Goal: Task Accomplishment & Management: Manage account settings

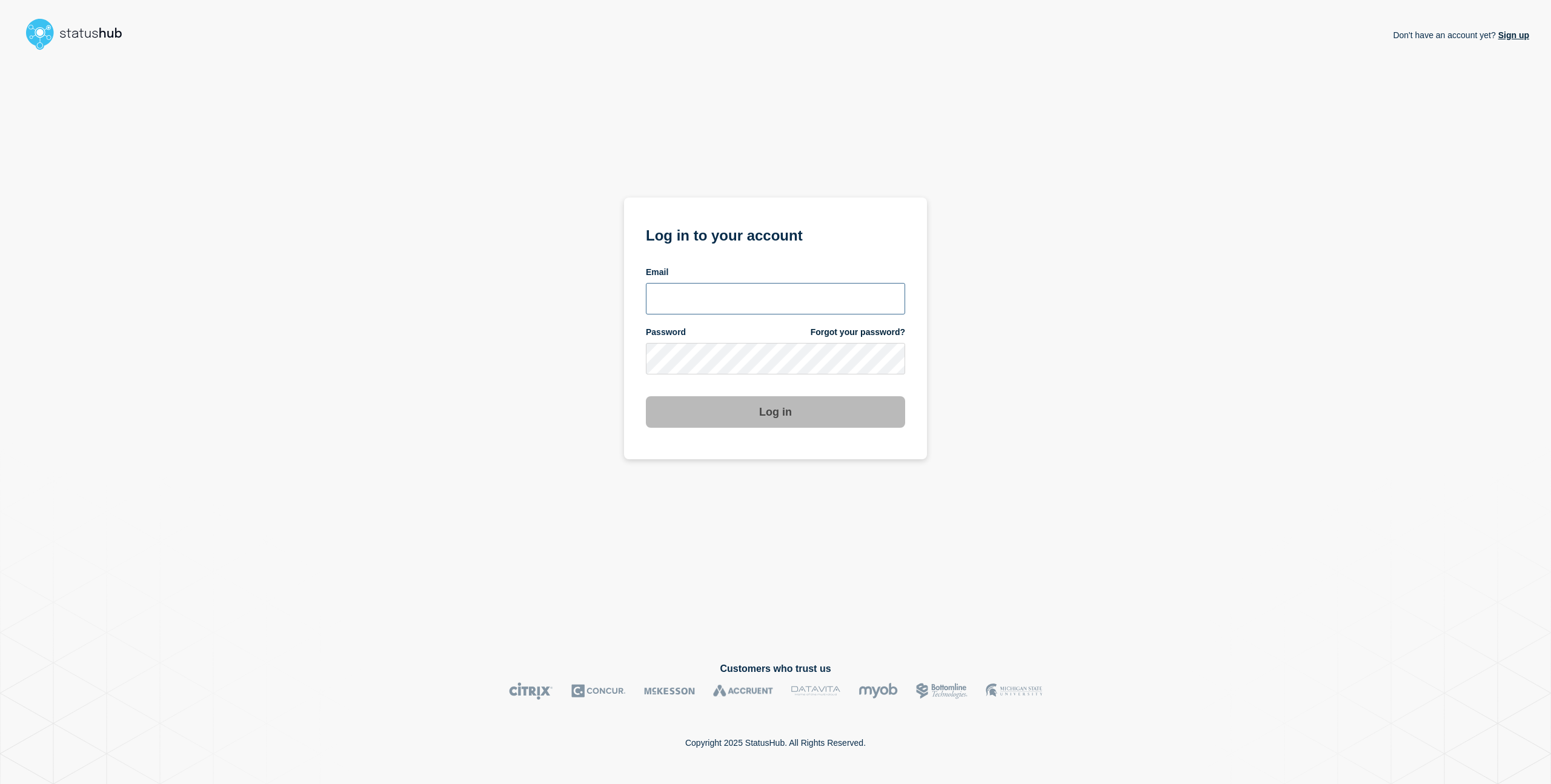
click at [744, 303] on input "email input" at bounding box center [775, 298] width 259 height 32
type input "charlo.avendanio@catonetworks.com"
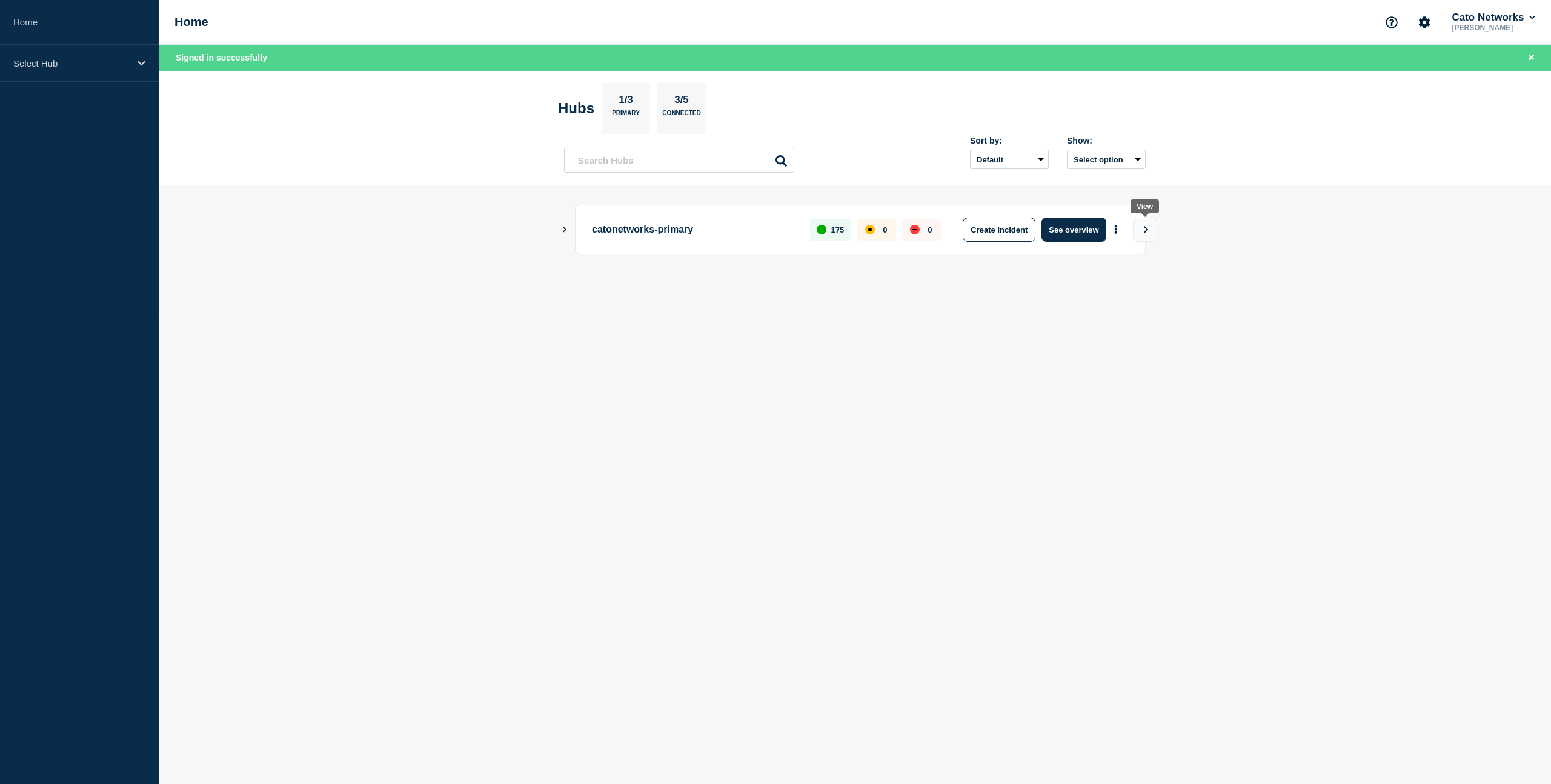
click at [1152, 228] on button "View" at bounding box center [1145, 229] width 24 height 24
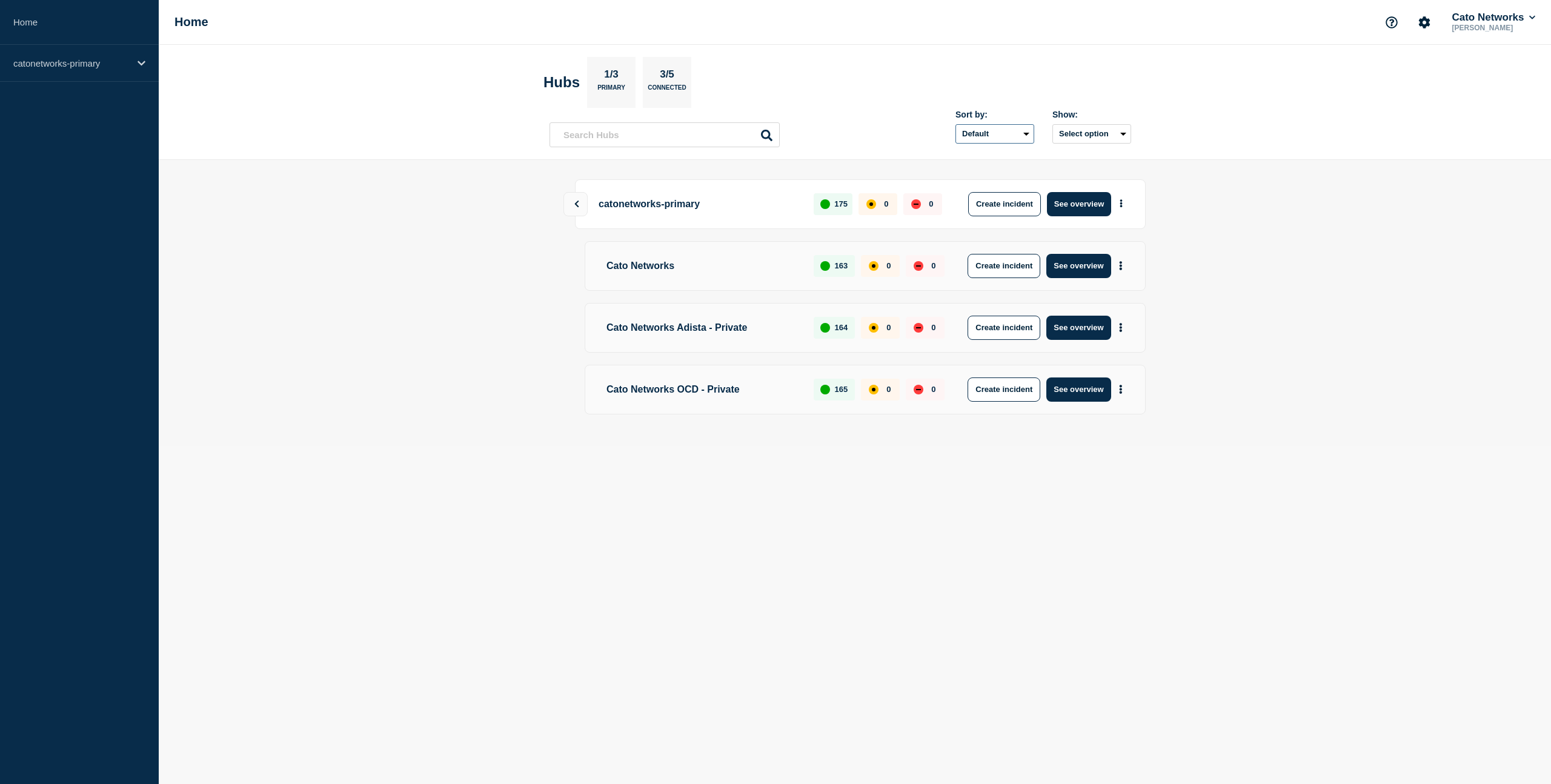
click at [1021, 135] on select "Default Last added Last updated Most active A-Z" at bounding box center [995, 134] width 79 height 19
click at [114, 69] on p "catonetworks-primary" at bounding box center [72, 63] width 117 height 10
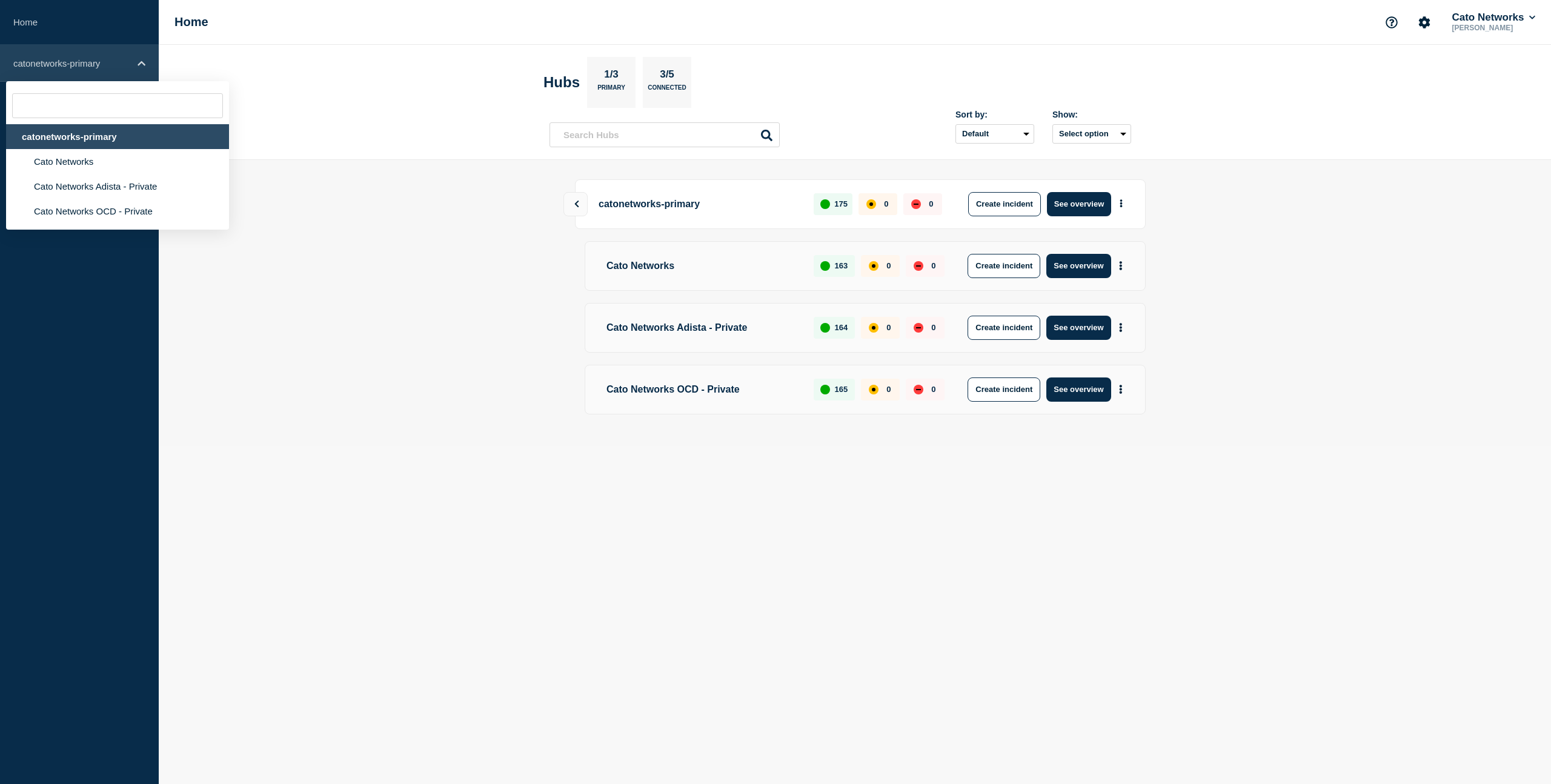
click at [80, 66] on p "catonetworks-primary" at bounding box center [72, 63] width 117 height 10
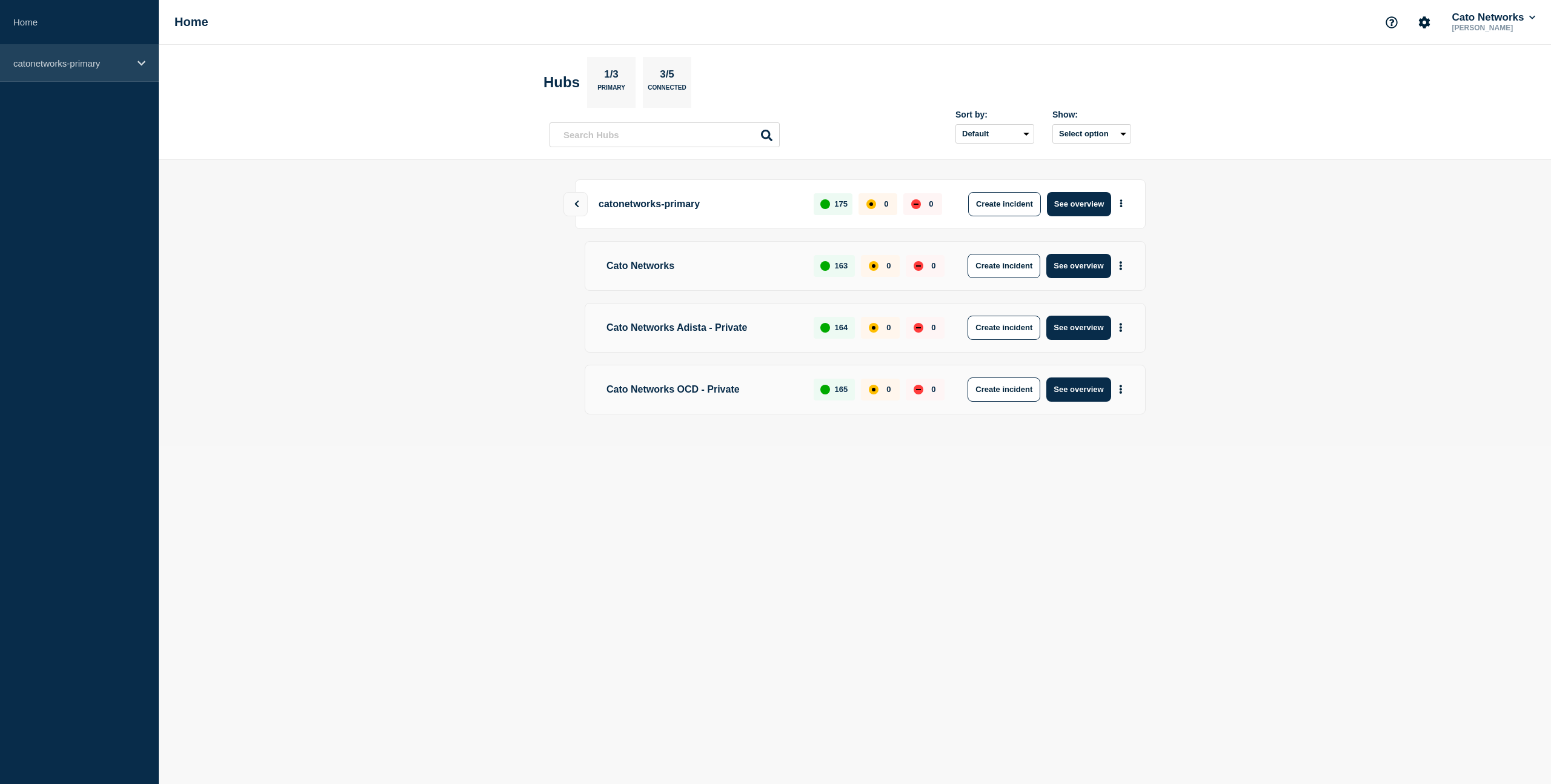
click at [75, 65] on p "catonetworks-primary" at bounding box center [72, 63] width 117 height 10
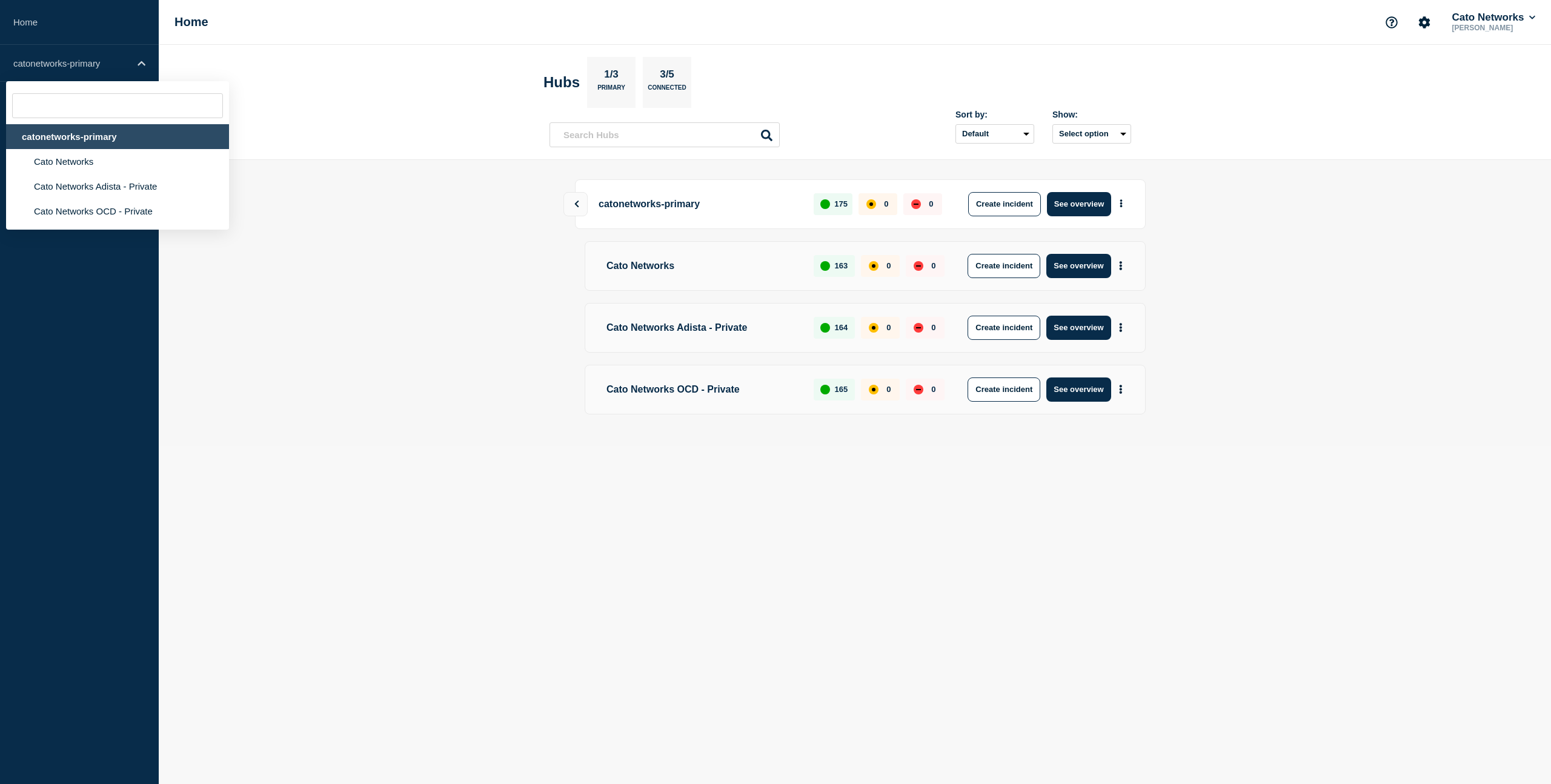
click at [78, 140] on div "catonetworks-primary" at bounding box center [117, 137] width 223 height 25
click at [71, 165] on li "Cato Networks" at bounding box center [117, 161] width 223 height 25
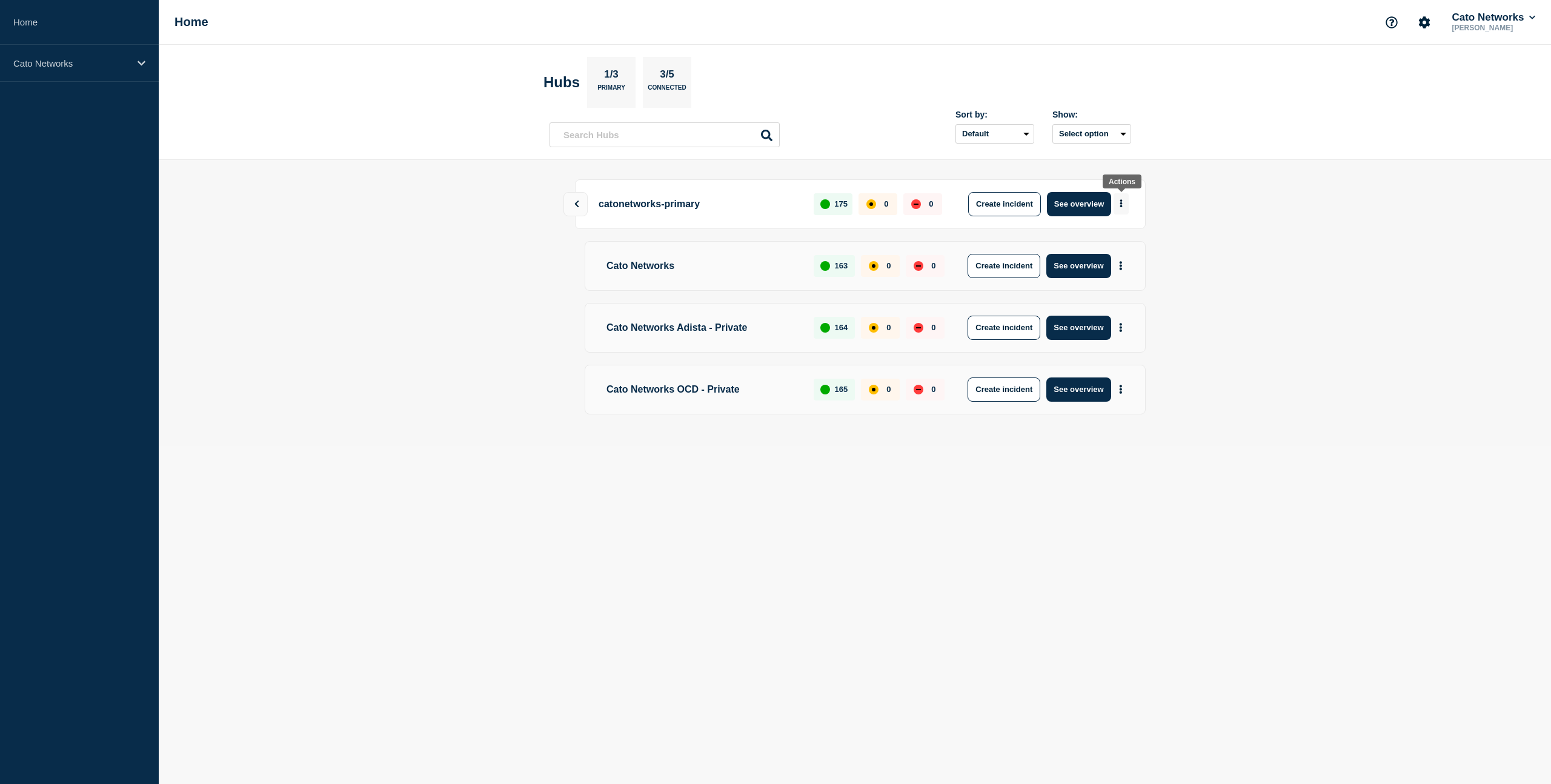
click at [1120, 204] on icon "More actions" at bounding box center [1121, 203] width 3 height 8
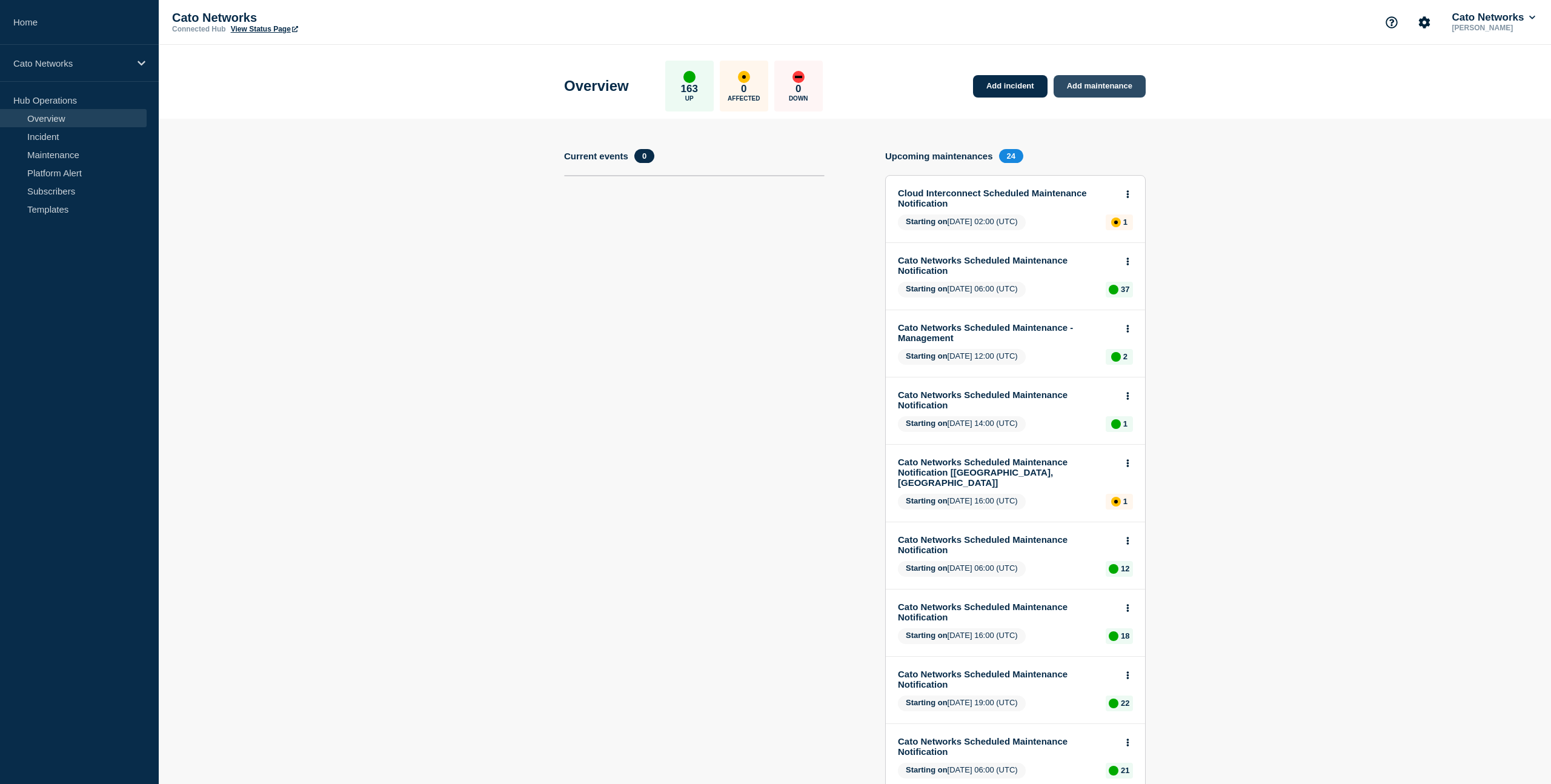
click at [1085, 89] on link "Add maintenance" at bounding box center [1100, 86] width 92 height 23
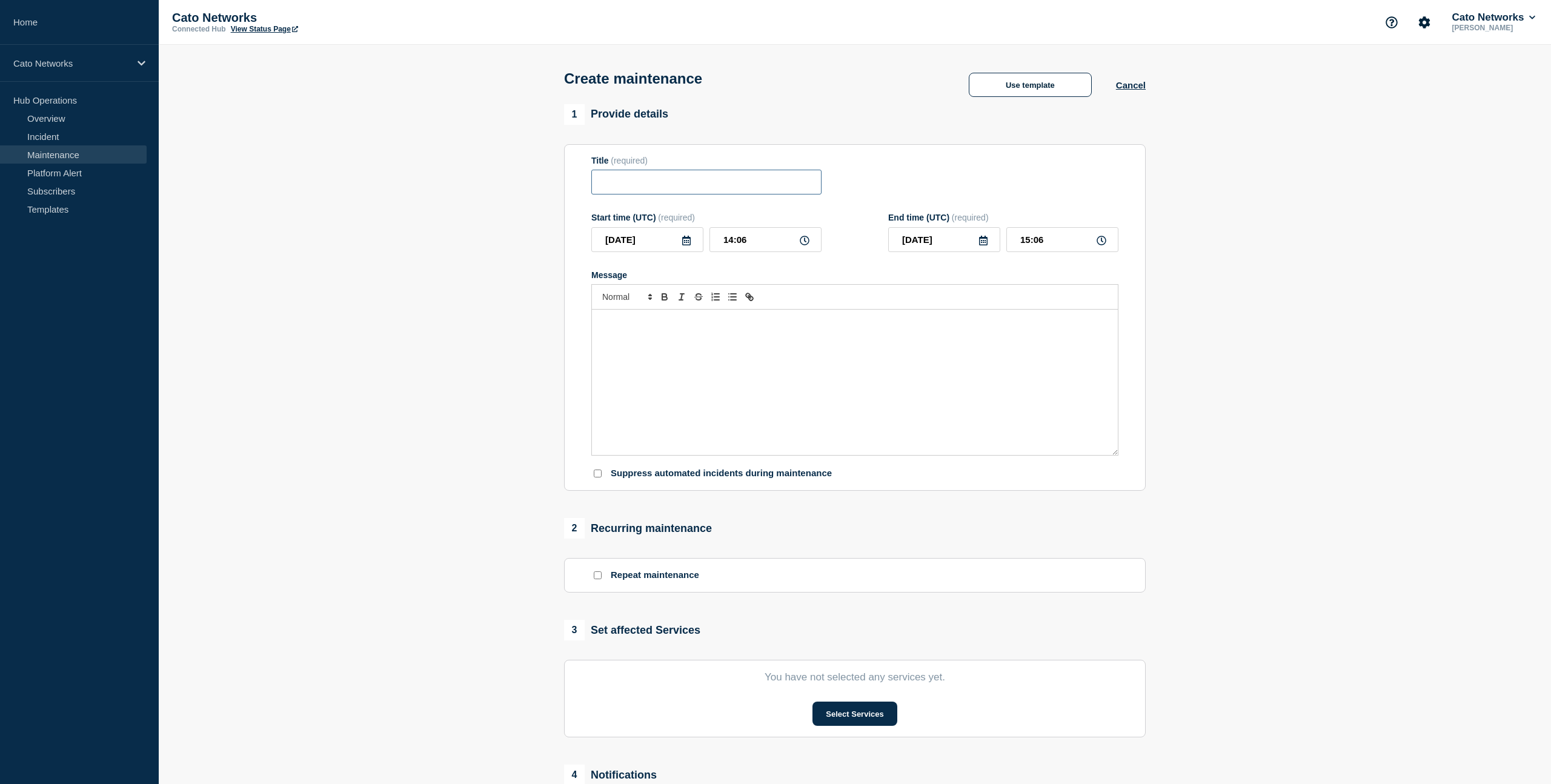
click at [633, 187] on input "Title" at bounding box center [707, 182] width 231 height 25
click at [640, 183] on input "Title" at bounding box center [707, 182] width 231 height 25
click at [1008, 88] on button "Use template" at bounding box center [1030, 84] width 123 height 24
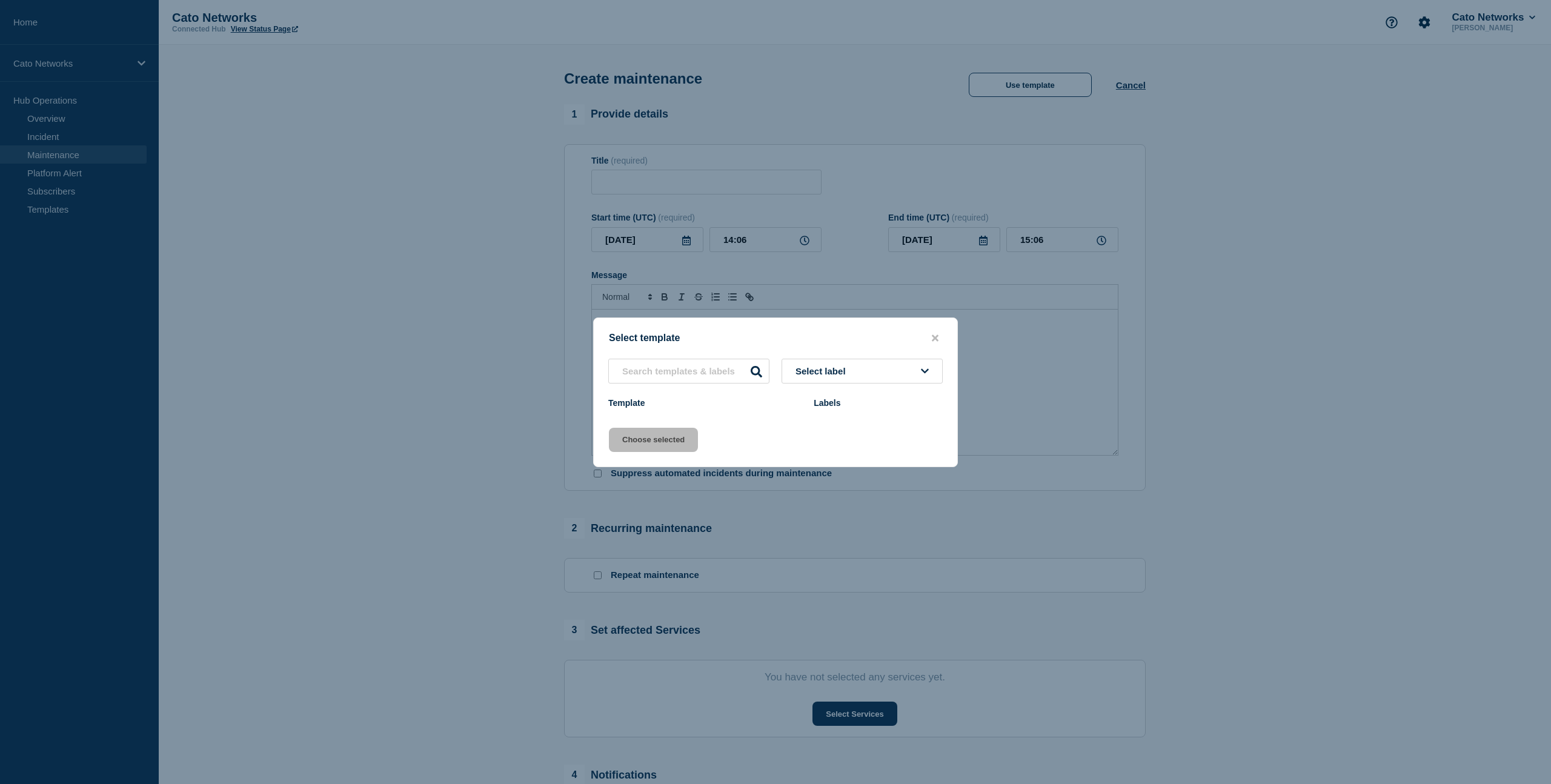
click at [885, 364] on button "Select label" at bounding box center [862, 371] width 161 height 25
click at [846, 403] on input "text" at bounding box center [862, 406] width 149 height 25
click at [366, 183] on div at bounding box center [775, 392] width 1551 height 784
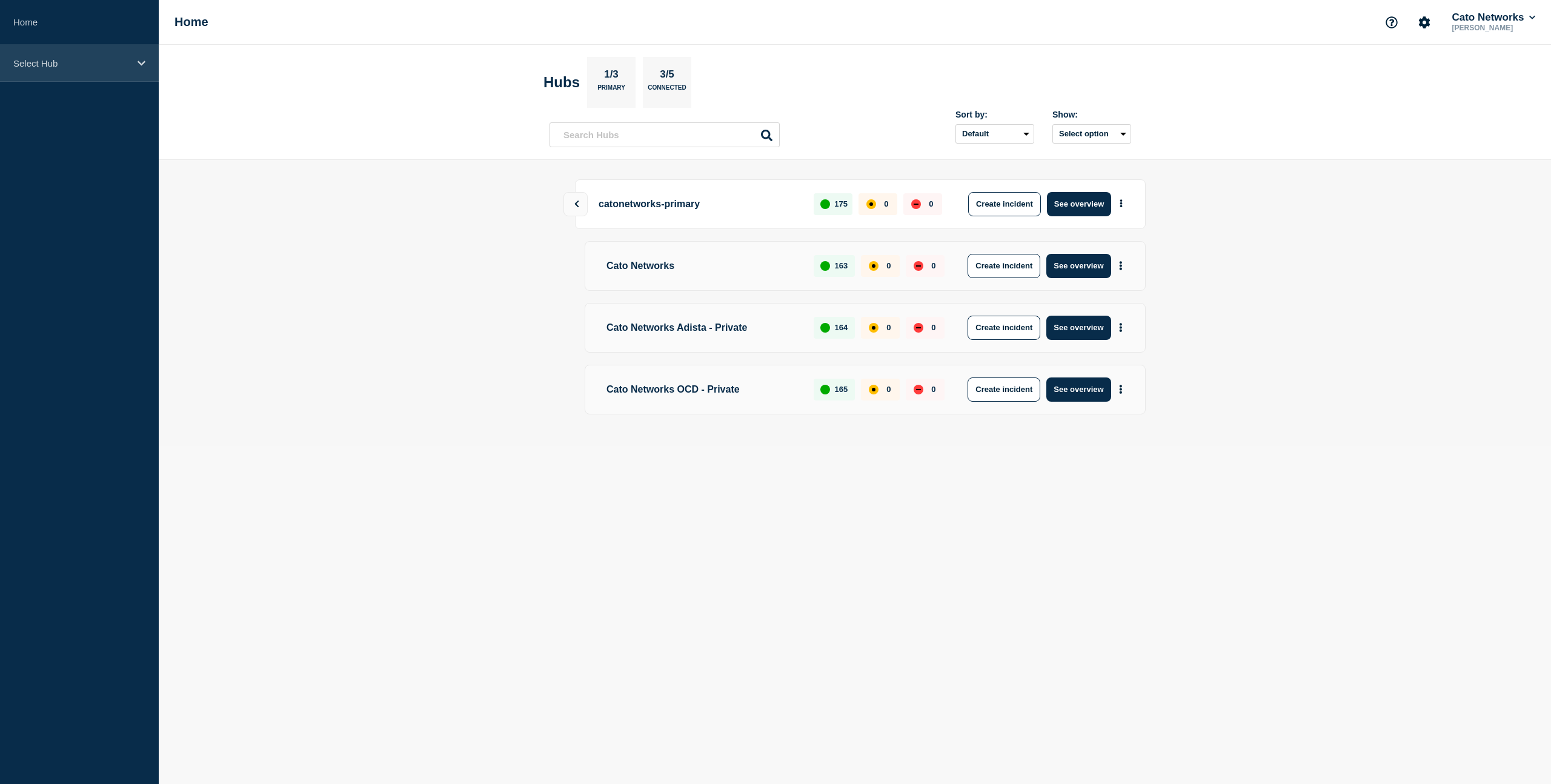
click at [61, 62] on p "Select Hub" at bounding box center [72, 63] width 117 height 10
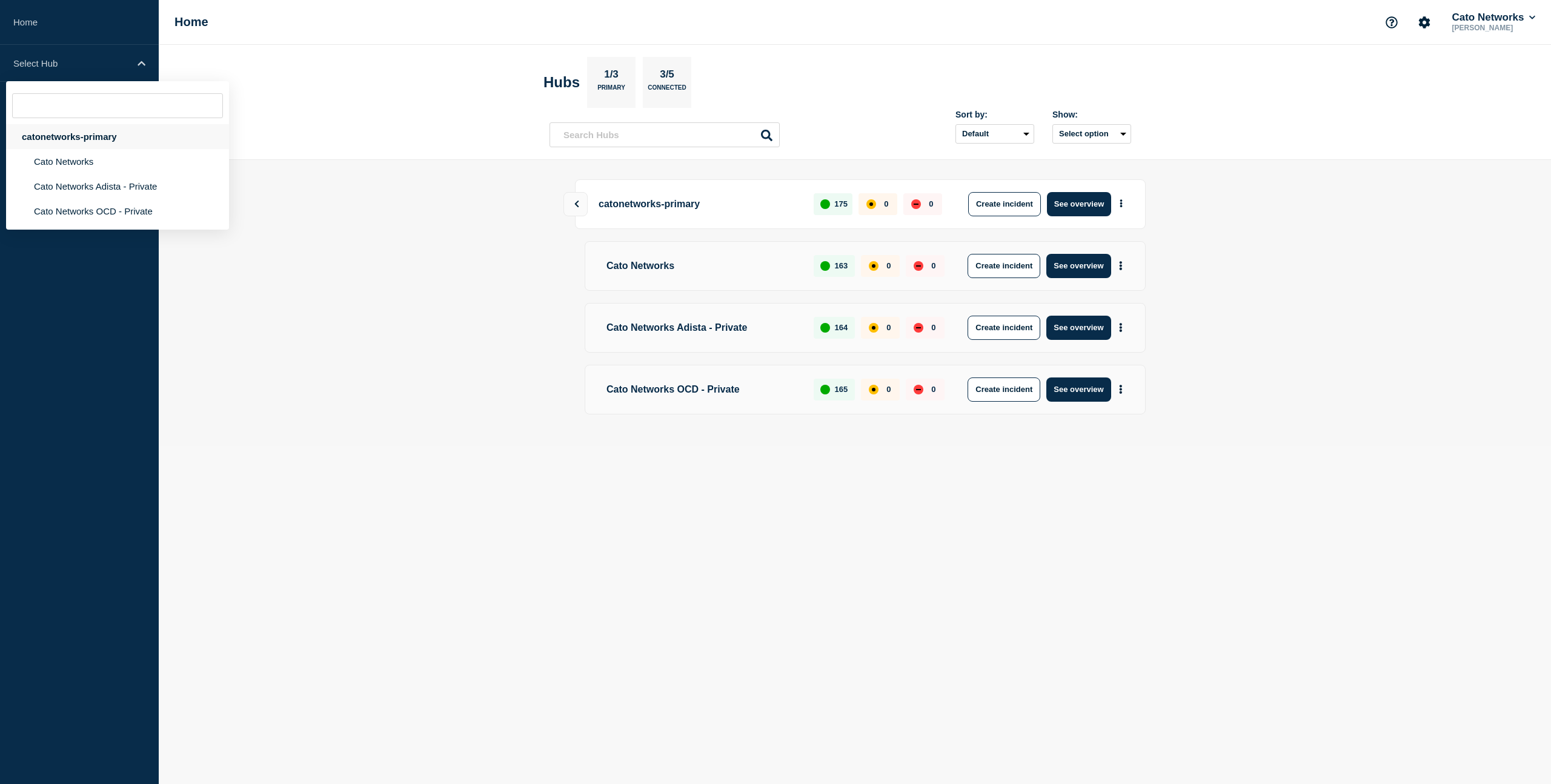
click at [133, 140] on div "catonetworks-primary" at bounding box center [117, 137] width 223 height 25
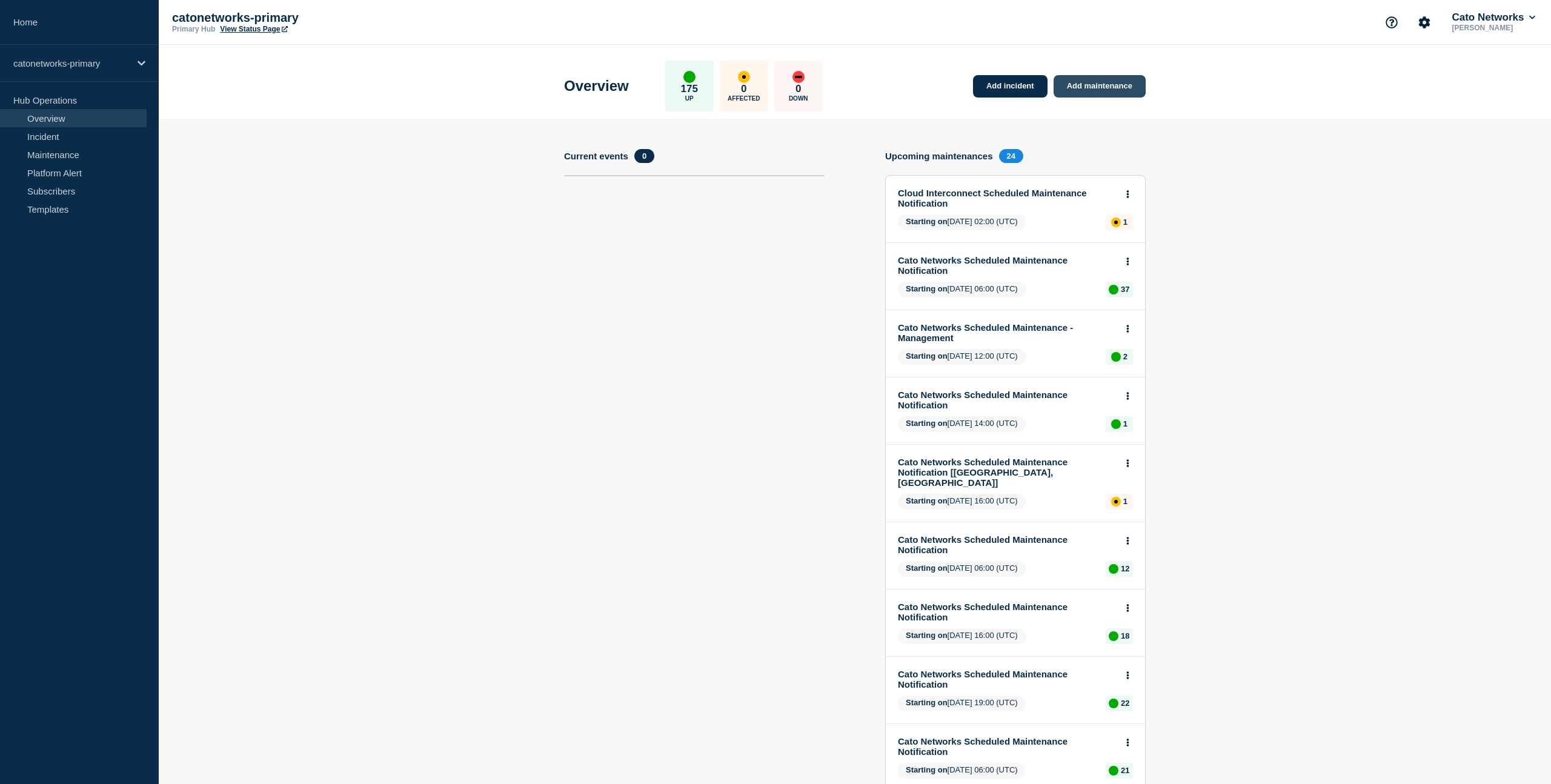
click at [1079, 85] on link "Add maintenance" at bounding box center [1100, 86] width 92 height 23
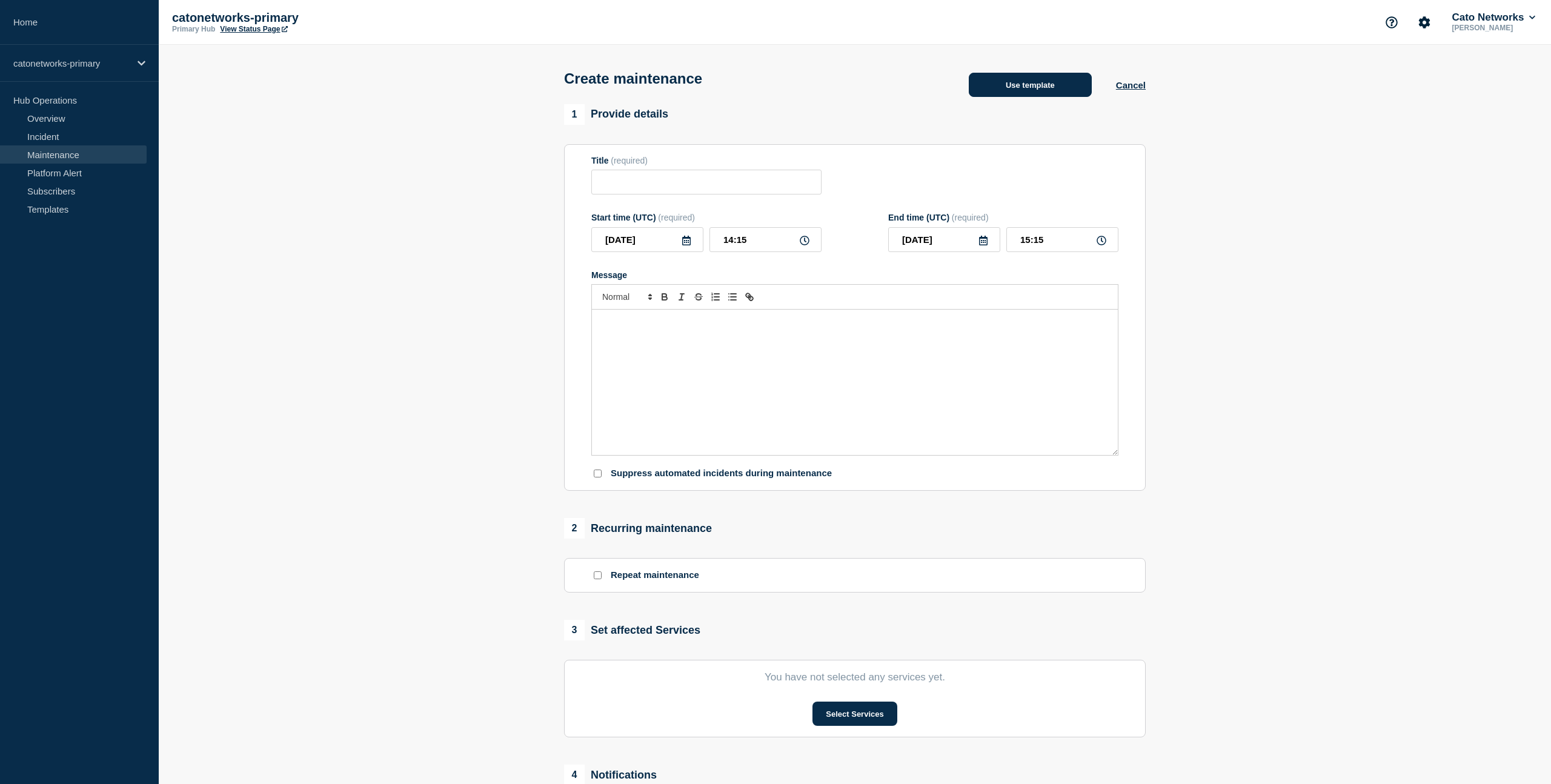
click at [1028, 89] on button "Use template" at bounding box center [1030, 84] width 123 height 24
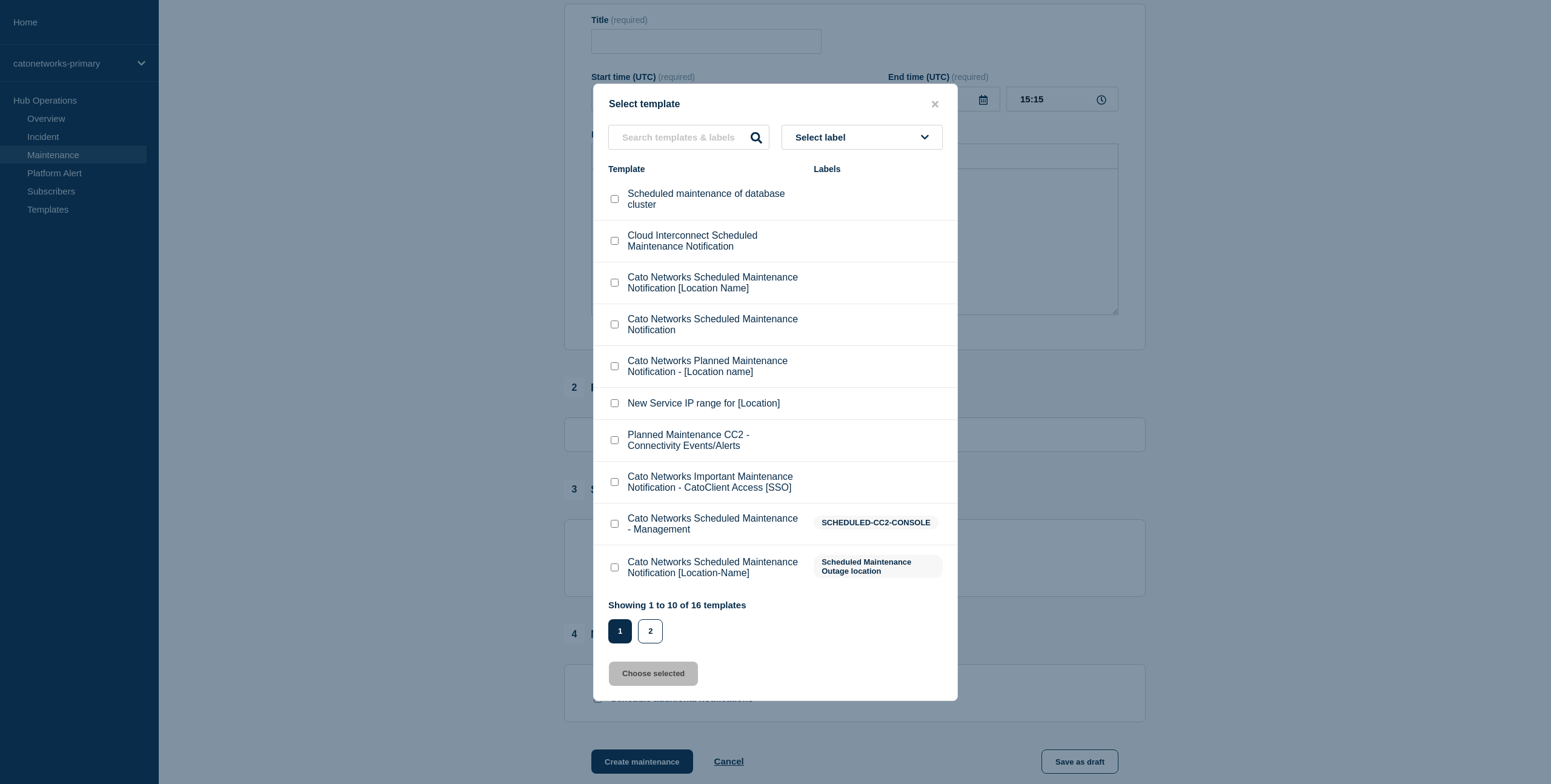
scroll to position [287, 0]
click at [932, 99] on icon "close button" at bounding box center [935, 104] width 6 height 10
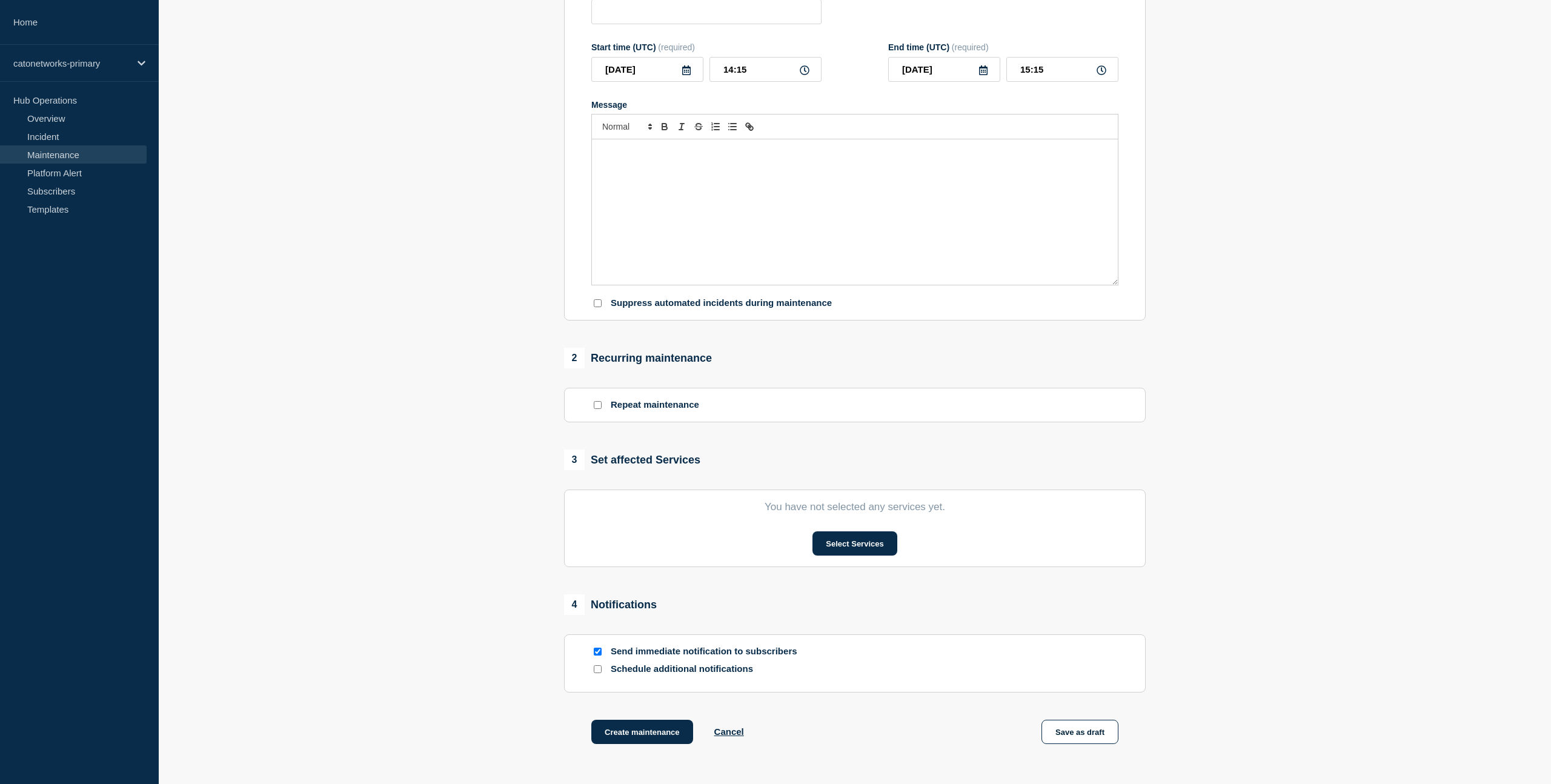
scroll to position [0, 0]
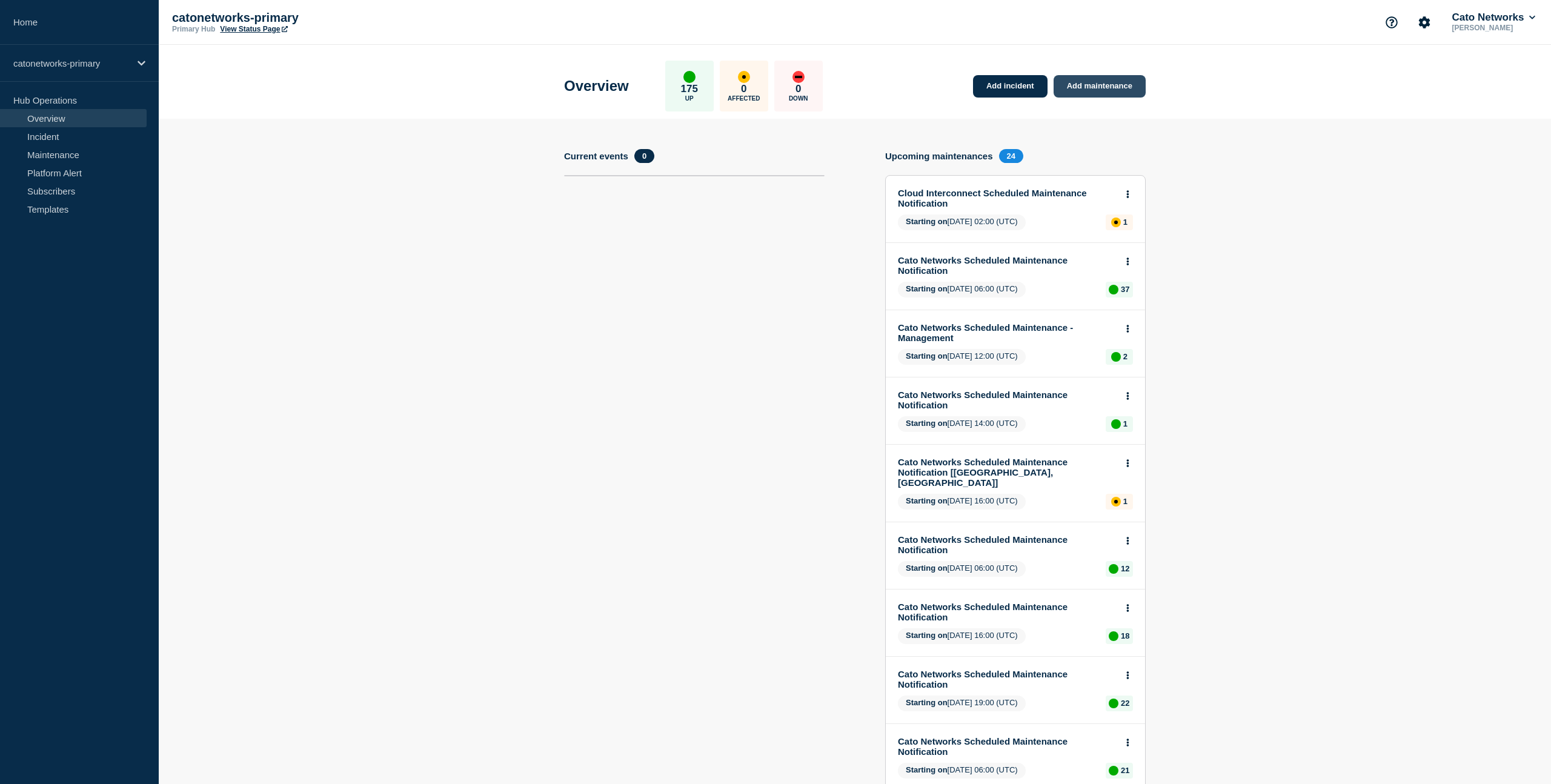
click at [1116, 87] on link "Add maintenance" at bounding box center [1100, 86] width 92 height 23
click at [993, 268] on link "Cato Networks Scheduled Maintenance Notification" at bounding box center [1008, 265] width 219 height 21
click at [989, 551] on link "Cato Networks Scheduled Maintenance Notification" at bounding box center [1008, 544] width 219 height 21
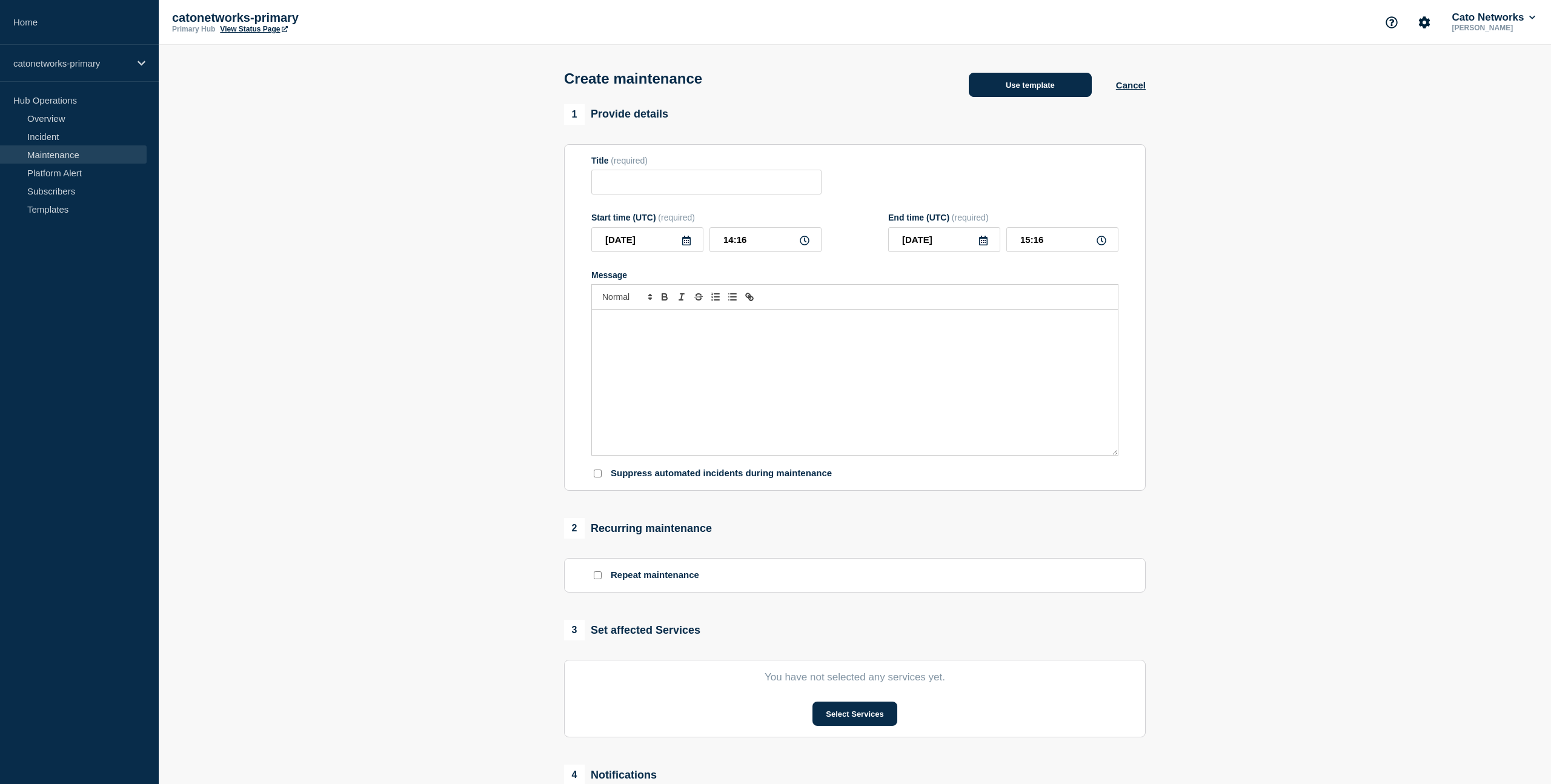
click at [1032, 91] on button "Use template" at bounding box center [1030, 84] width 123 height 24
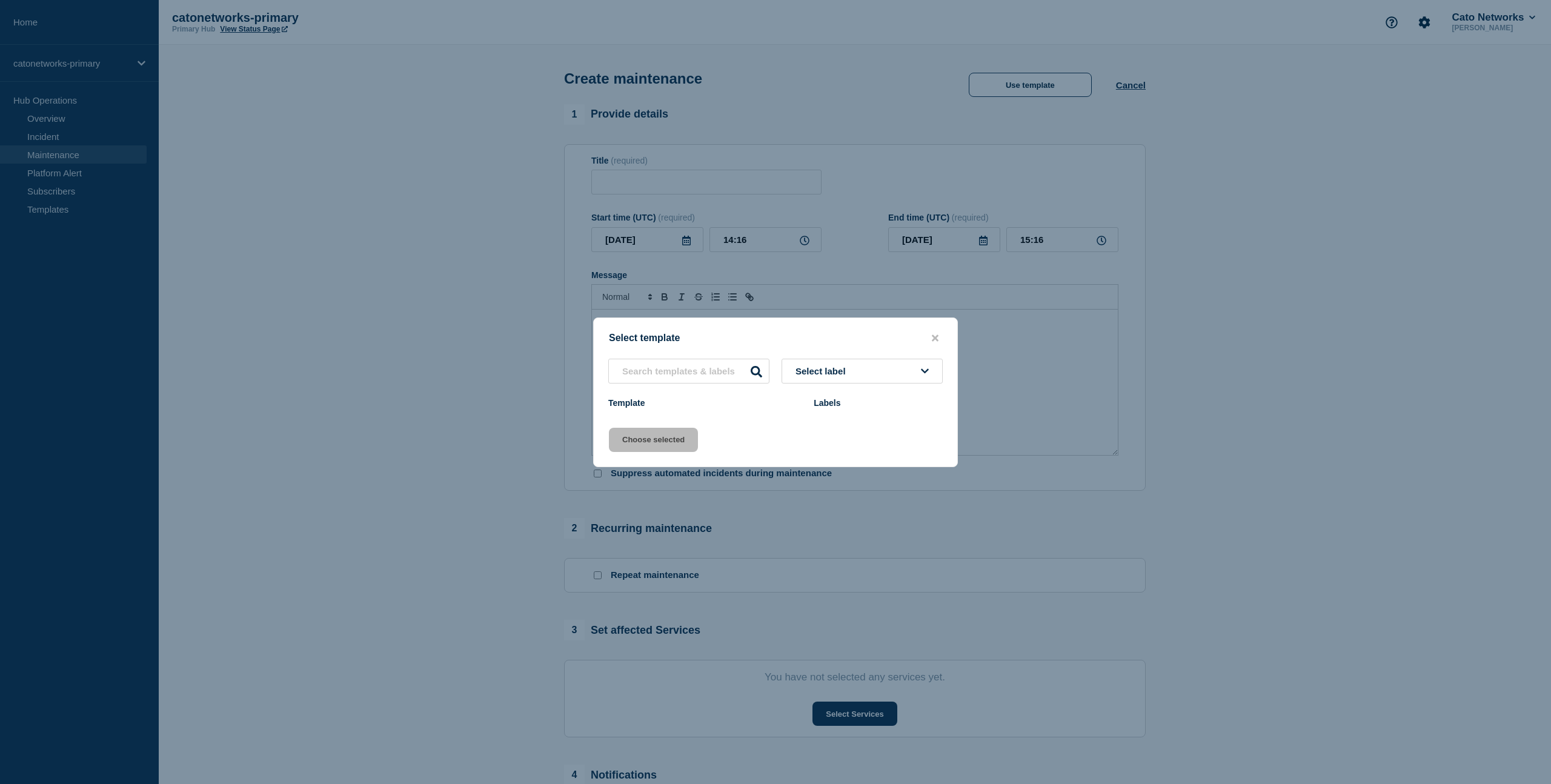
click at [839, 369] on span "Select label" at bounding box center [822, 371] width 55 height 10
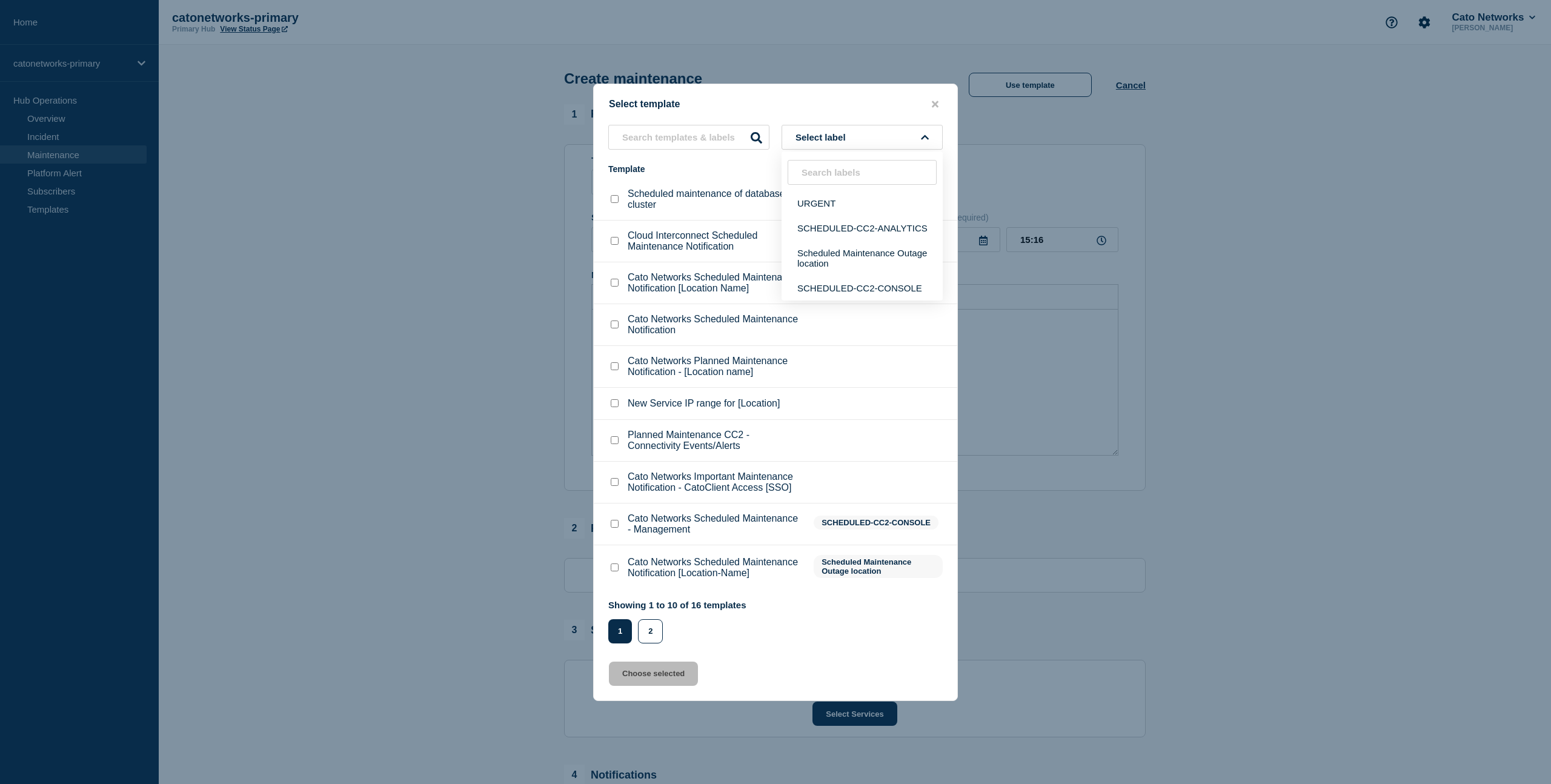
click at [690, 188] on p "Scheduled maintenance of database cluster" at bounding box center [714, 199] width 174 height 22
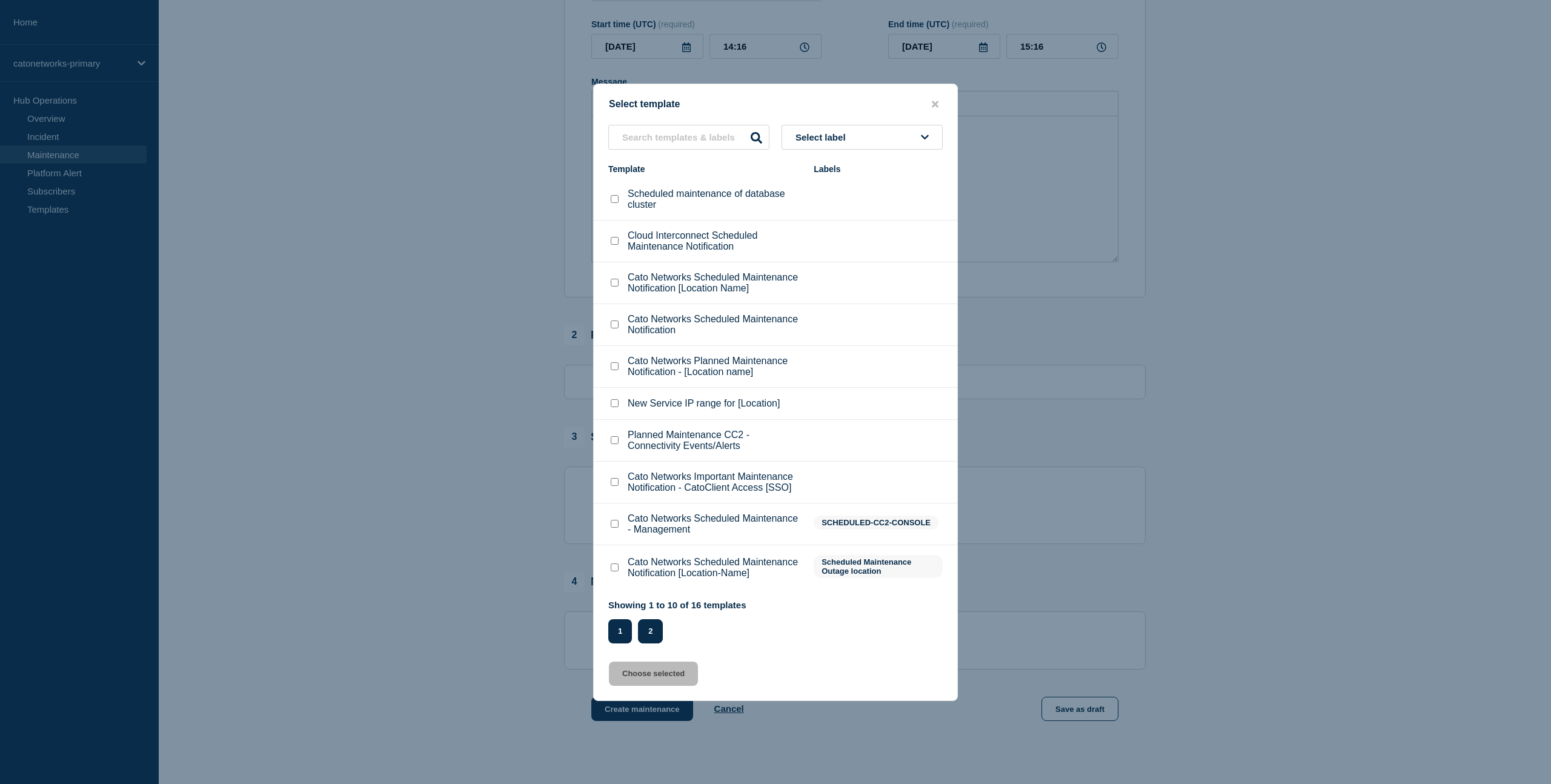
scroll to position [193, 0]
click at [656, 644] on button "2" at bounding box center [650, 631] width 25 height 24
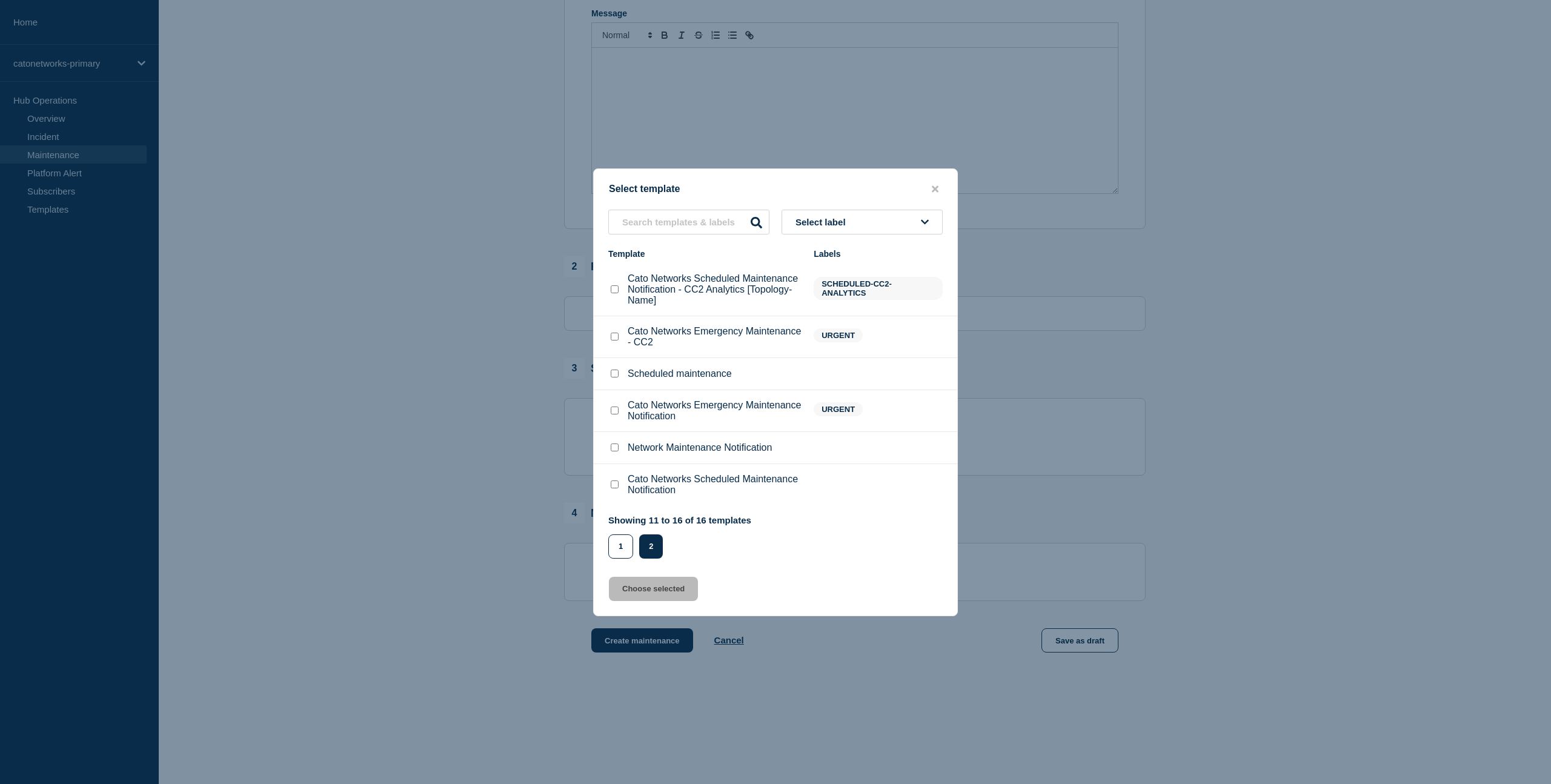
scroll to position [287, 0]
click at [629, 559] on button "1" at bounding box center [620, 546] width 25 height 24
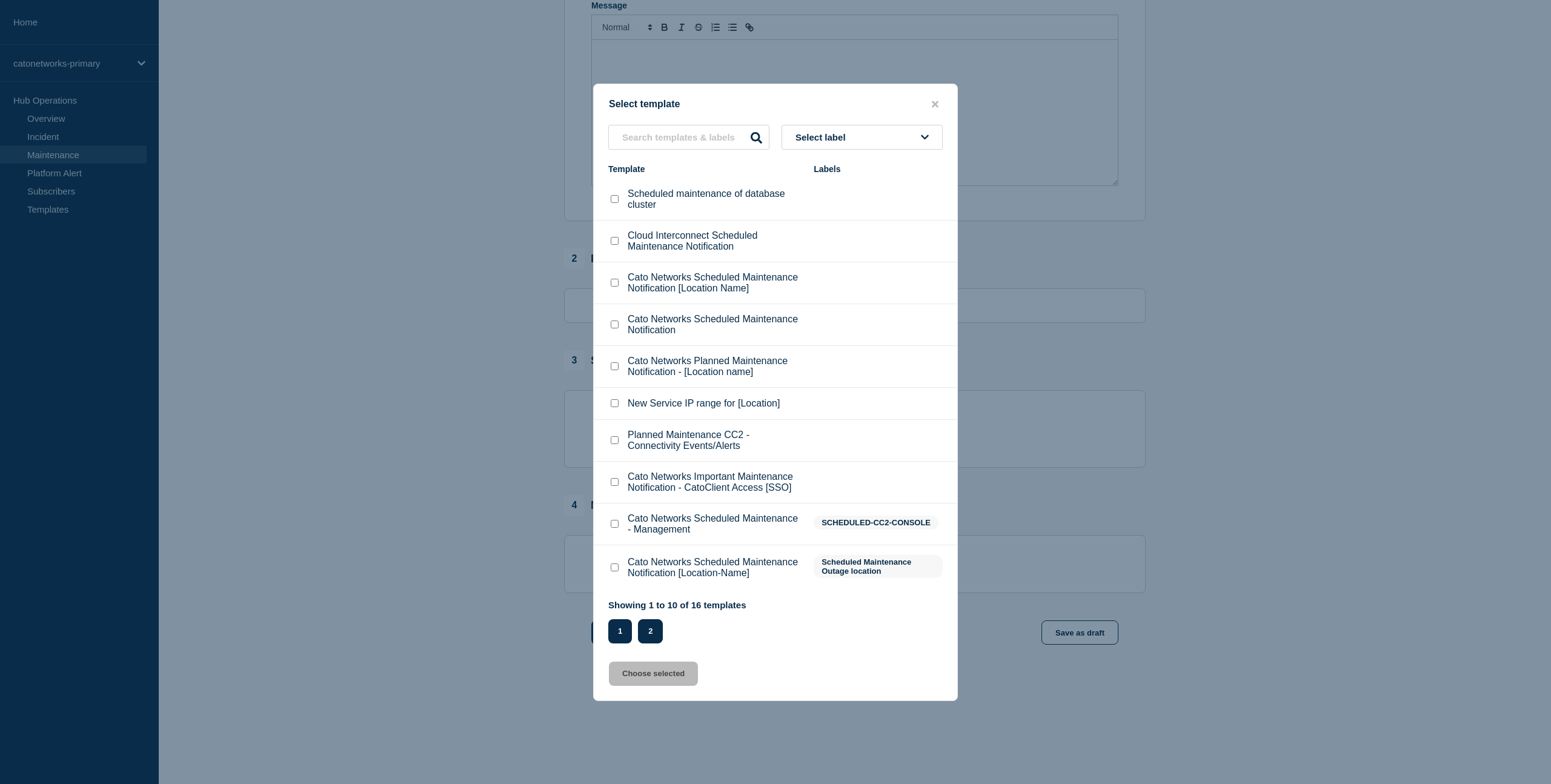
click at [654, 644] on button "2" at bounding box center [650, 631] width 25 height 24
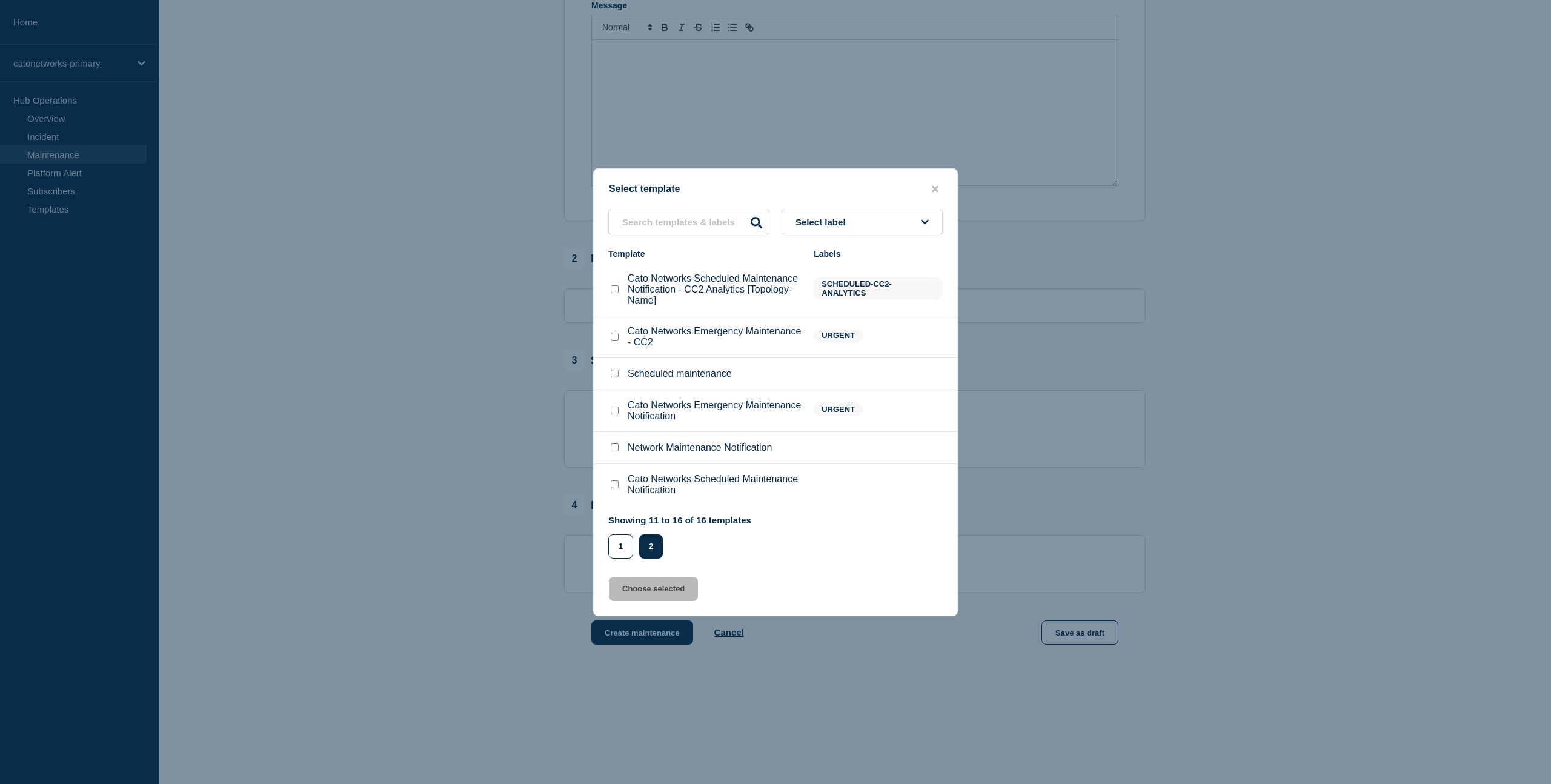
click at [614, 488] on input "Cato Networks Scheduled Maintenance Notification checkbox" at bounding box center [615, 484] width 8 height 8
checkbox input "true"
click at [666, 601] on button "Choose selected" at bounding box center [653, 588] width 89 height 24
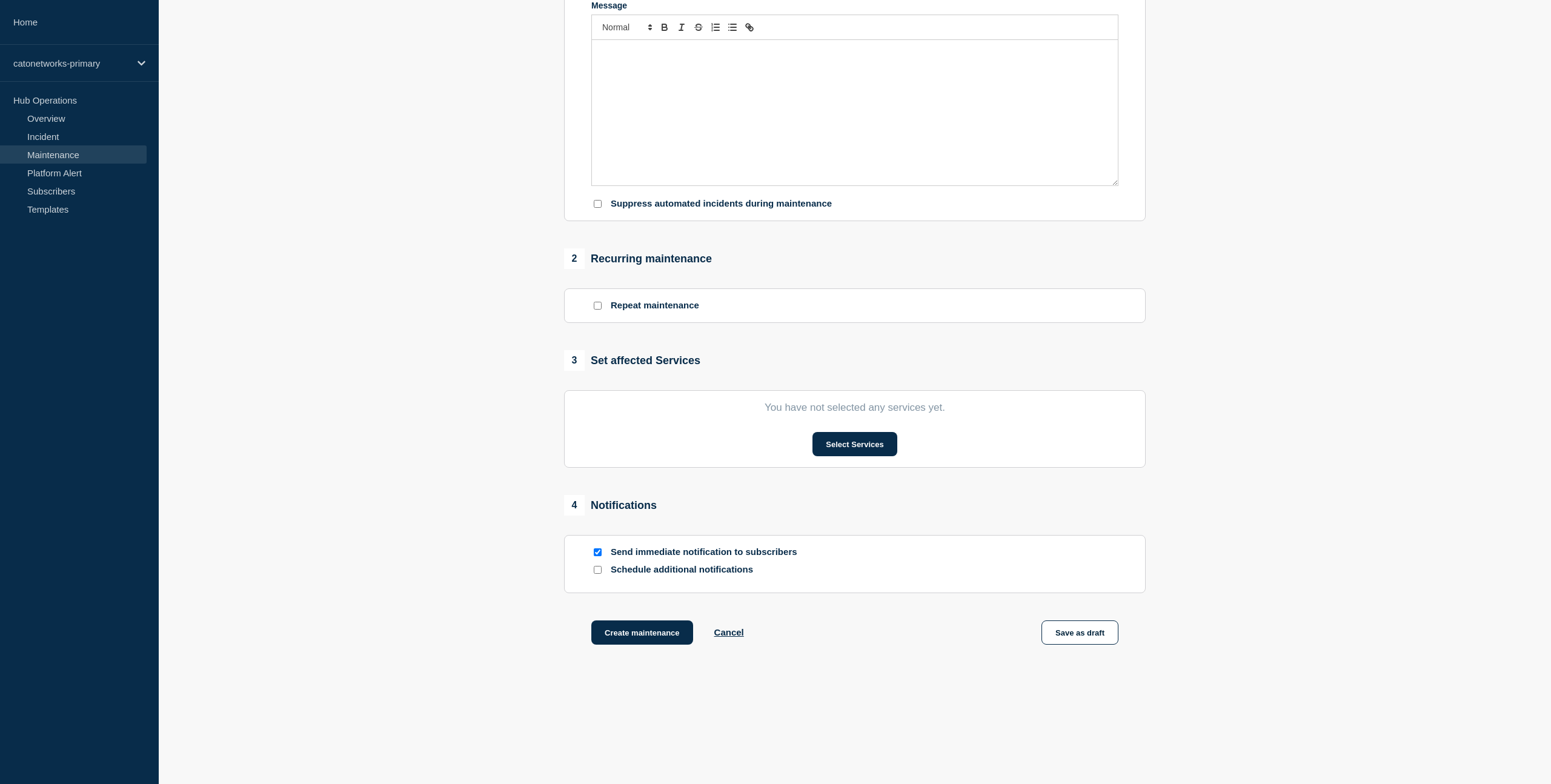
type input "Cato Networks Scheduled Maintenance Notification"
type input "16:16"
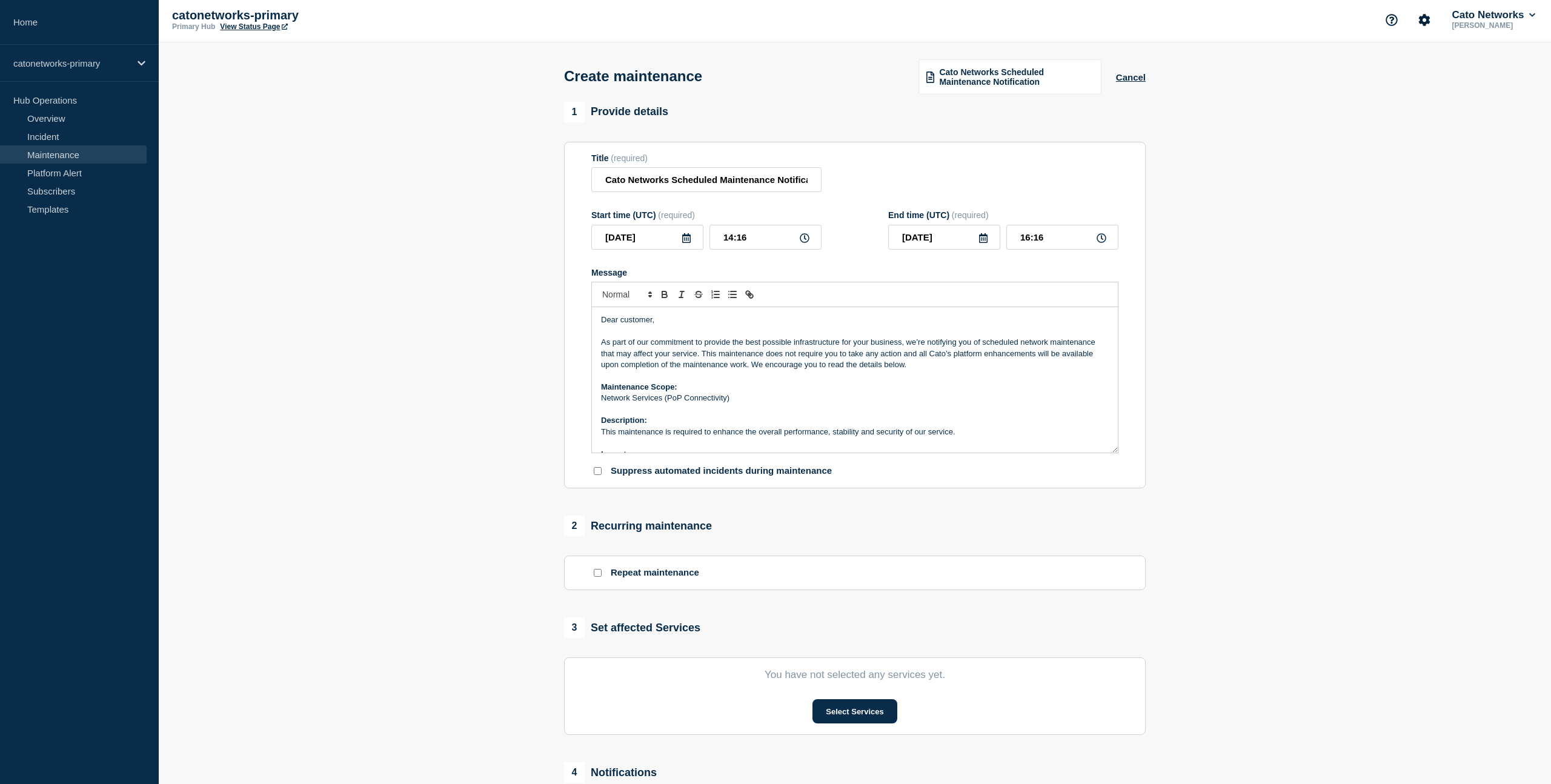
scroll to position [1, 0]
click at [765, 405] on p "Network Services (PoP Connectivity)" at bounding box center [855, 399] width 508 height 11
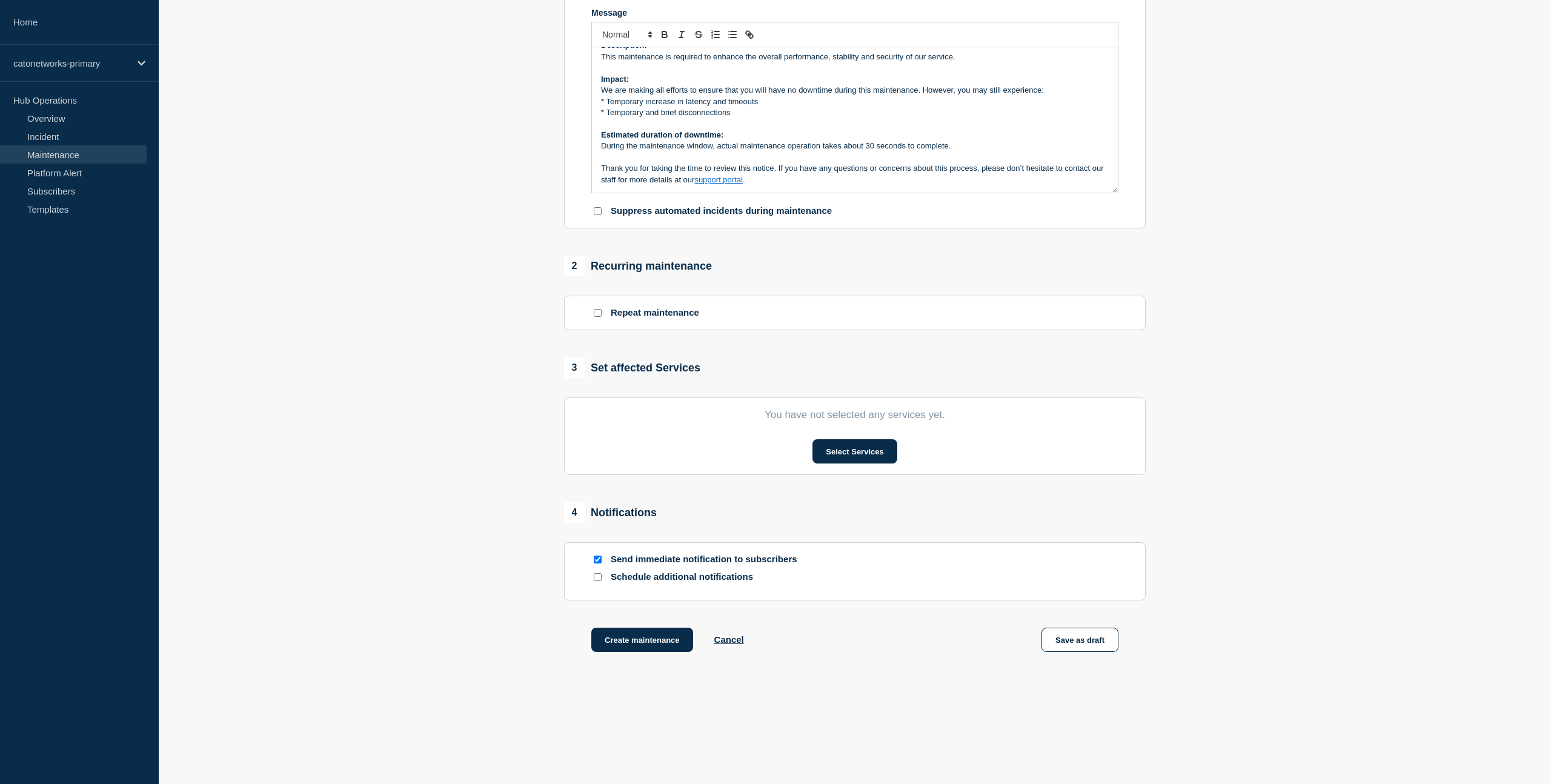
scroll to position [287, 0]
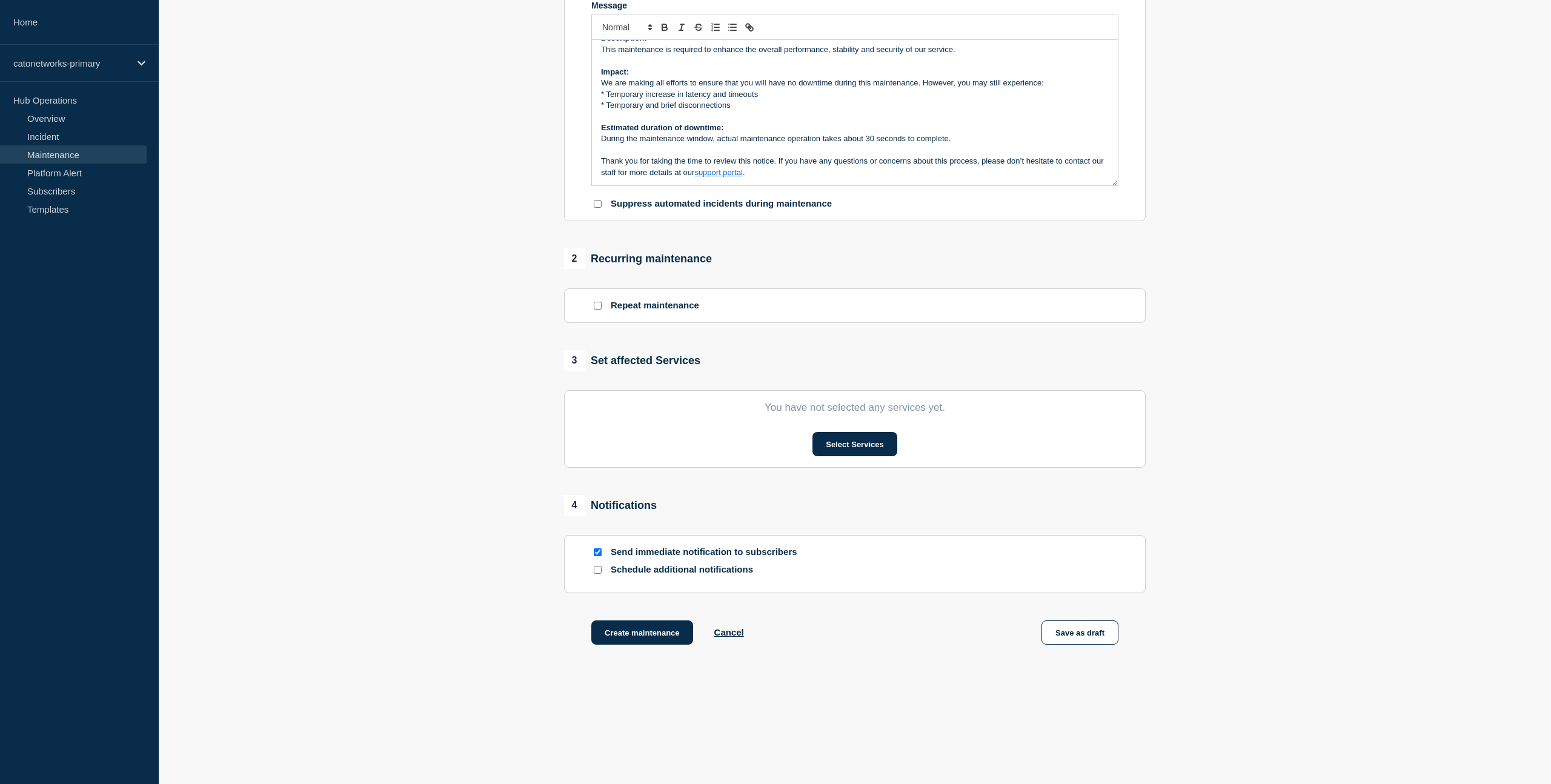
click at [599, 552] on input "Send immediate notification to subscribers" at bounding box center [598, 552] width 8 height 8
checkbox input "false"
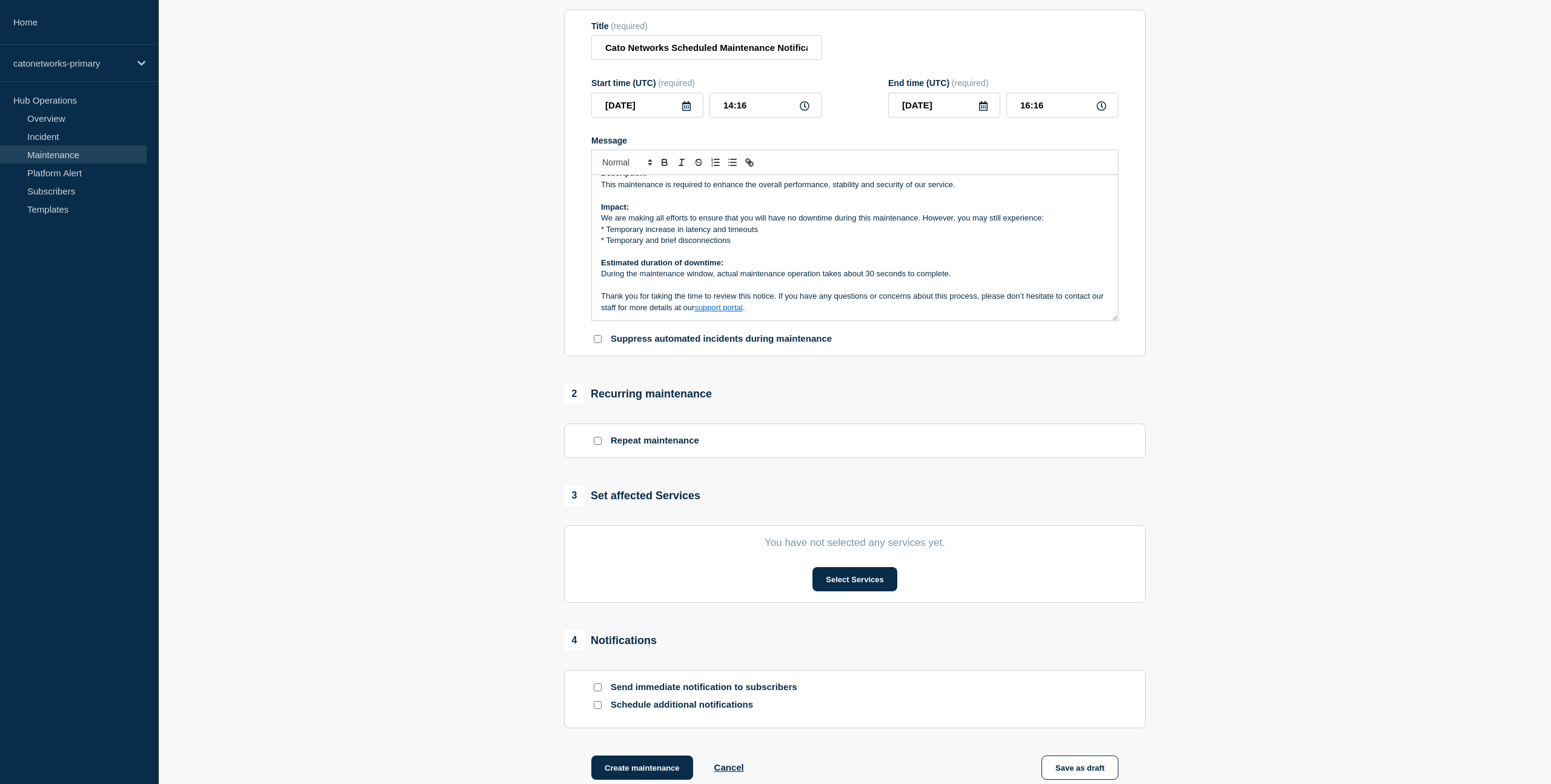
scroll to position [136, 0]
click at [857, 590] on button "Select Services" at bounding box center [855, 577] width 84 height 24
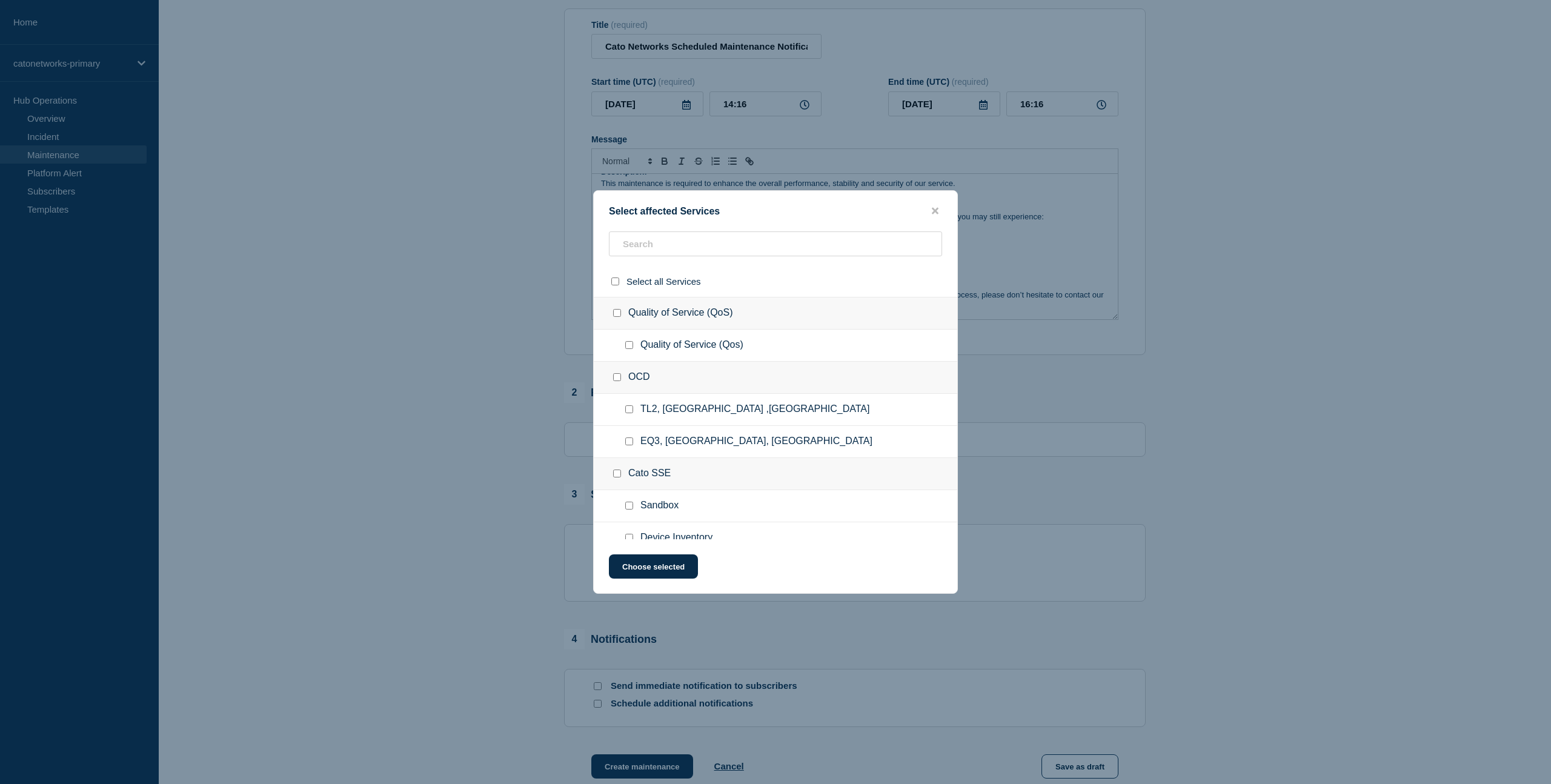
scroll to position [115, 0]
click at [655, 250] on input "text" at bounding box center [775, 243] width 334 height 25
click at [697, 244] on input "text" at bounding box center [775, 243] width 334 height 25
paste input "[GEOGRAPHIC_DATA]"
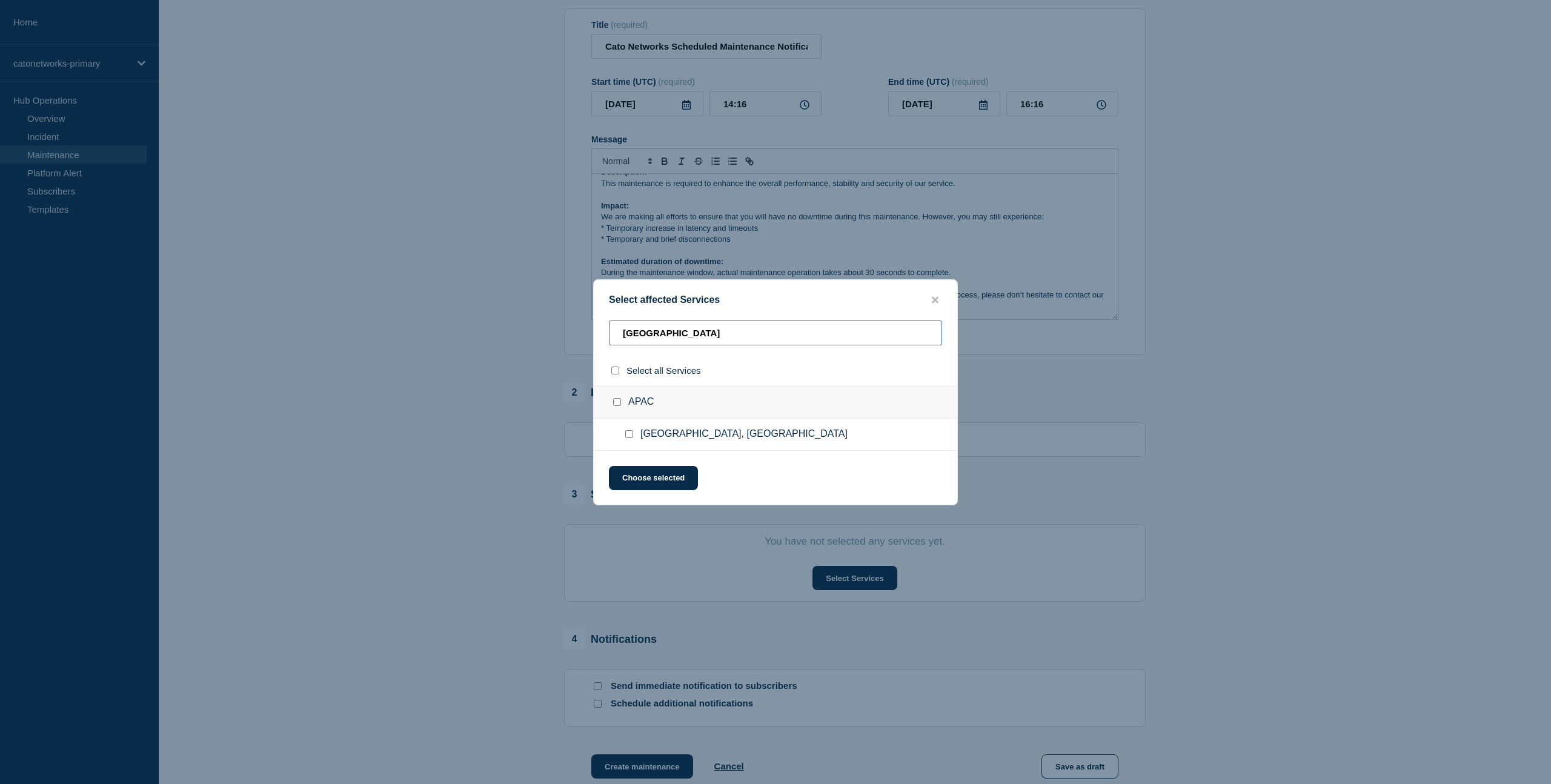
type input "[GEOGRAPHIC_DATA]"
click at [617, 402] on input "APAC checkbox" at bounding box center [617, 402] width 8 height 8
checkbox input "true"
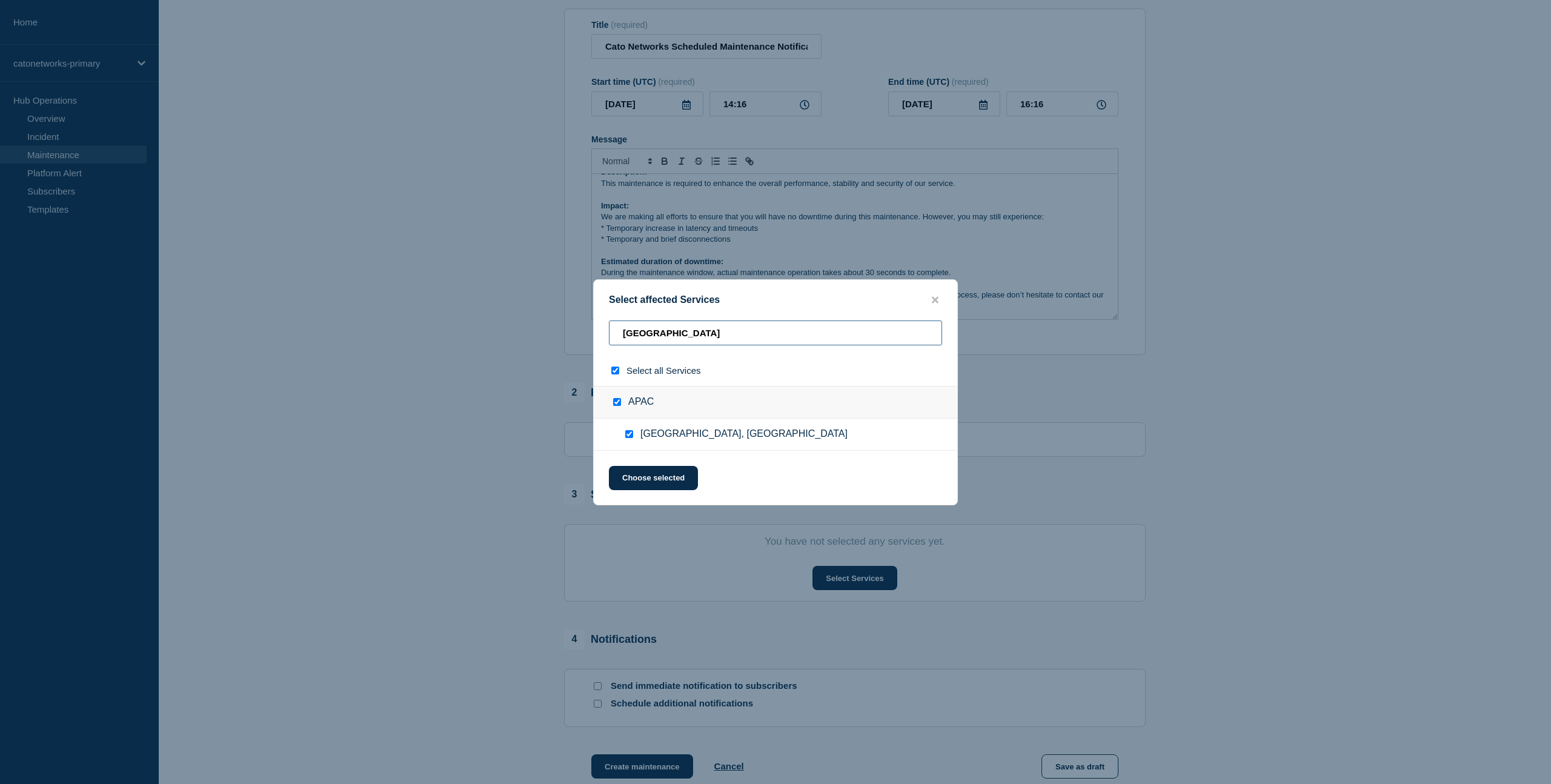
drag, startPoint x: 725, startPoint y: 334, endPoint x: 519, endPoint y: 324, distance: 206.2
click at [519, 324] on div "Select affected Services [GEOGRAPHIC_DATA] Select all Services APAC [GEOGRAPHIC…" at bounding box center [775, 392] width 1551 height 784
paste input "ho-[PERSON_NAME]"
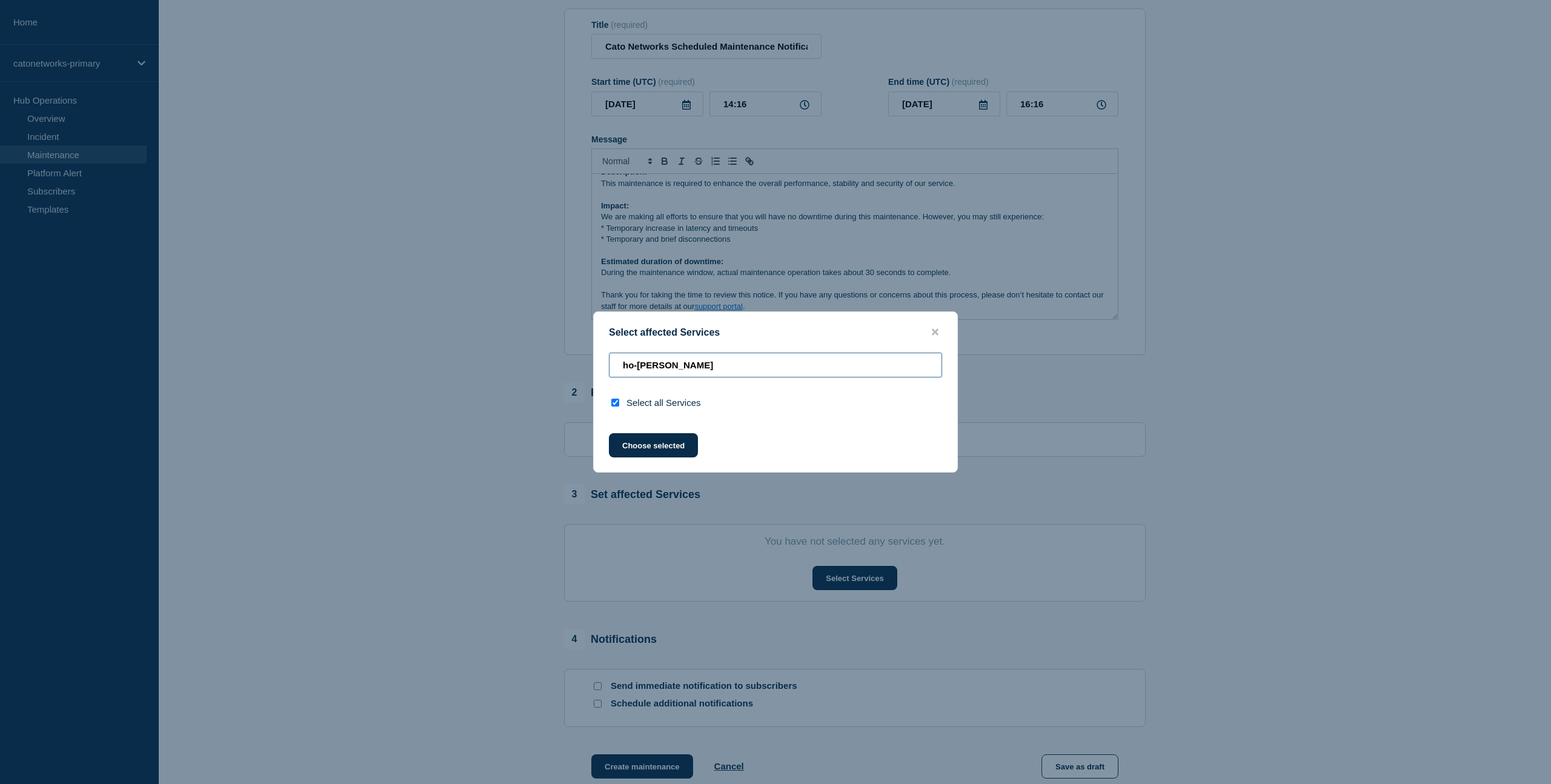
click at [679, 363] on input "ho-[PERSON_NAME]" at bounding box center [775, 365] width 334 height 25
type input "ho"
checkbox input "false"
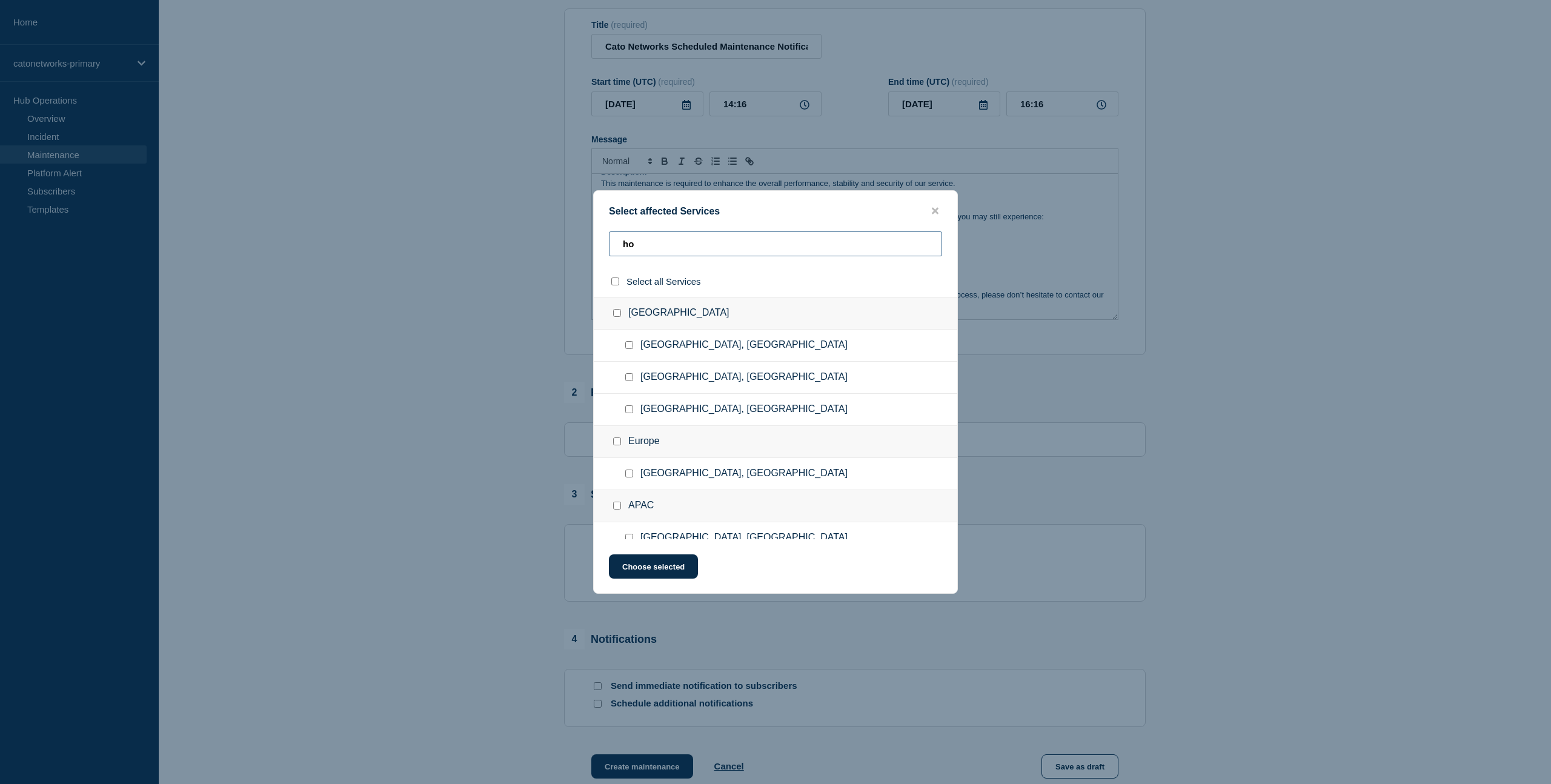
type input "ho-"
checkbox input "true"
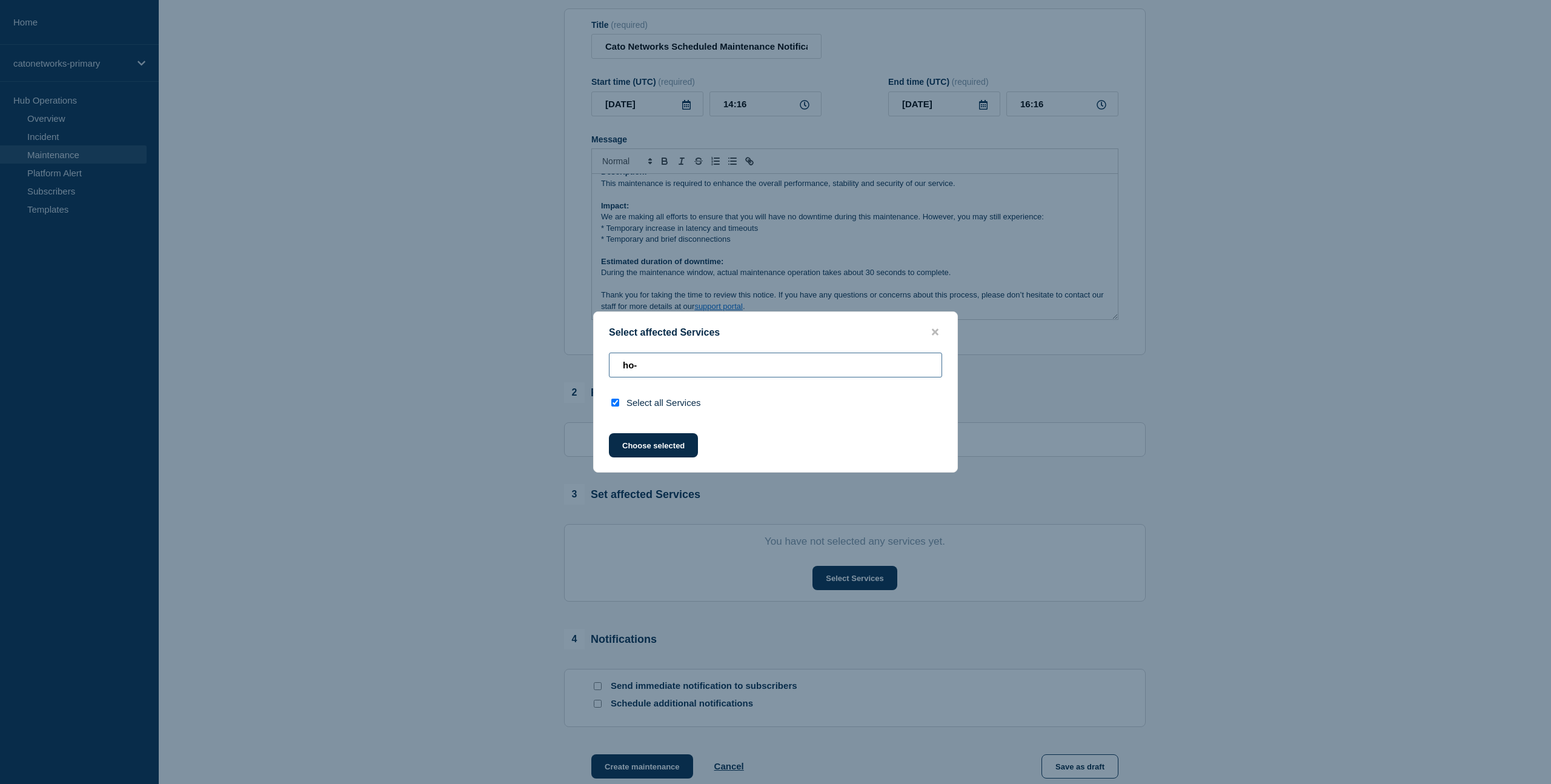
type input "ho"
checkbox input "false"
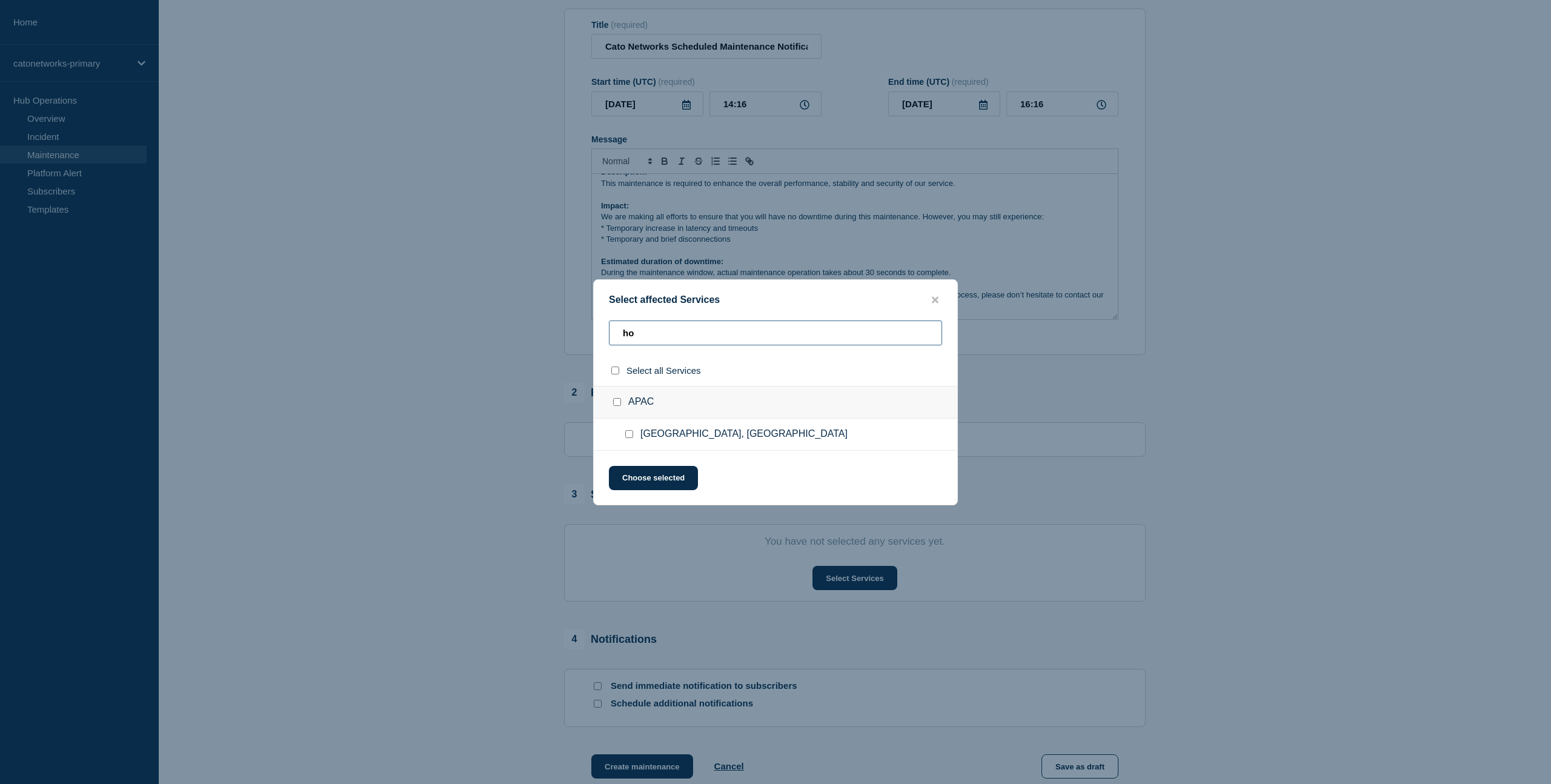
type input "ho"
click at [631, 438] on input "Ho Chi Minh City, Vietnam checkbox" at bounding box center [629, 434] width 8 height 8
checkbox input "true"
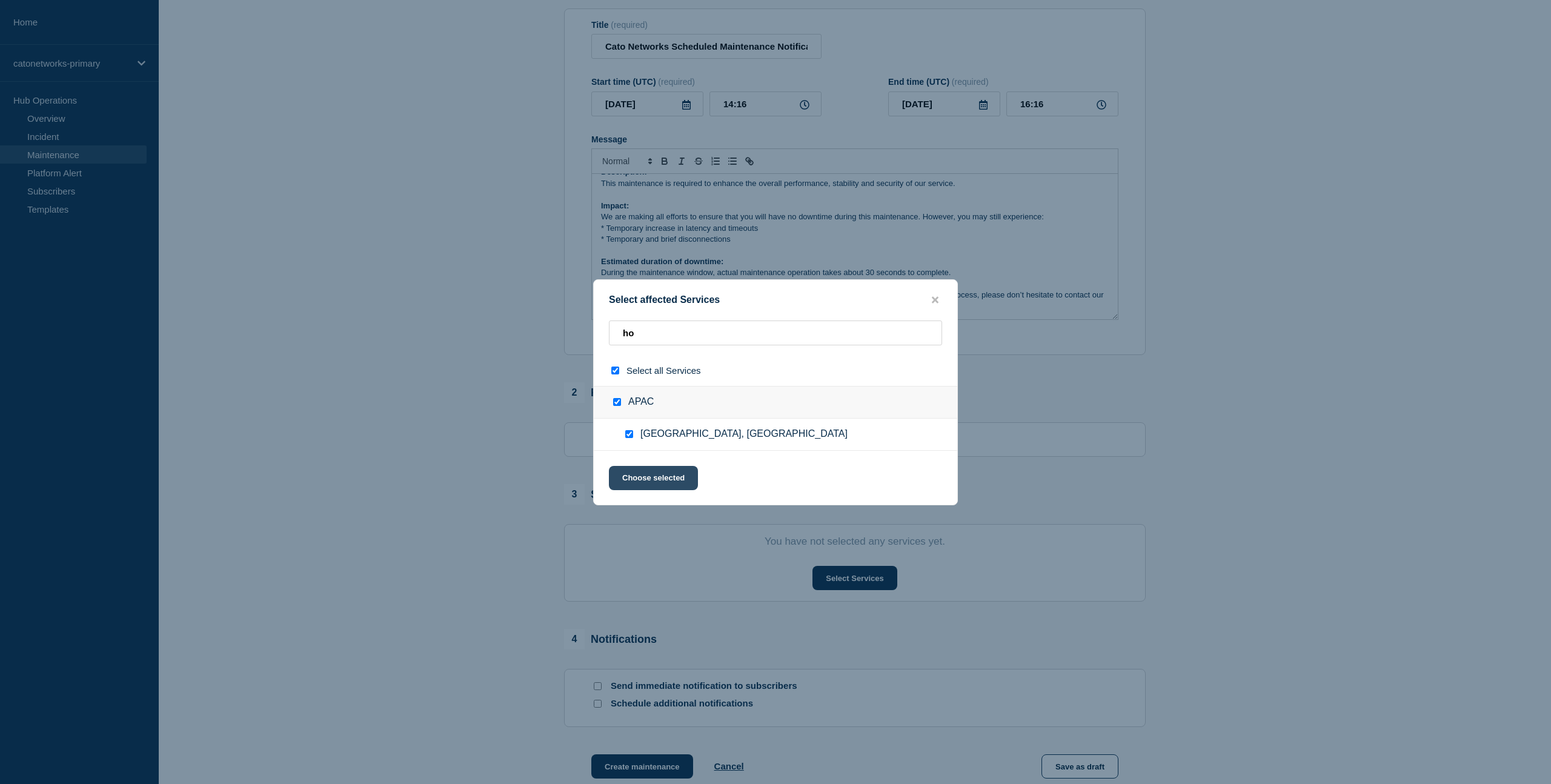
drag, startPoint x: 650, startPoint y: 482, endPoint x: 644, endPoint y: 485, distance: 6.7
click at [650, 482] on button "Choose selected" at bounding box center [653, 477] width 89 height 24
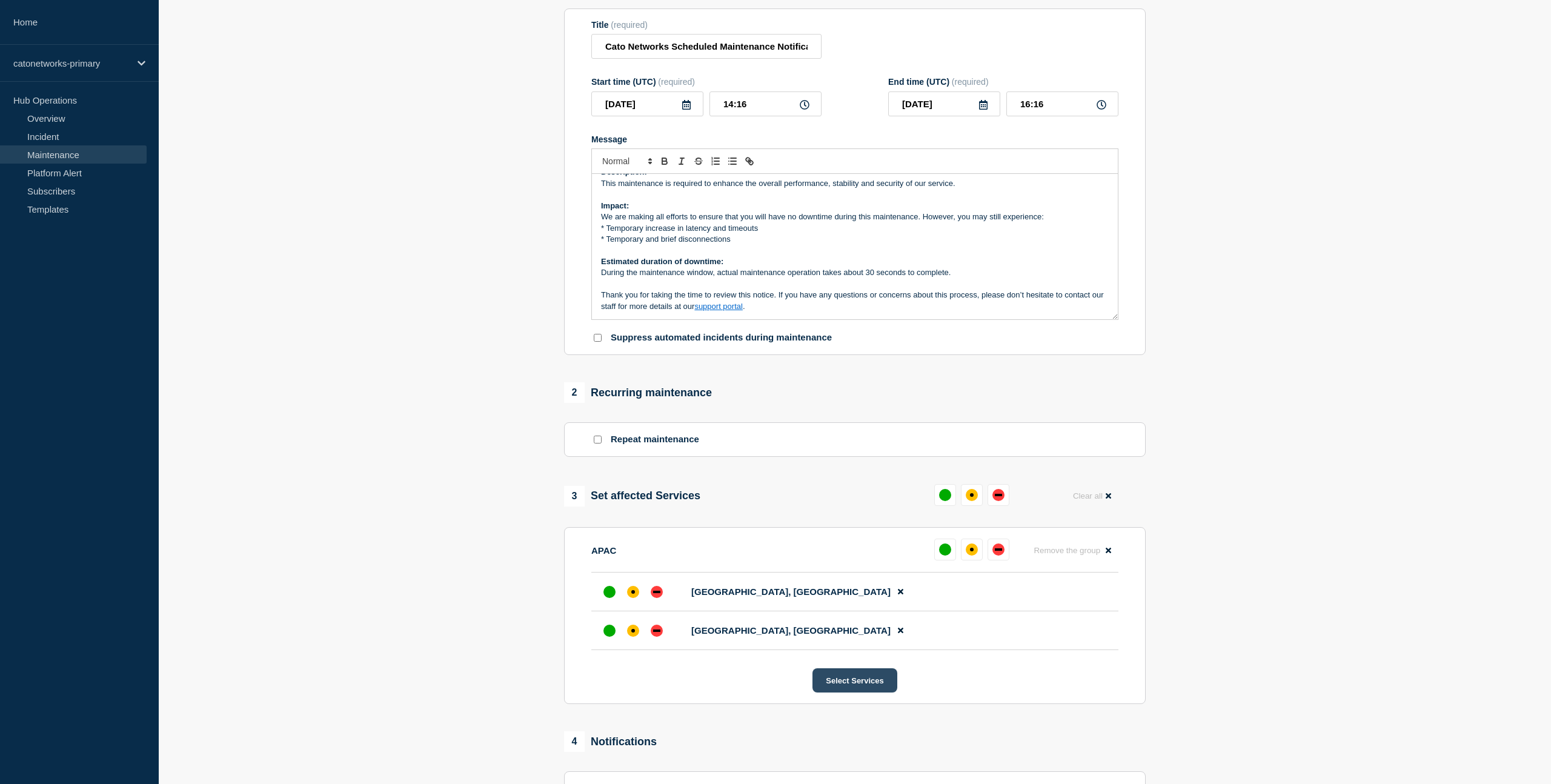
click at [856, 692] on button "Select Services" at bounding box center [855, 680] width 84 height 24
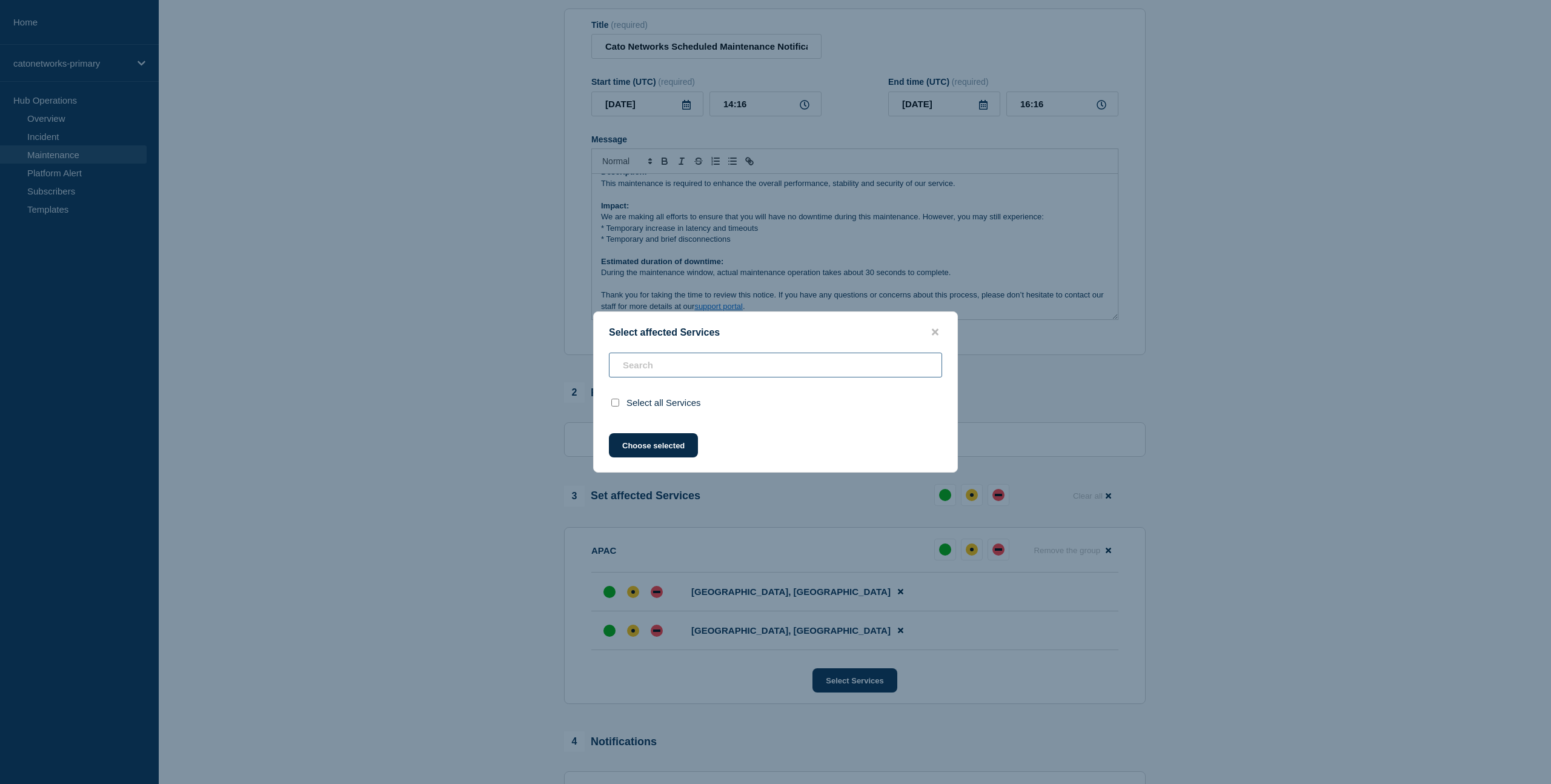
click at [673, 372] on input "text" at bounding box center [775, 365] width 334 height 25
paste input "hong-kong"
type input "hong-kong"
checkbox input "true"
type input "hong"
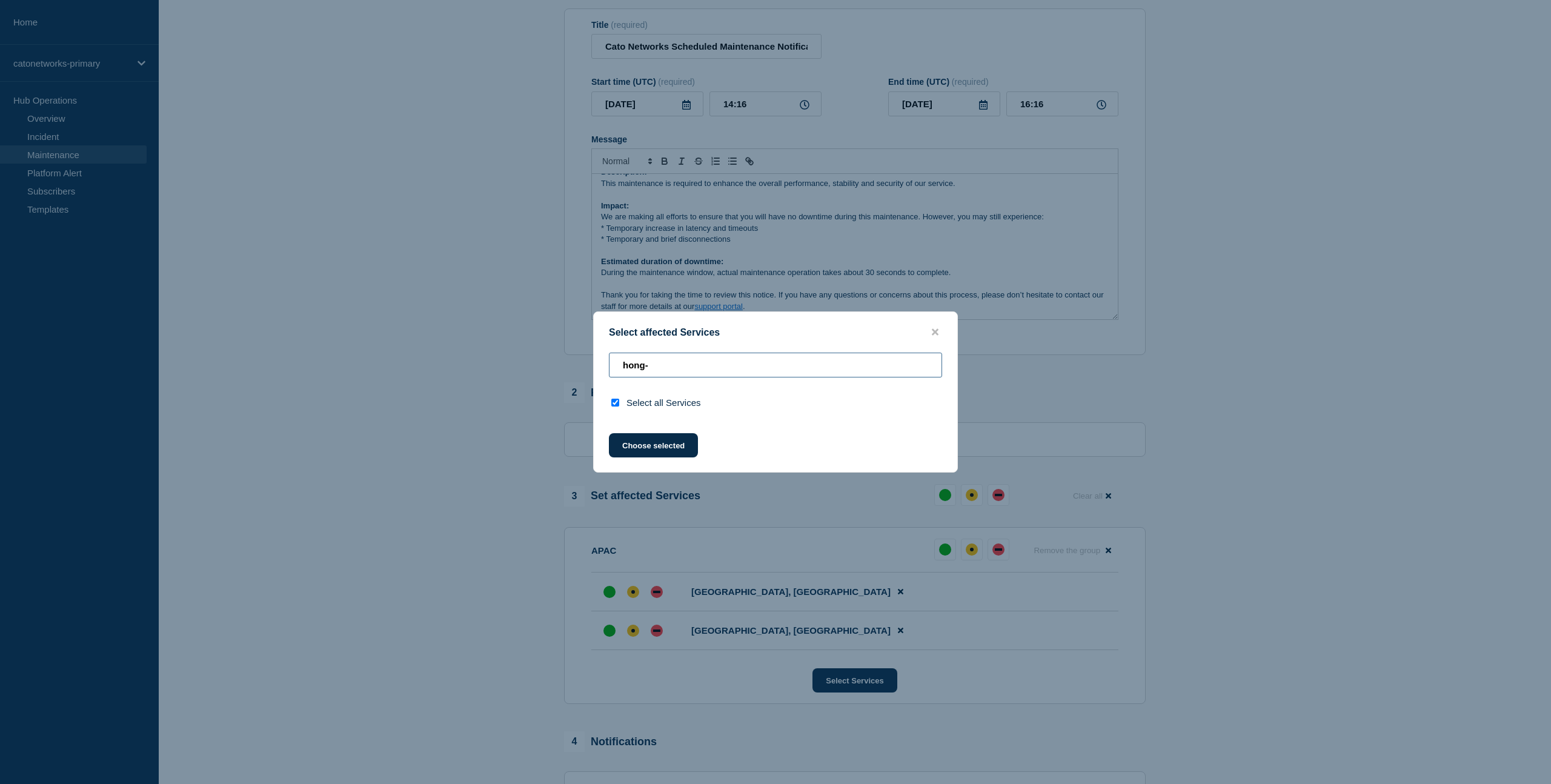
checkbox input "false"
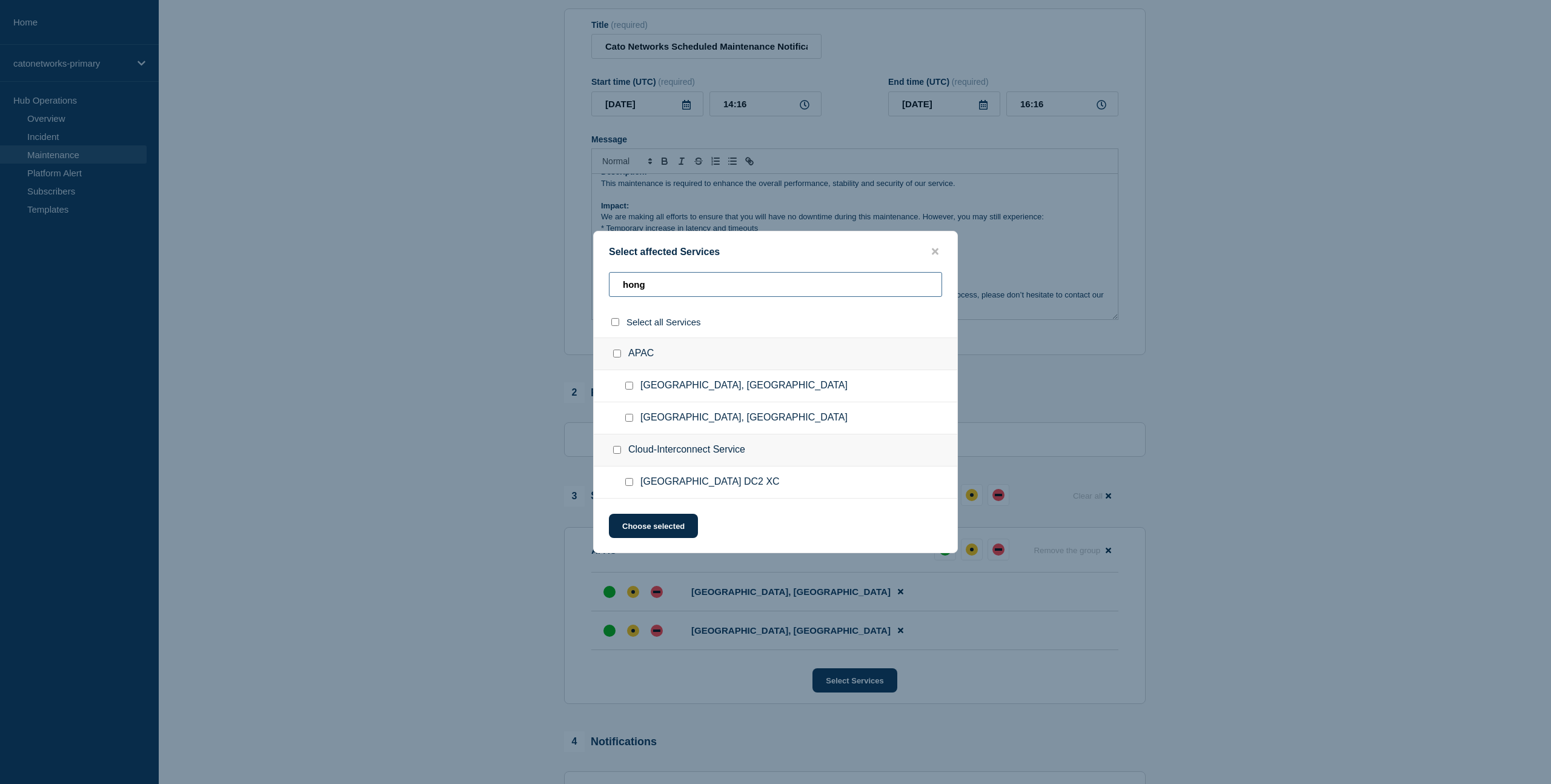
type input "hong"
click at [616, 350] on input "APAC checkbox" at bounding box center [617, 353] width 8 height 8
checkbox input "true"
click at [631, 421] on input "Hong Kong DC2, China checkbox" at bounding box center [629, 418] width 8 height 8
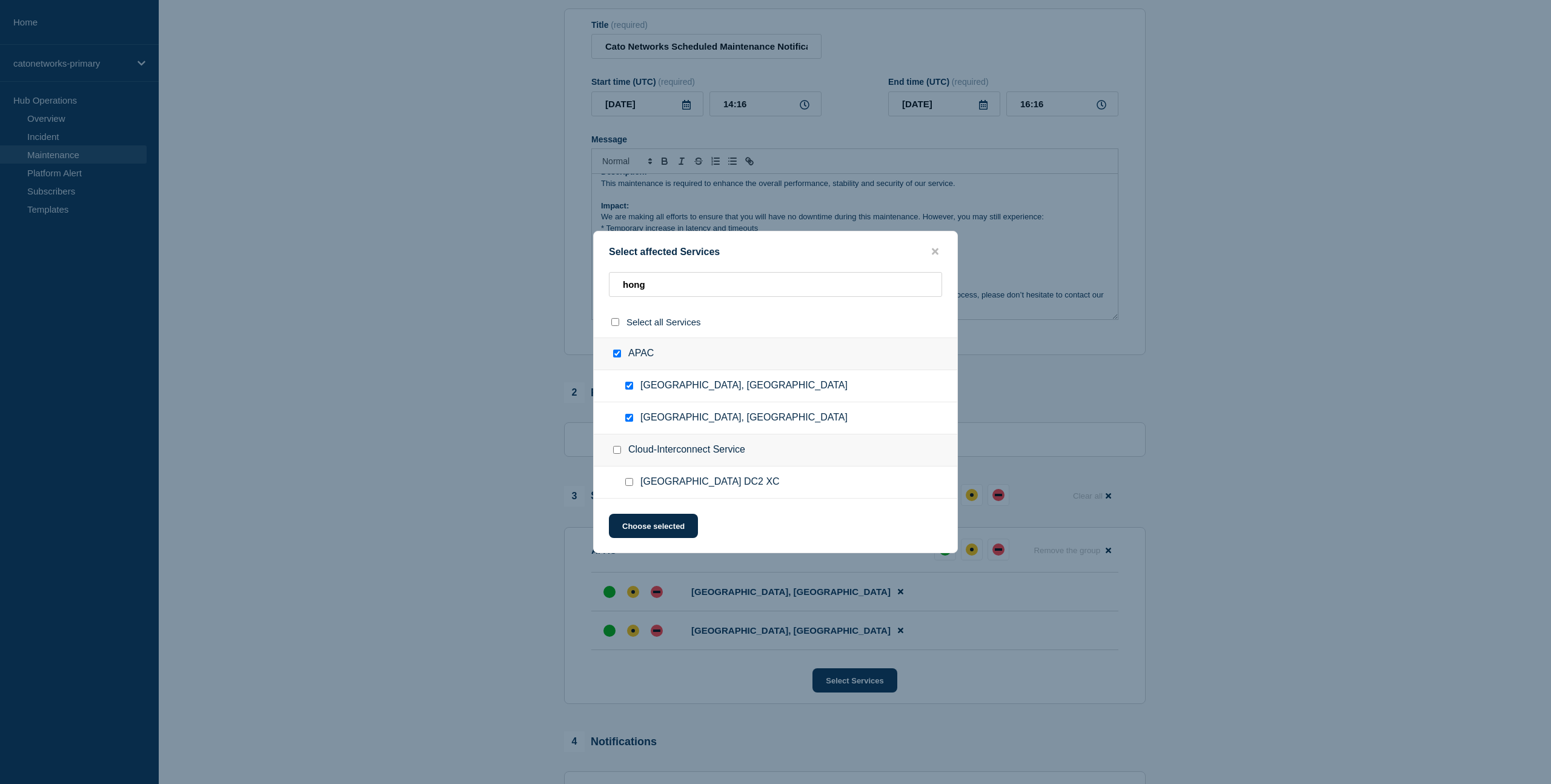
checkbox input "false"
click at [653, 532] on button "Choose selected" at bounding box center [653, 525] width 89 height 24
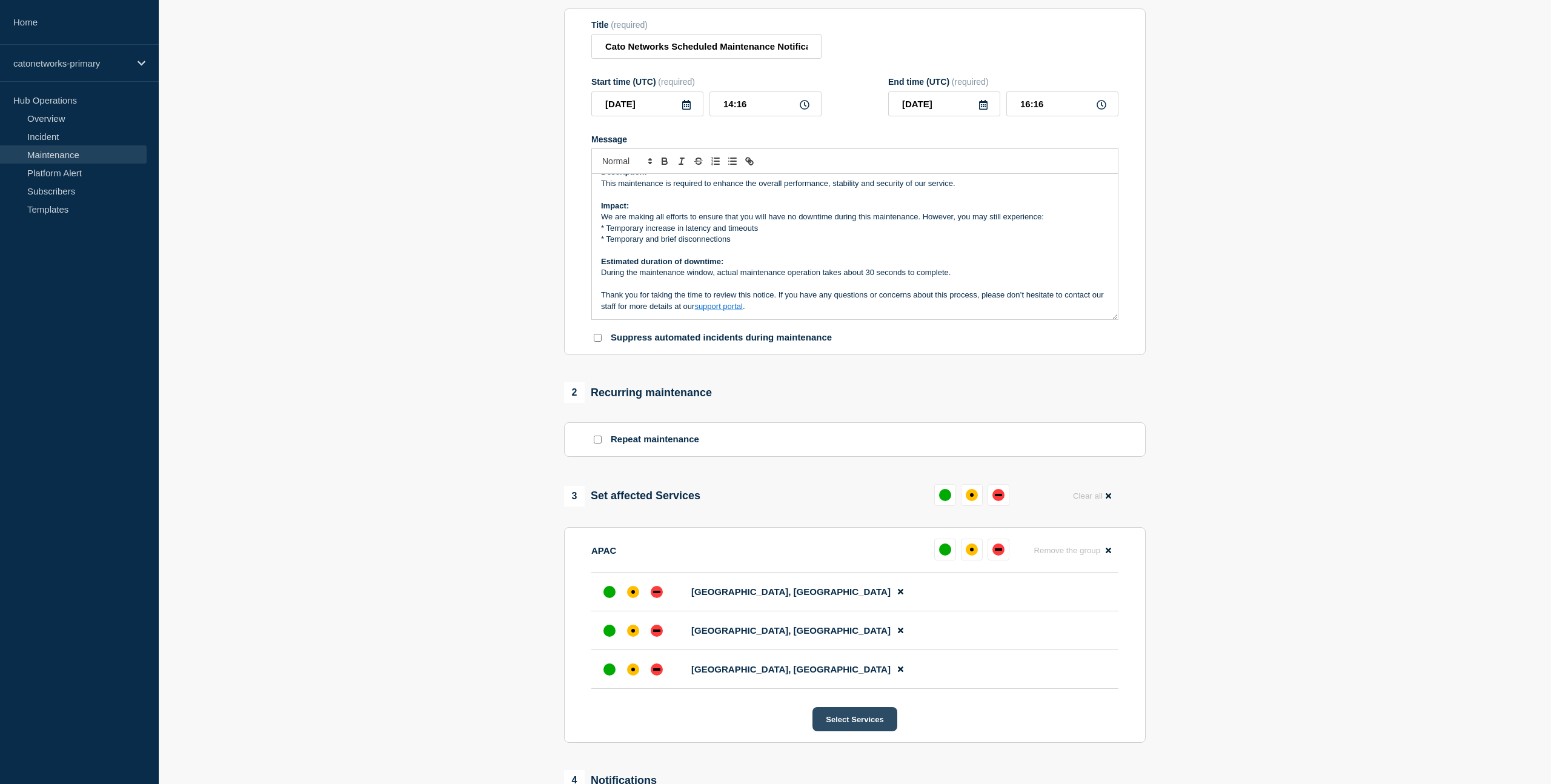
click at [852, 731] on button "Select Services" at bounding box center [855, 719] width 84 height 24
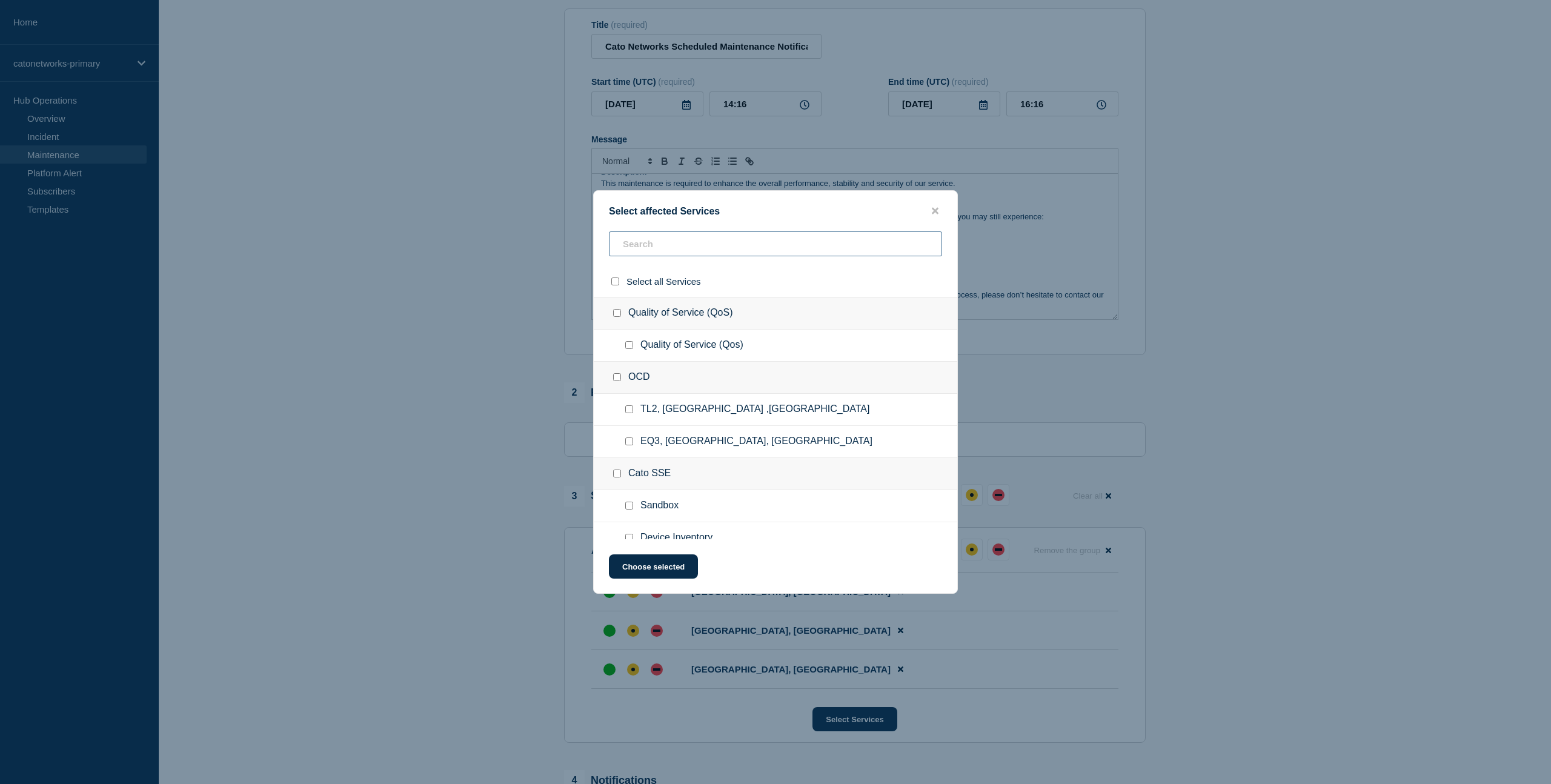
click at [640, 243] on input "text" at bounding box center [775, 243] width 334 height 25
paste input "[GEOGRAPHIC_DATA]"
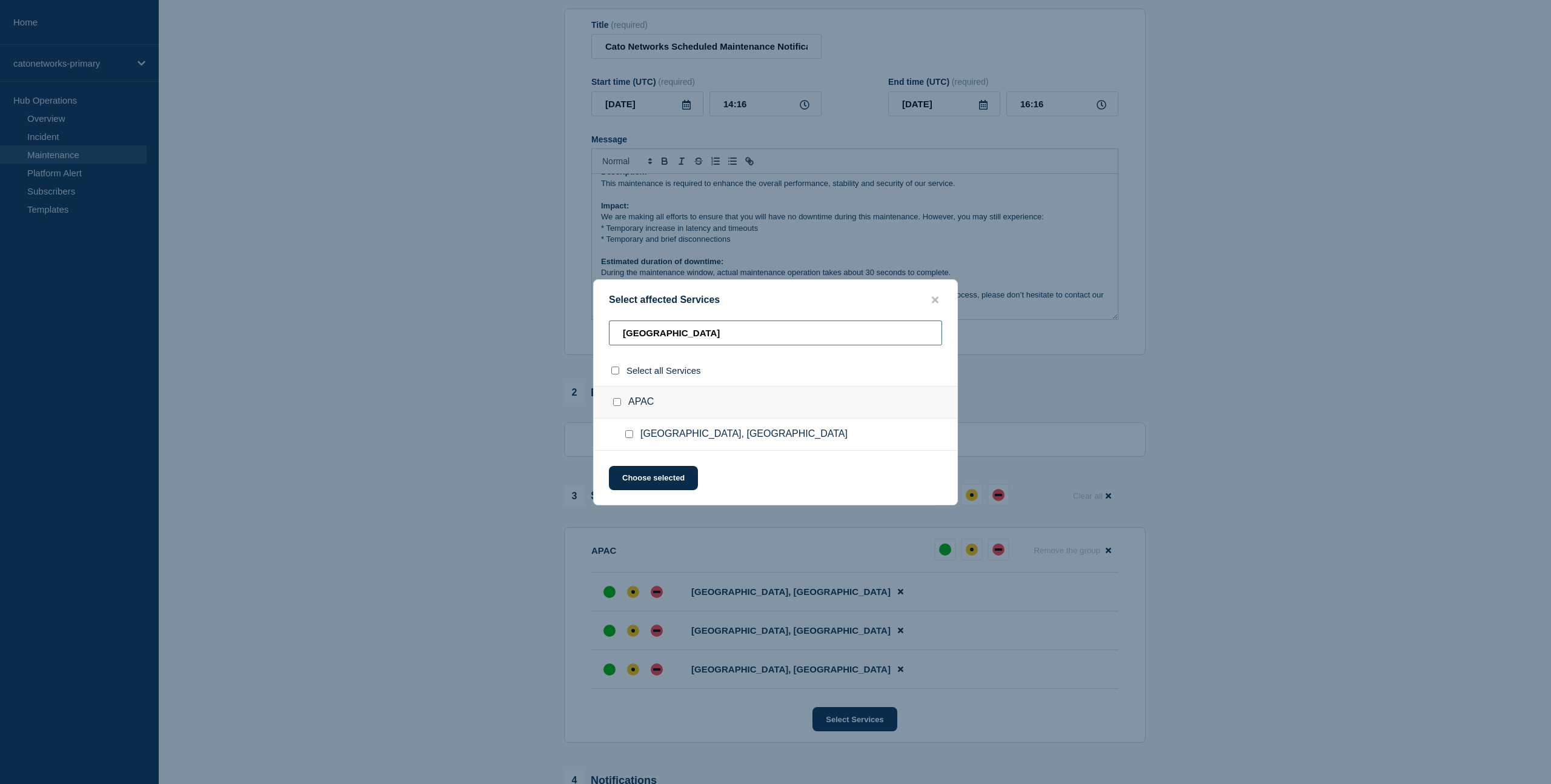
type input "[GEOGRAPHIC_DATA]"
drag, startPoint x: 619, startPoint y: 405, endPoint x: 626, endPoint y: 419, distance: 15.7
click at [619, 405] on input "APAC checkbox" at bounding box center [617, 402] width 8 height 8
checkbox input "true"
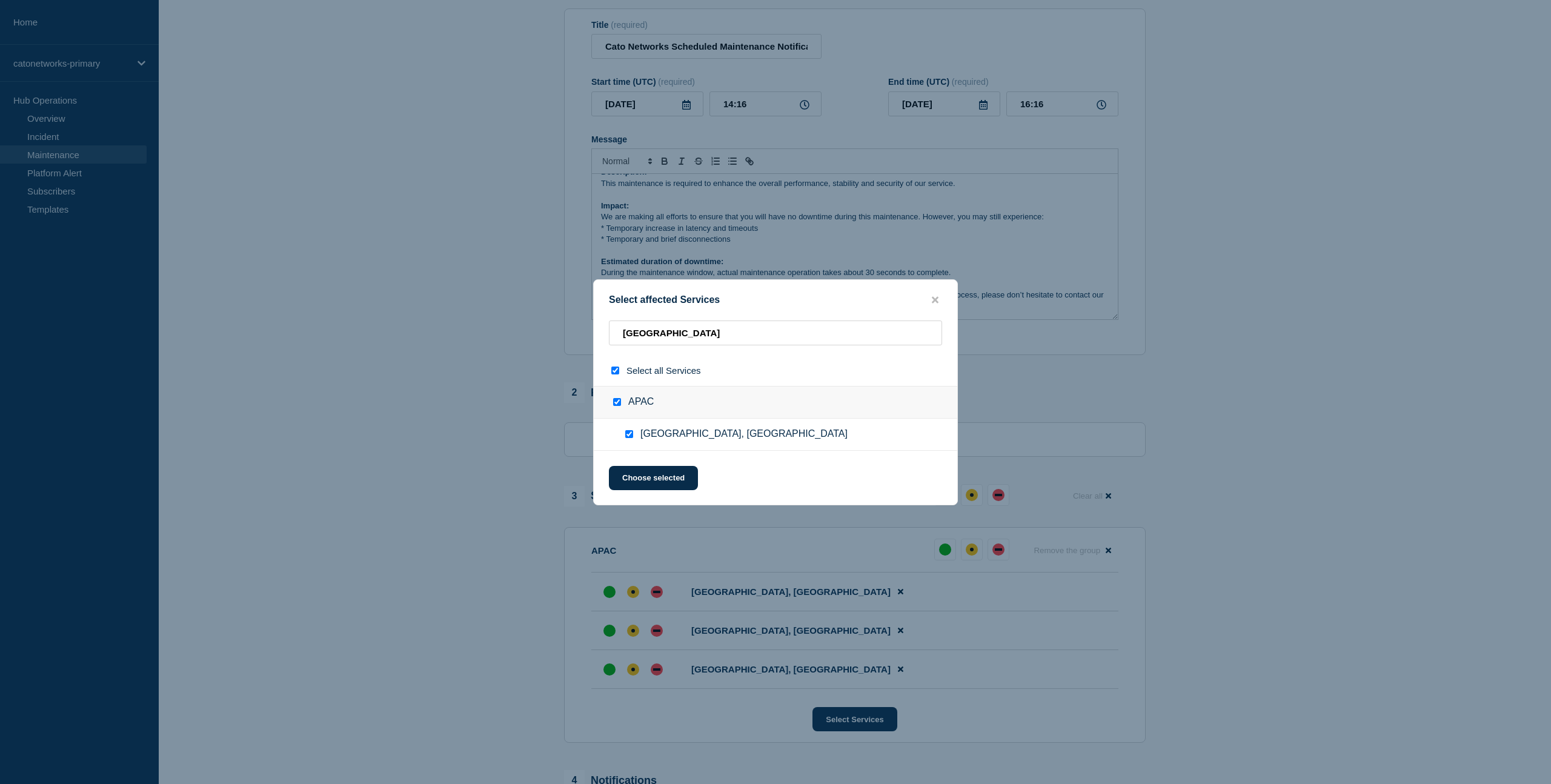
checkbox input "true"
click at [658, 477] on button "Choose selected" at bounding box center [653, 477] width 89 height 24
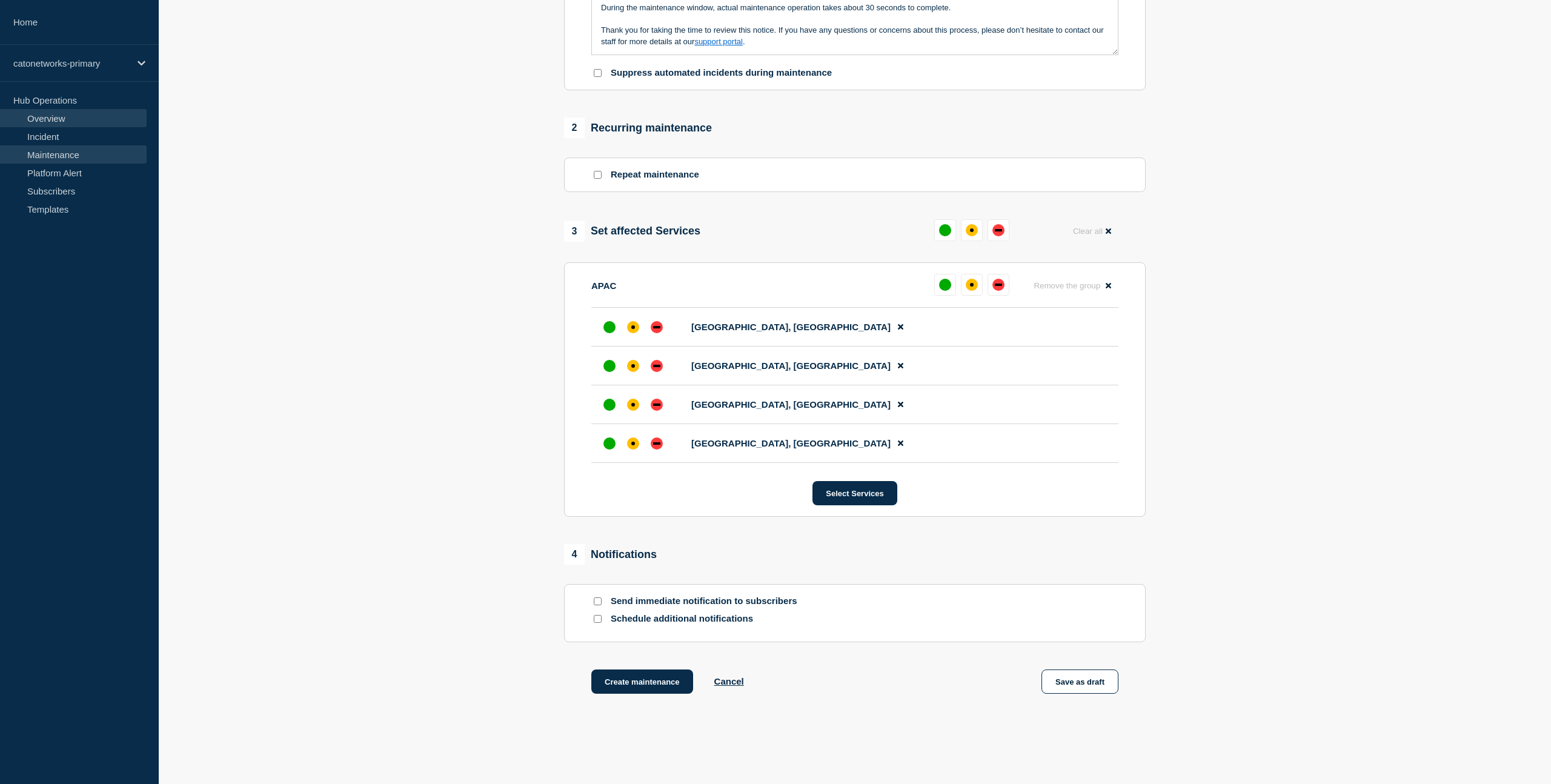
scroll to position [476, 0]
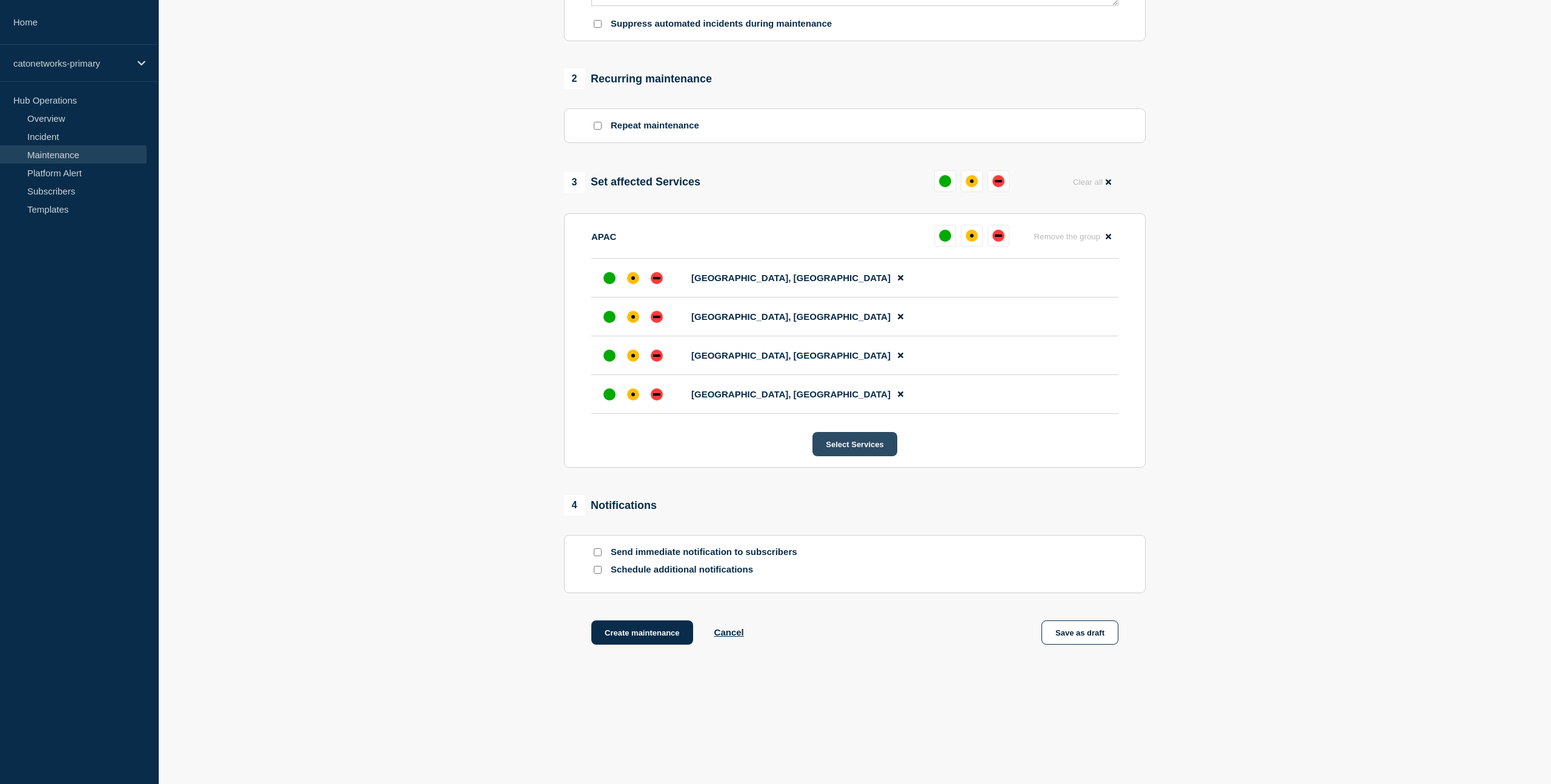
click at [850, 445] on button "Select Services" at bounding box center [855, 443] width 84 height 24
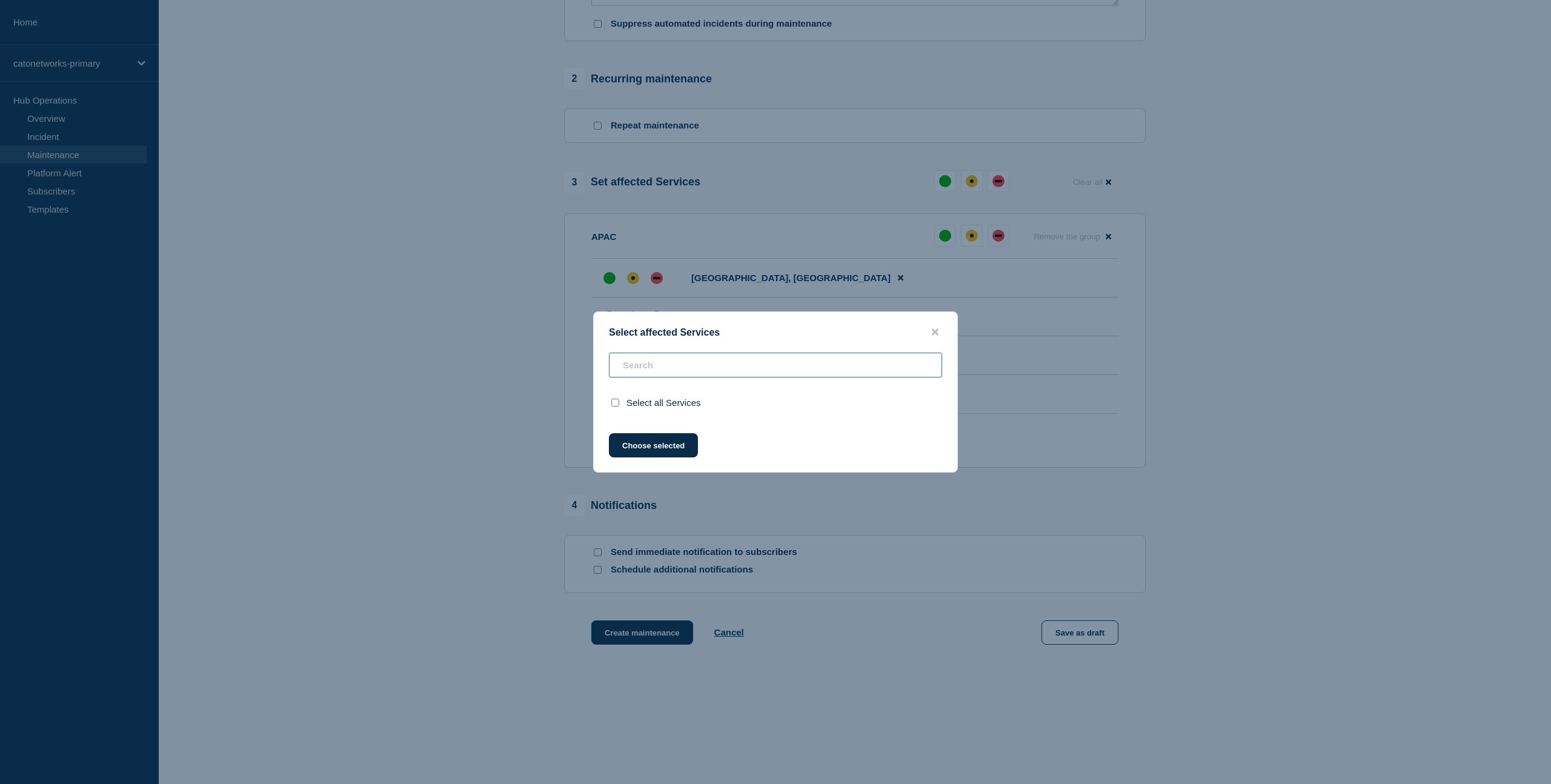
click at [701, 363] on input "text" at bounding box center [775, 365] width 334 height 25
paste input "[GEOGRAPHIC_DATA]"
type input "[GEOGRAPHIC_DATA]"
checkbox input "false"
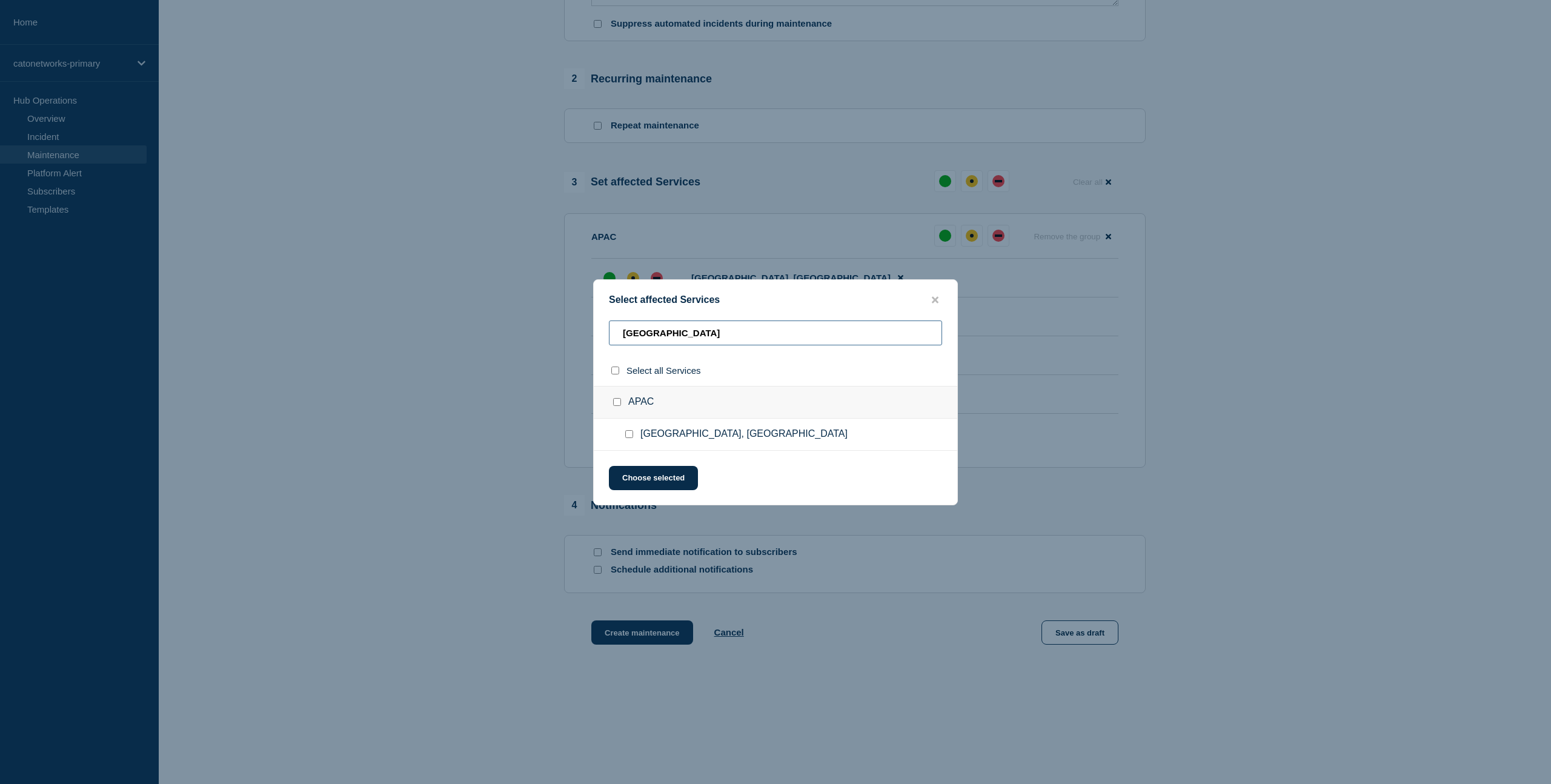
type input "[GEOGRAPHIC_DATA]"
click at [616, 399] on input "APAC checkbox" at bounding box center [617, 402] width 8 height 8
checkbox input "true"
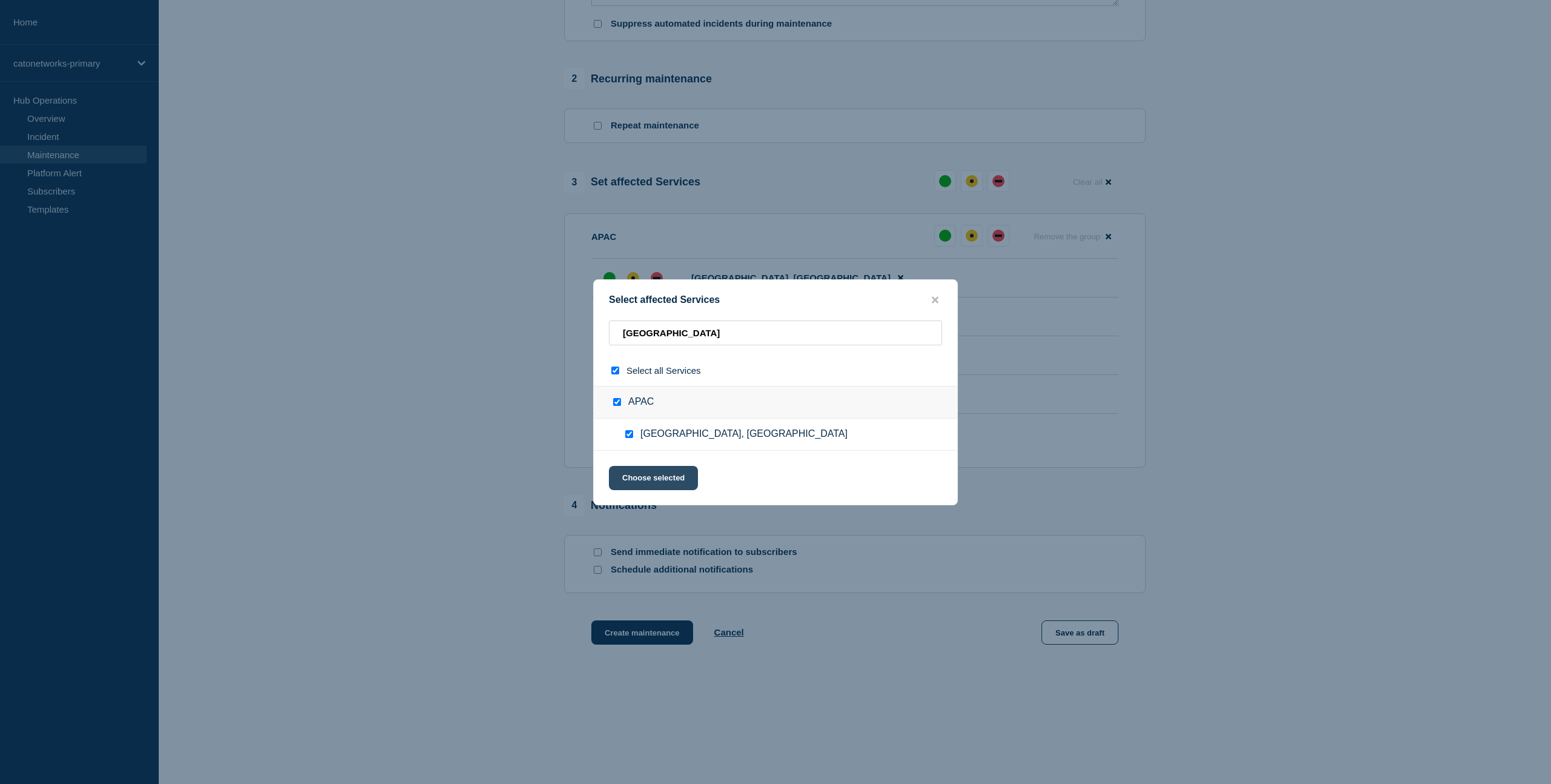
click at [668, 484] on button "Choose selected" at bounding box center [653, 477] width 89 height 24
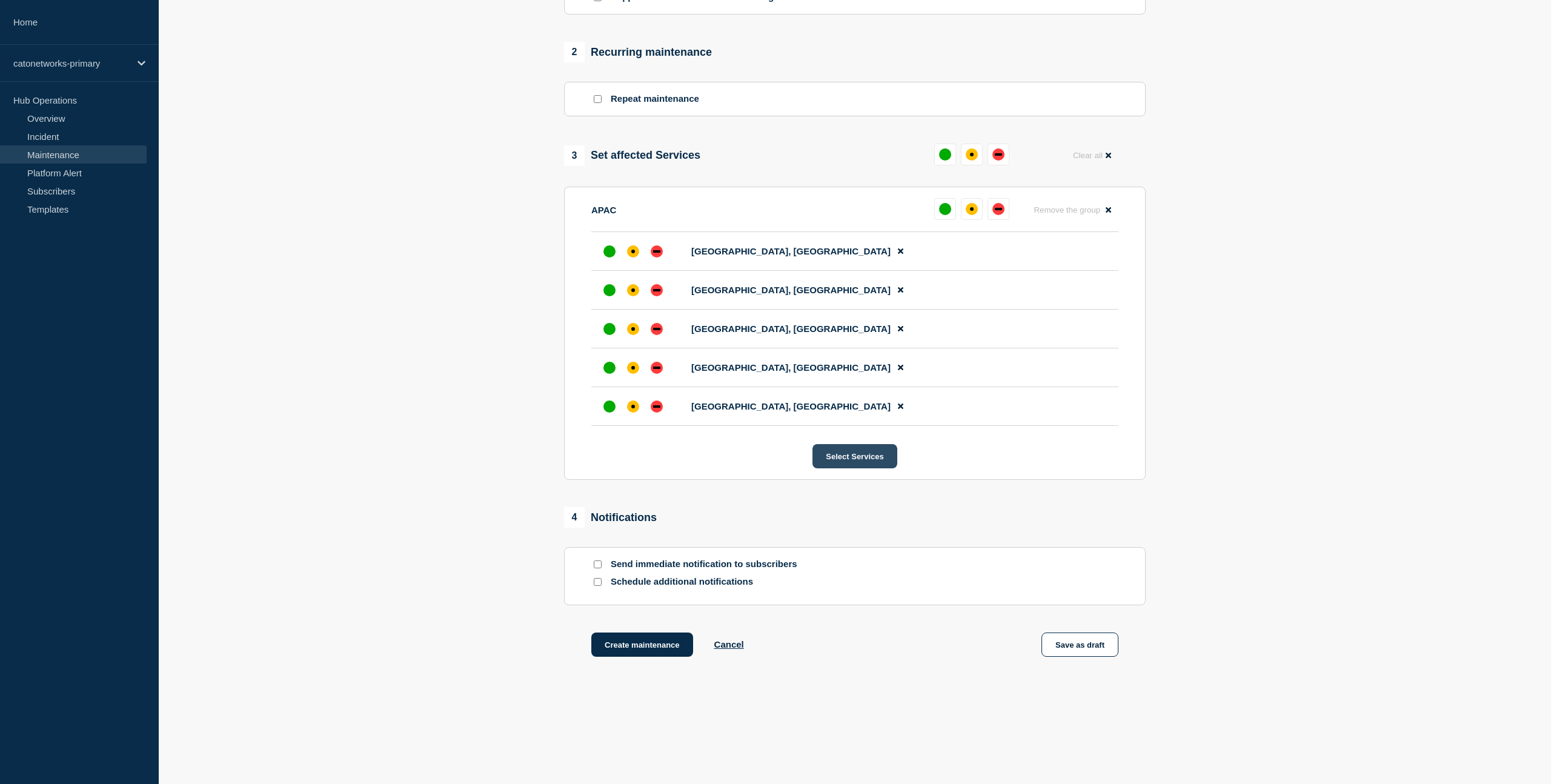
click at [837, 468] on button "Select Services" at bounding box center [855, 456] width 84 height 24
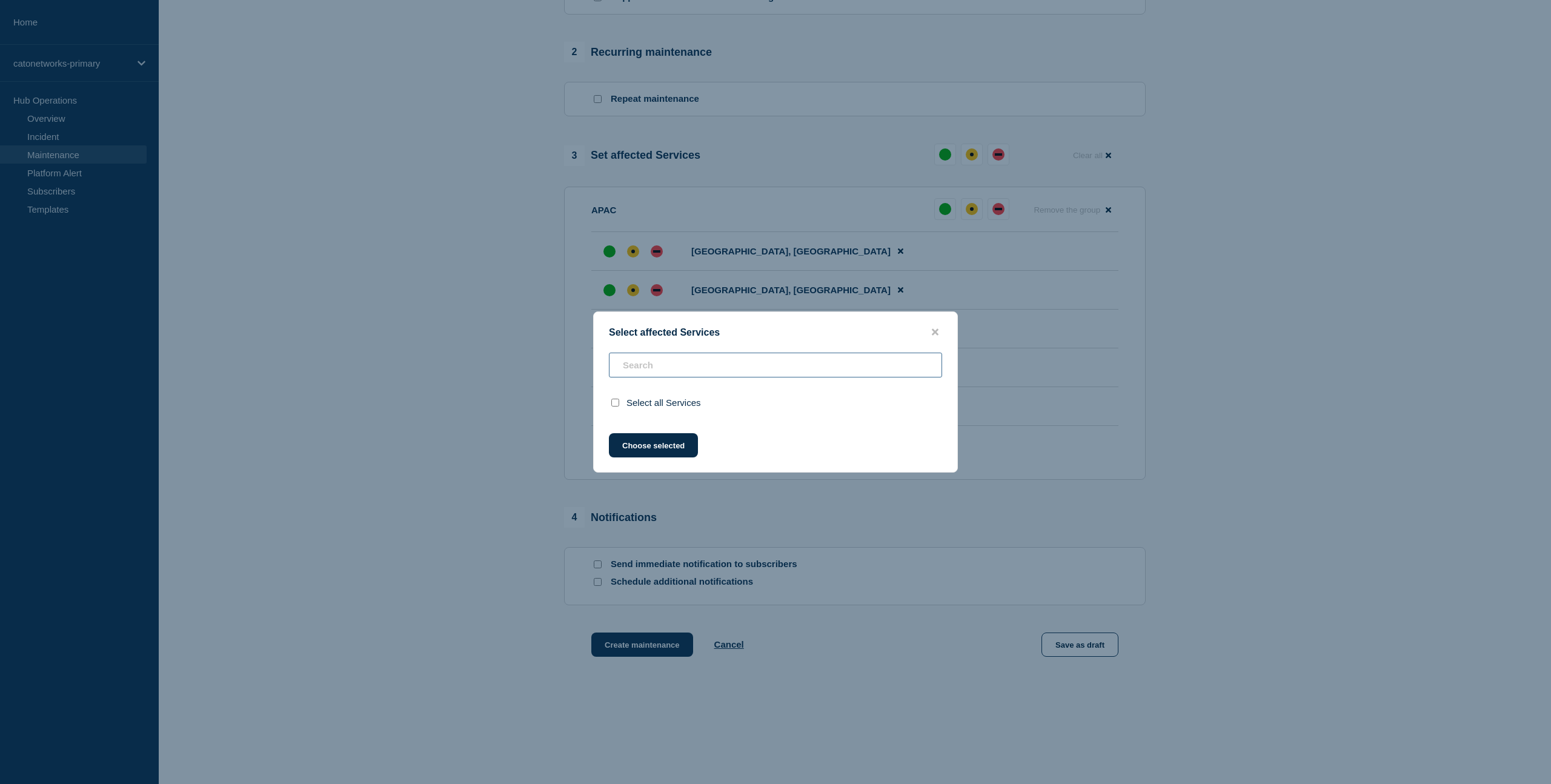
click at [692, 363] on input "text" at bounding box center [775, 365] width 334 height 25
paste input "[GEOGRAPHIC_DATA]"
type input "[GEOGRAPHIC_DATA]"
checkbox input "false"
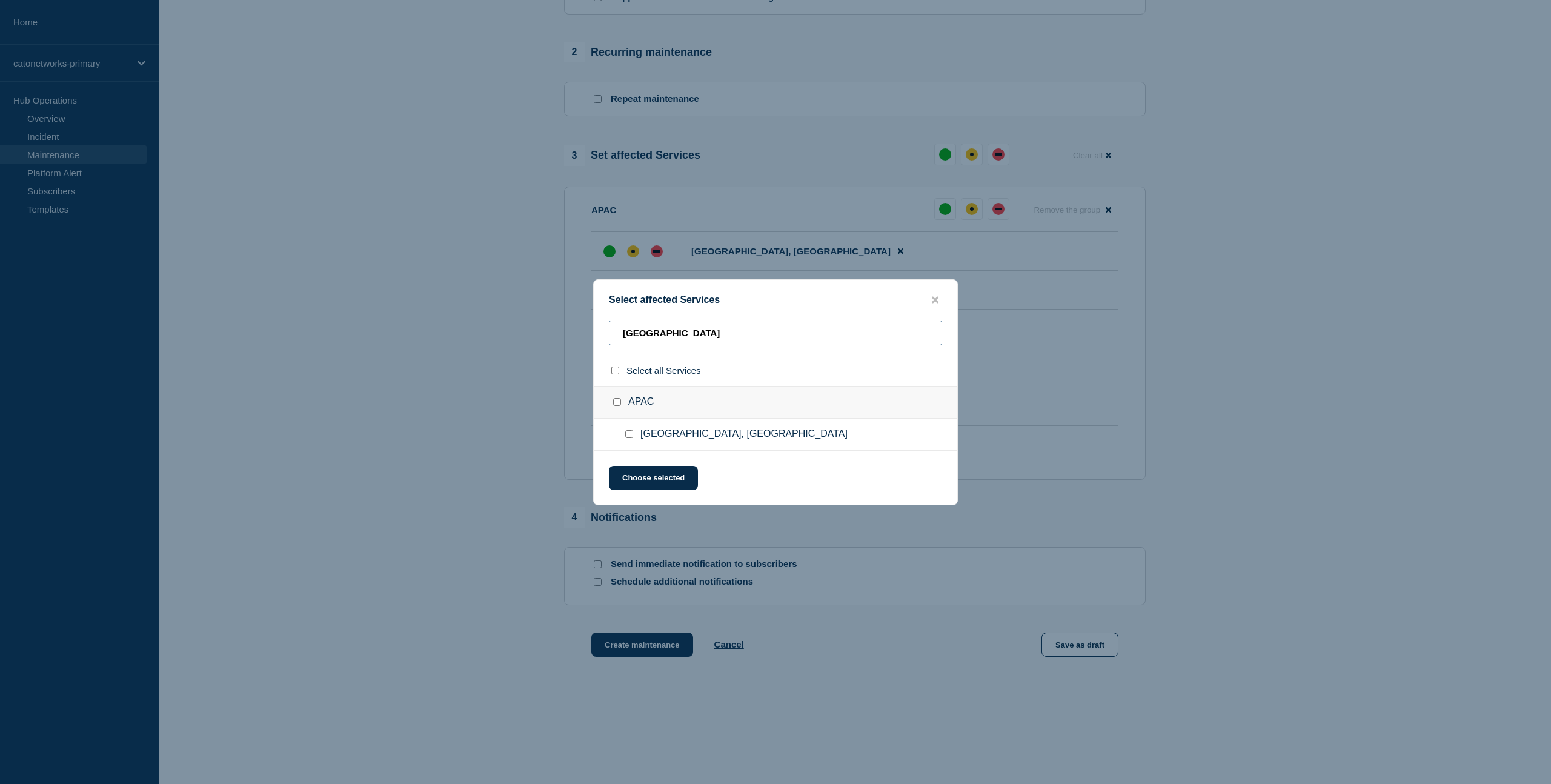
type input "[GEOGRAPHIC_DATA]"
click at [617, 404] on input "APAC checkbox" at bounding box center [617, 402] width 8 height 8
checkbox input "true"
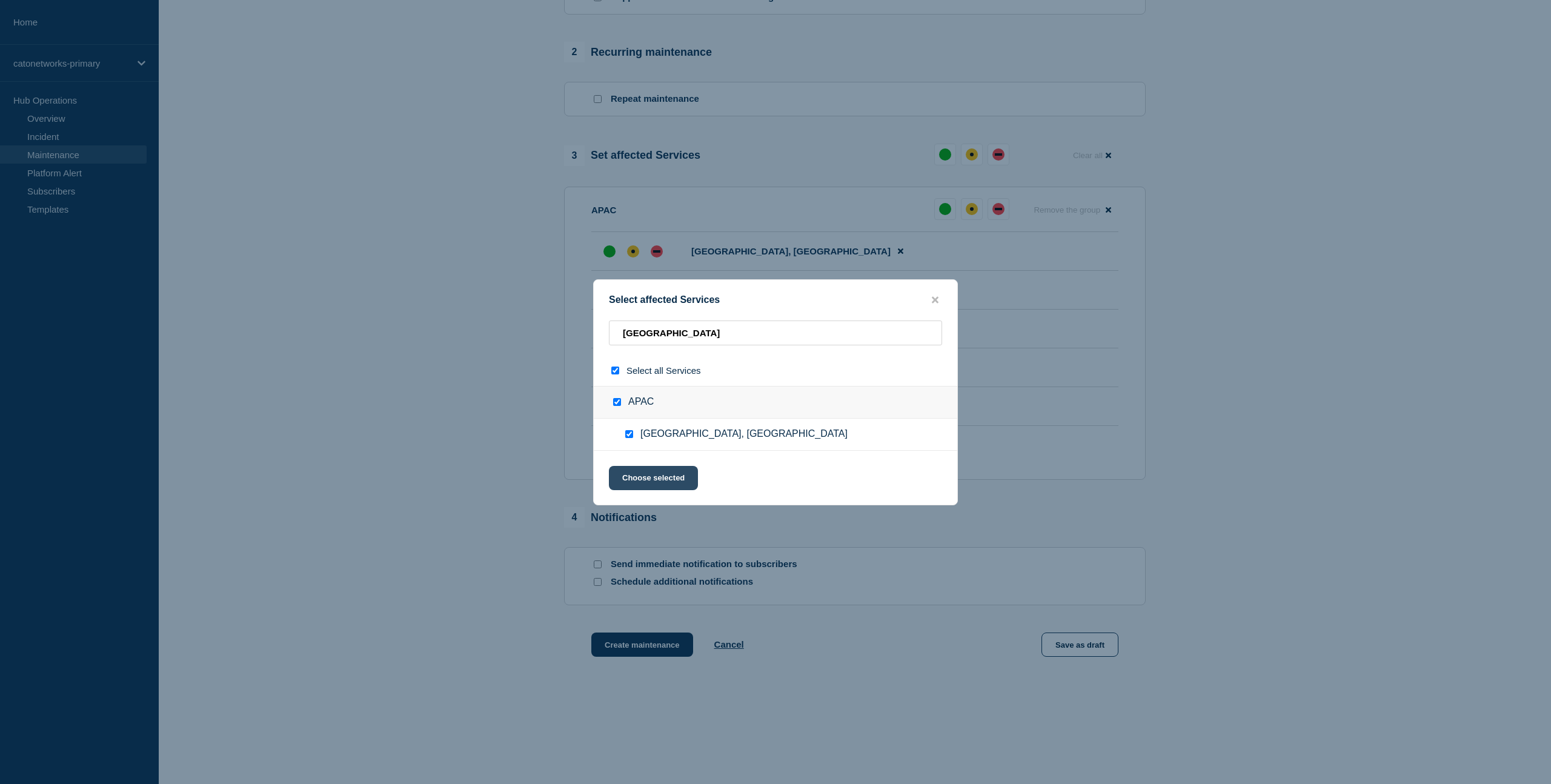
click at [661, 481] on button "Choose selected" at bounding box center [653, 477] width 89 height 24
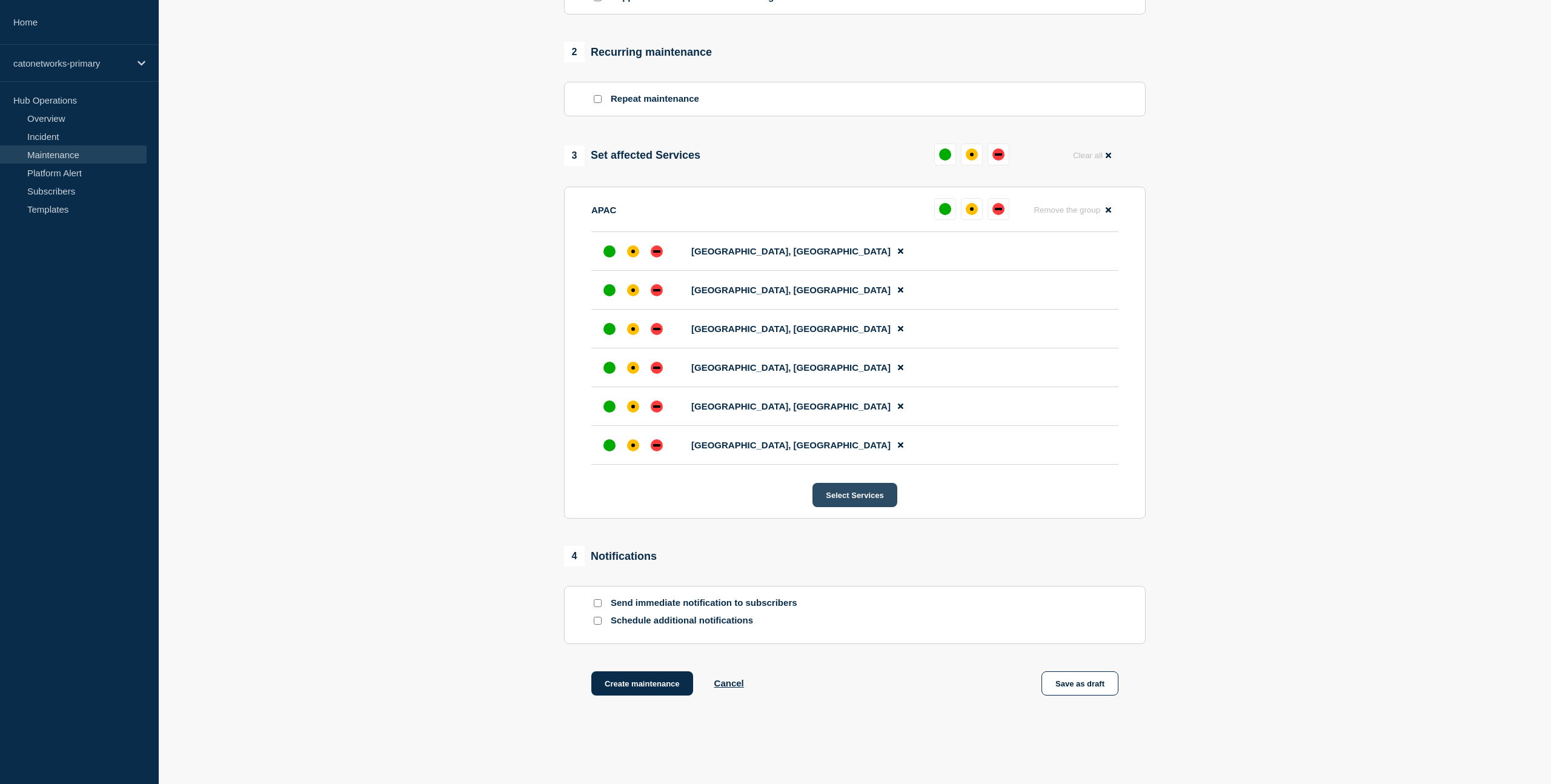
click at [849, 507] on button "Select Services" at bounding box center [855, 495] width 84 height 24
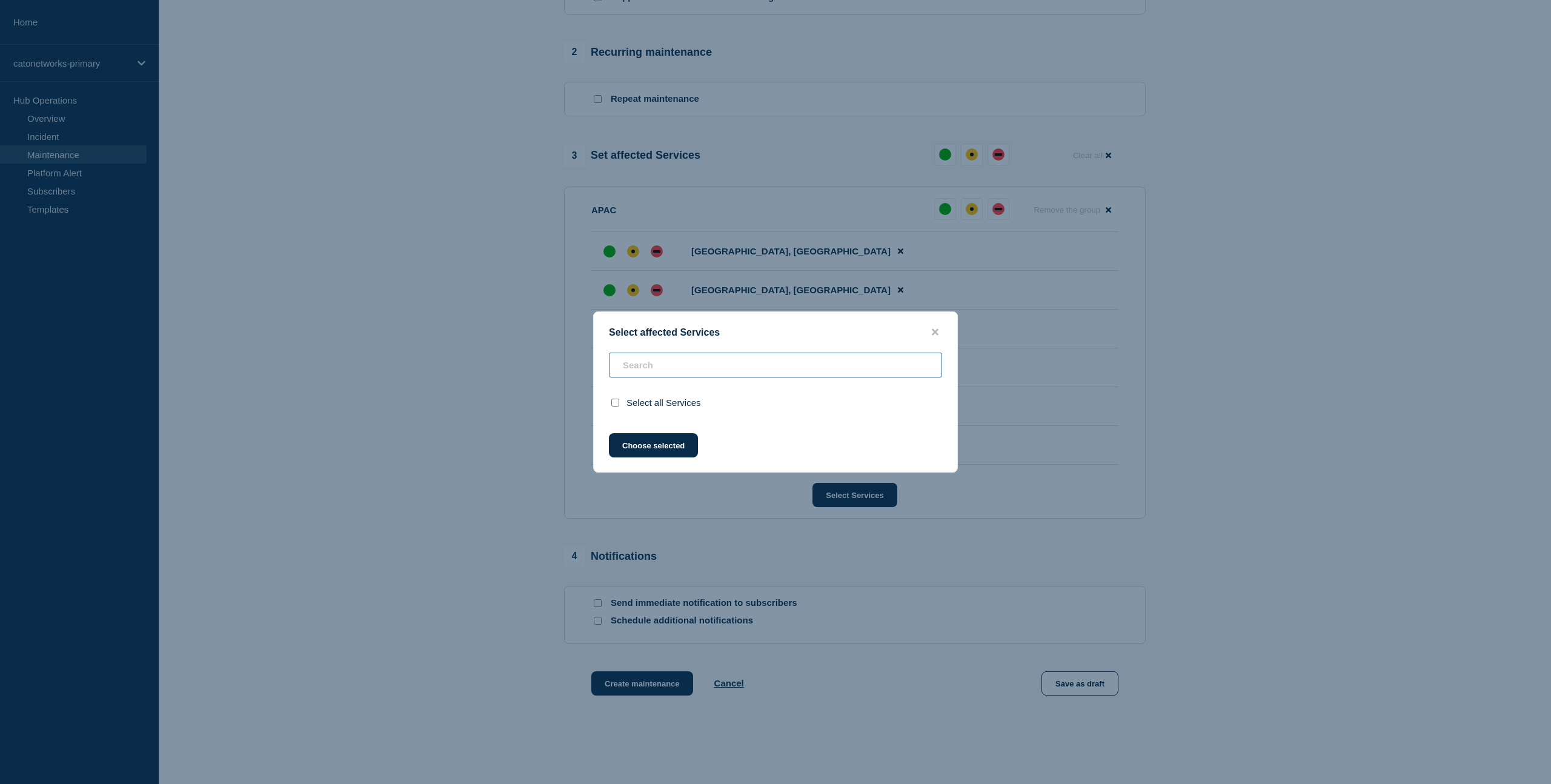
click at [653, 367] on input "text" at bounding box center [775, 365] width 334 height 25
paste input "shenzhenct"
type input "shenzhenct"
checkbox input "true"
type input "shenzhen"
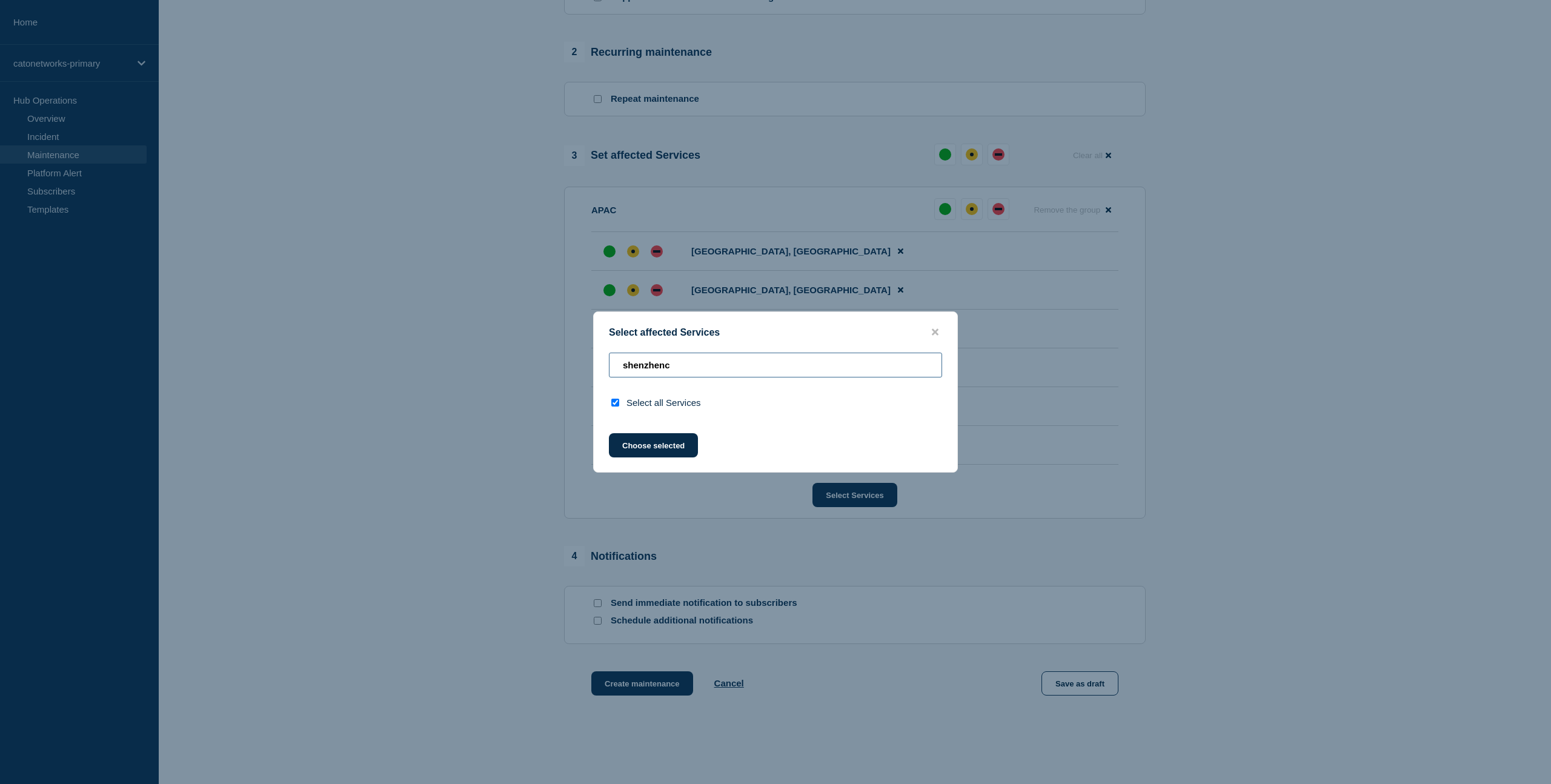
checkbox input "false"
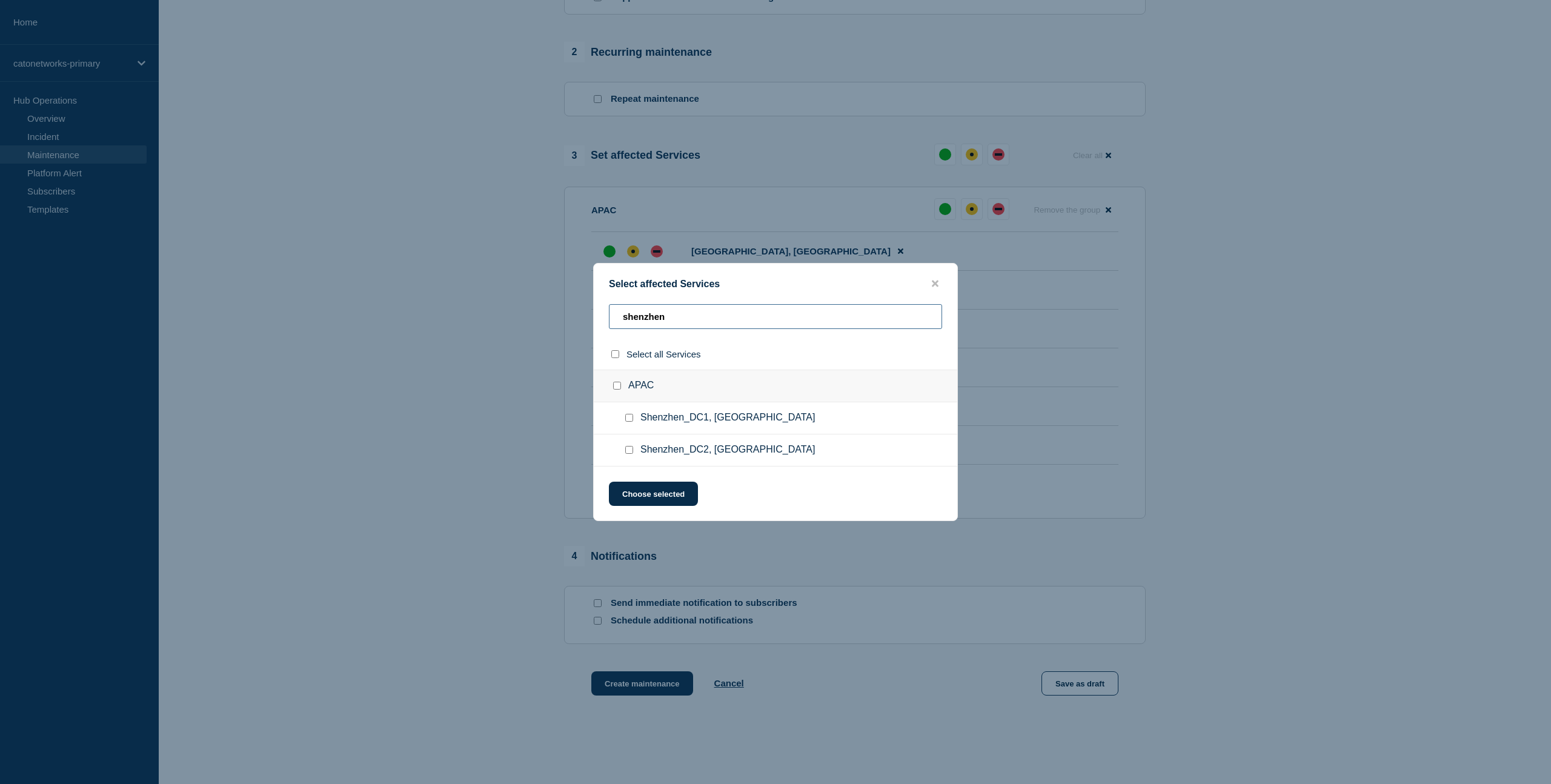
type input "shenzhen"
click at [617, 385] on input "APAC checkbox" at bounding box center [617, 385] width 8 height 8
checkbox input "true"
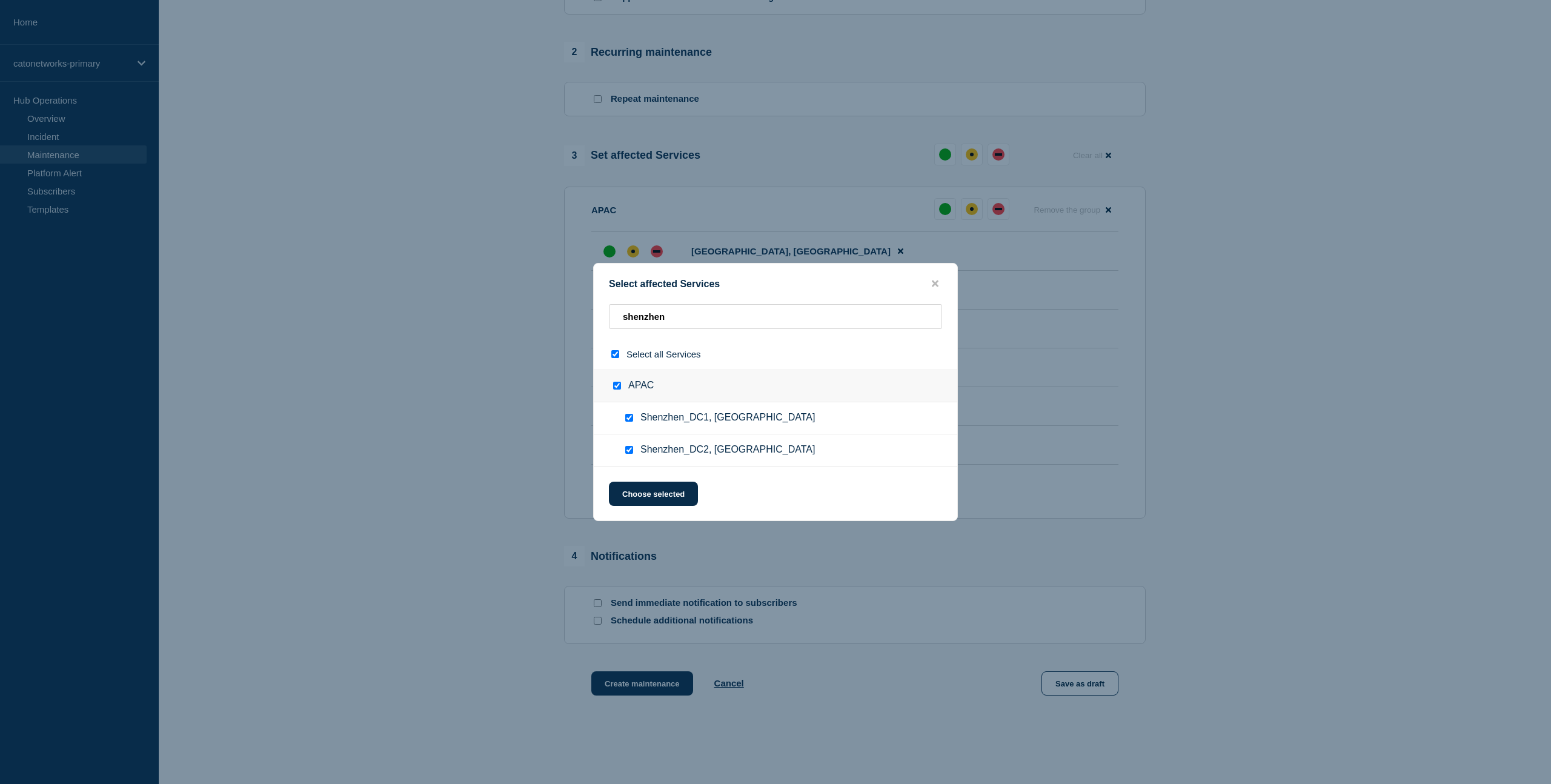
checkbox input "true"
click at [629, 418] on input "Shenzhen_DC1, China checkbox" at bounding box center [629, 418] width 8 height 8
checkbox input "false"
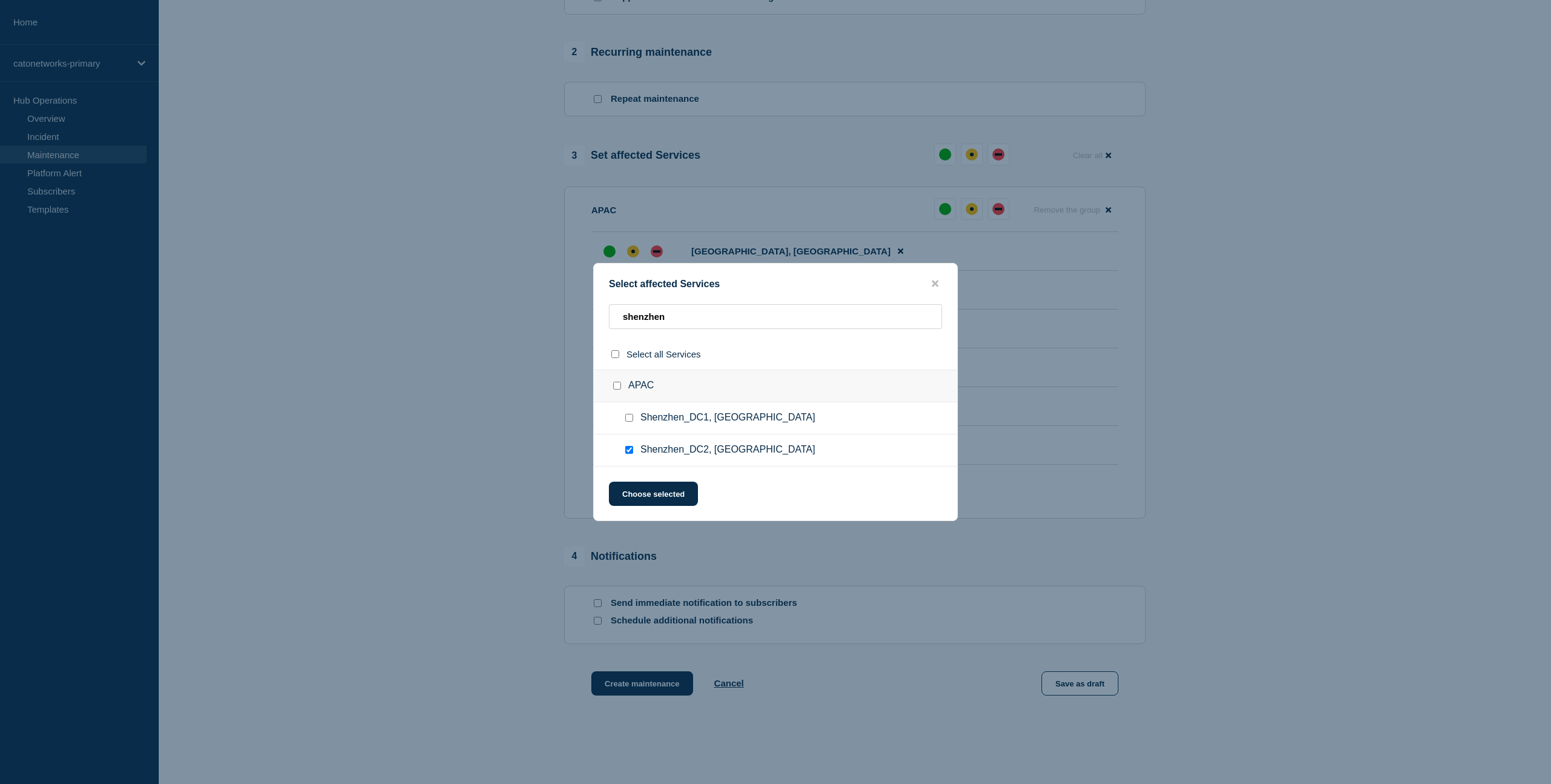
click at [631, 420] on input "Shenzhen_DC1, China checkbox" at bounding box center [629, 418] width 8 height 8
checkbox input "true"
click at [629, 451] on input "Shenzhen_DC2, China checkbox" at bounding box center [629, 450] width 8 height 8
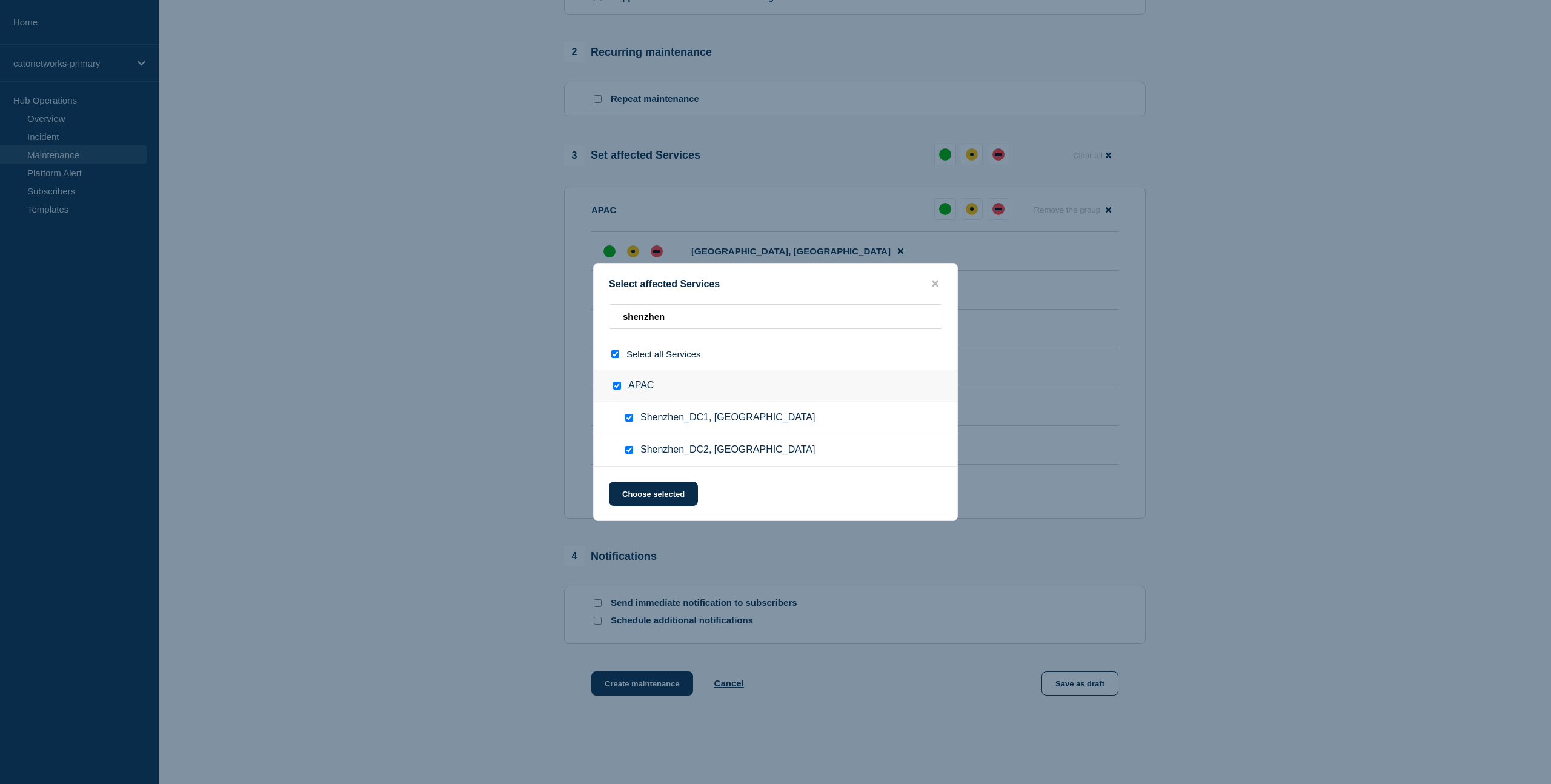
checkbox input "false"
click at [655, 495] on button "Choose selected" at bounding box center [653, 493] width 89 height 24
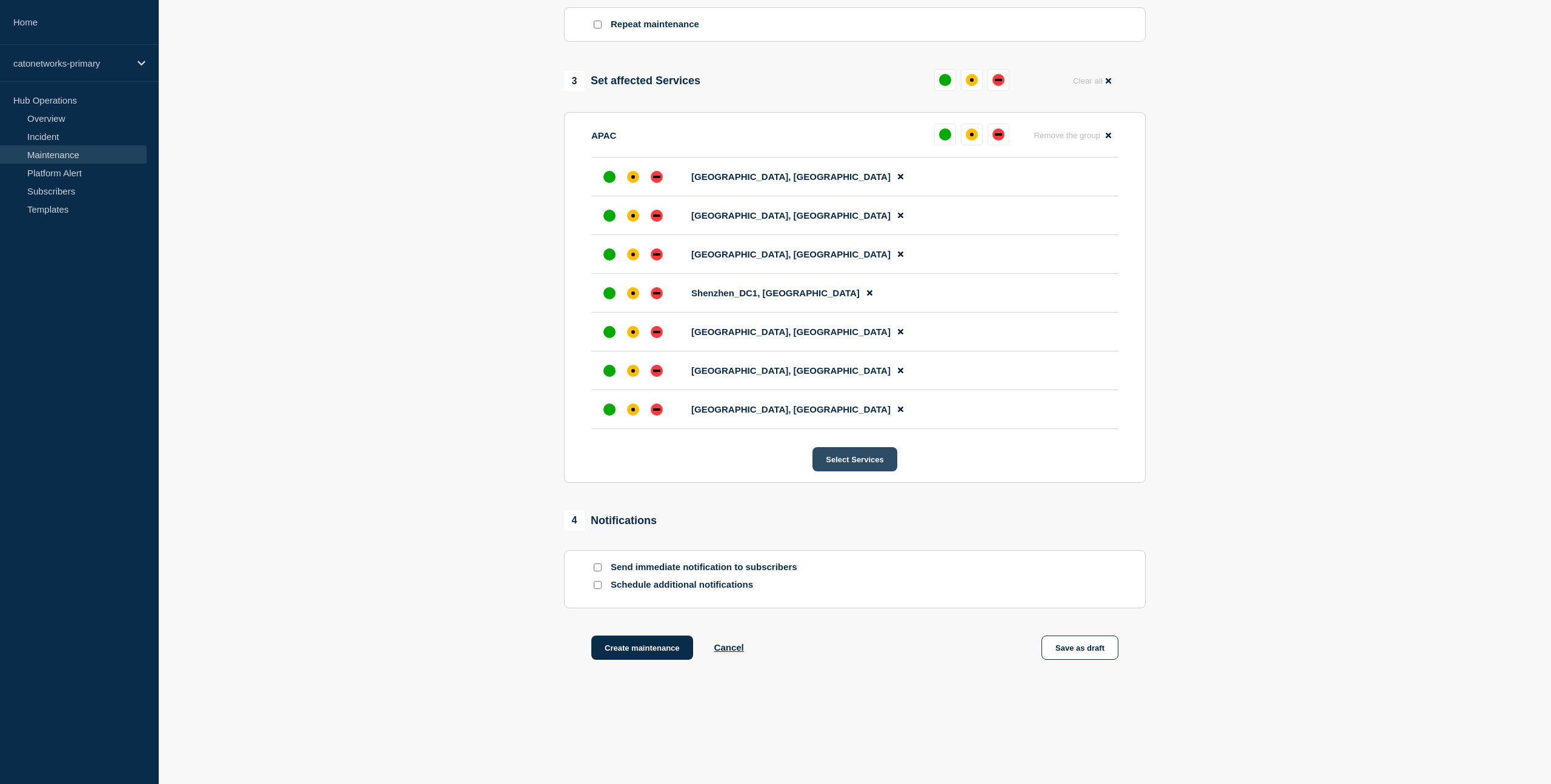
scroll to position [598, 0]
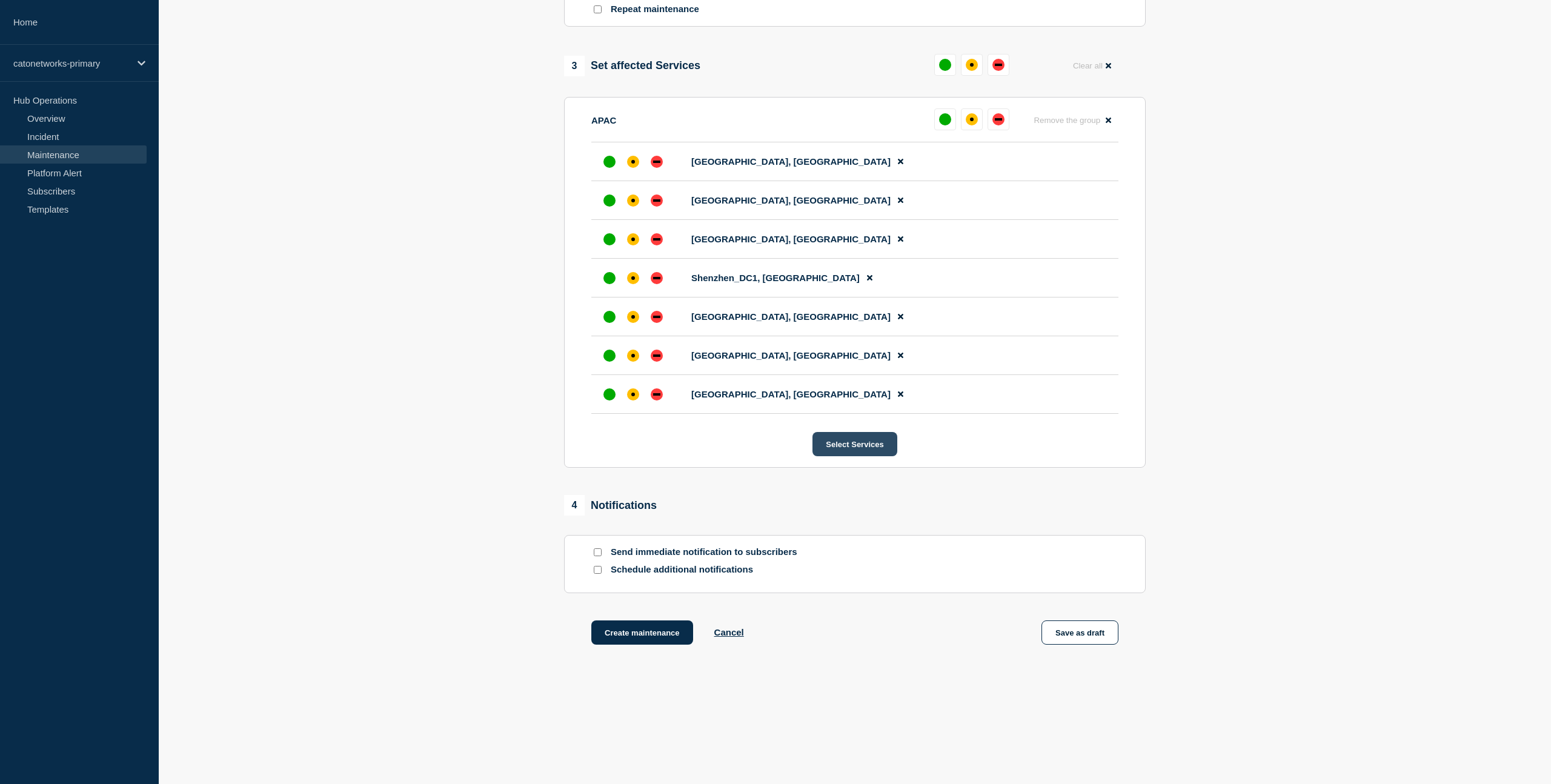
click at [855, 445] on button "Select Services" at bounding box center [855, 443] width 84 height 24
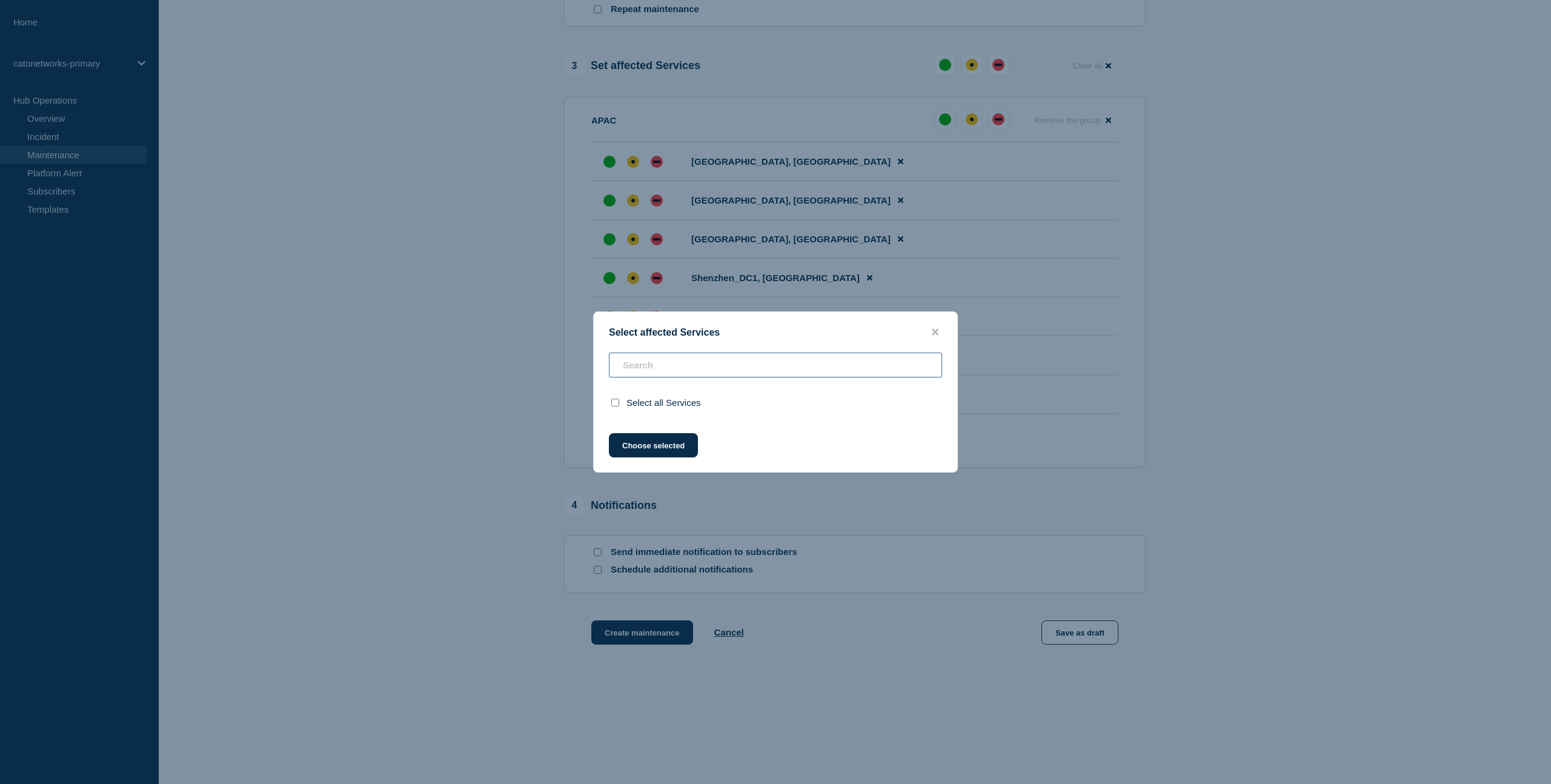
click at [677, 364] on input "text" at bounding box center [775, 365] width 334 height 25
paste input "[GEOGRAPHIC_DATA]"
type input "[GEOGRAPHIC_DATA]"
checkbox input "false"
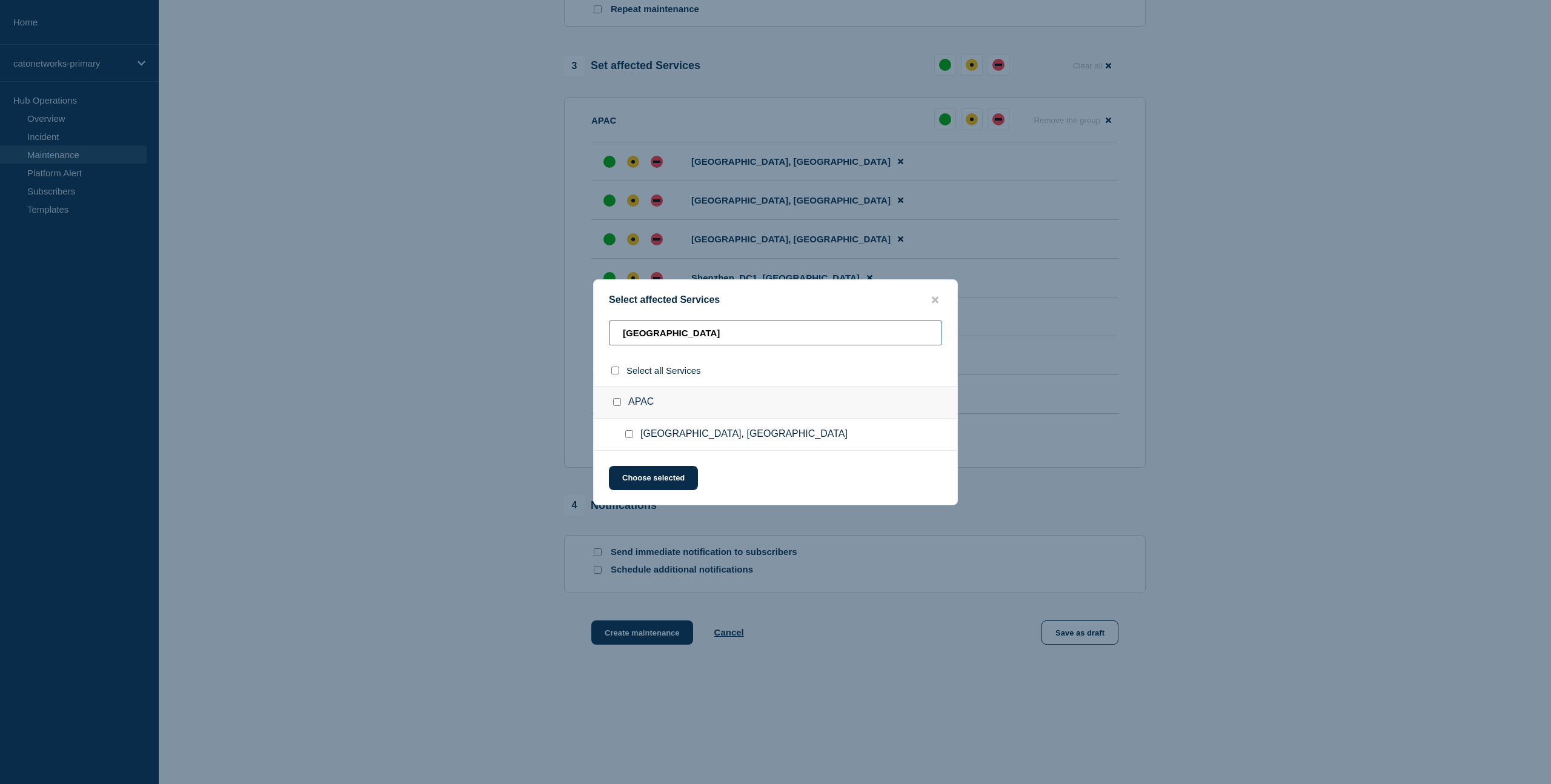
type input "[GEOGRAPHIC_DATA]"
click at [648, 440] on span "[GEOGRAPHIC_DATA], [GEOGRAPHIC_DATA]" at bounding box center [744, 434] width 207 height 12
click at [630, 436] on input "Taipei, Taiwan checkbox" at bounding box center [629, 434] width 8 height 8
checkbox input "true"
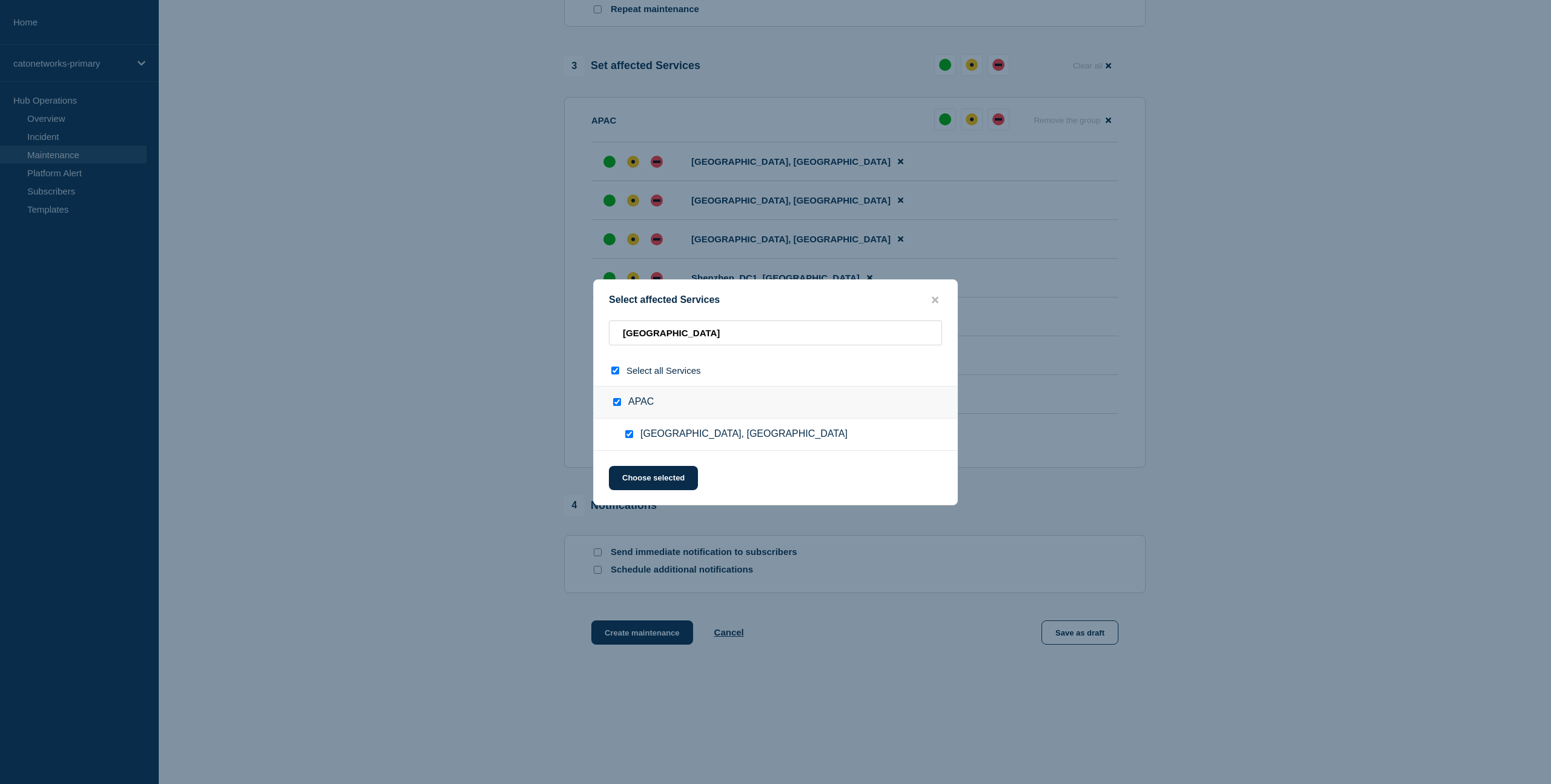
checkbox input "true"
click at [666, 484] on button "Choose selected" at bounding box center [653, 477] width 89 height 24
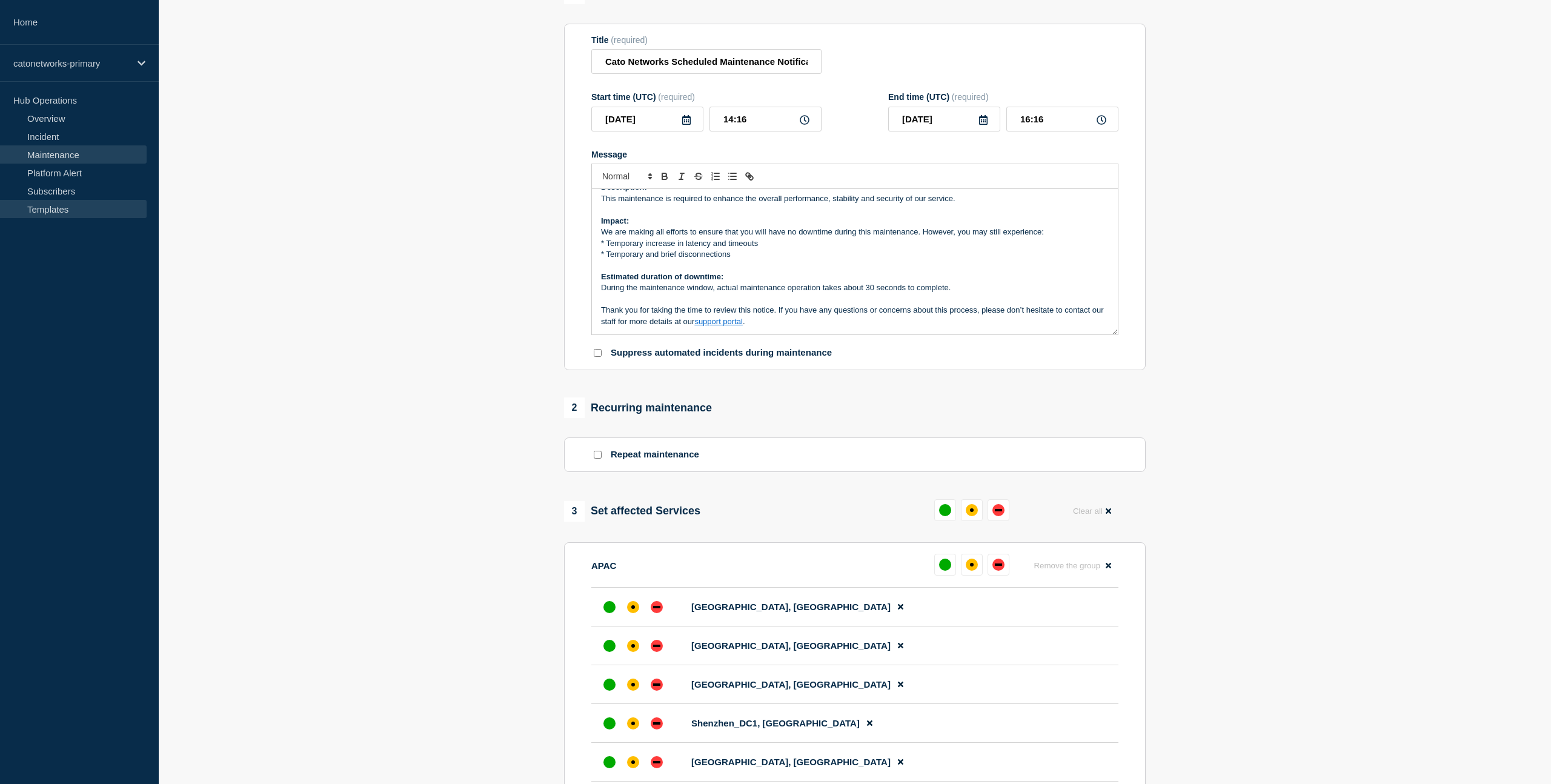
scroll to position [0, 0]
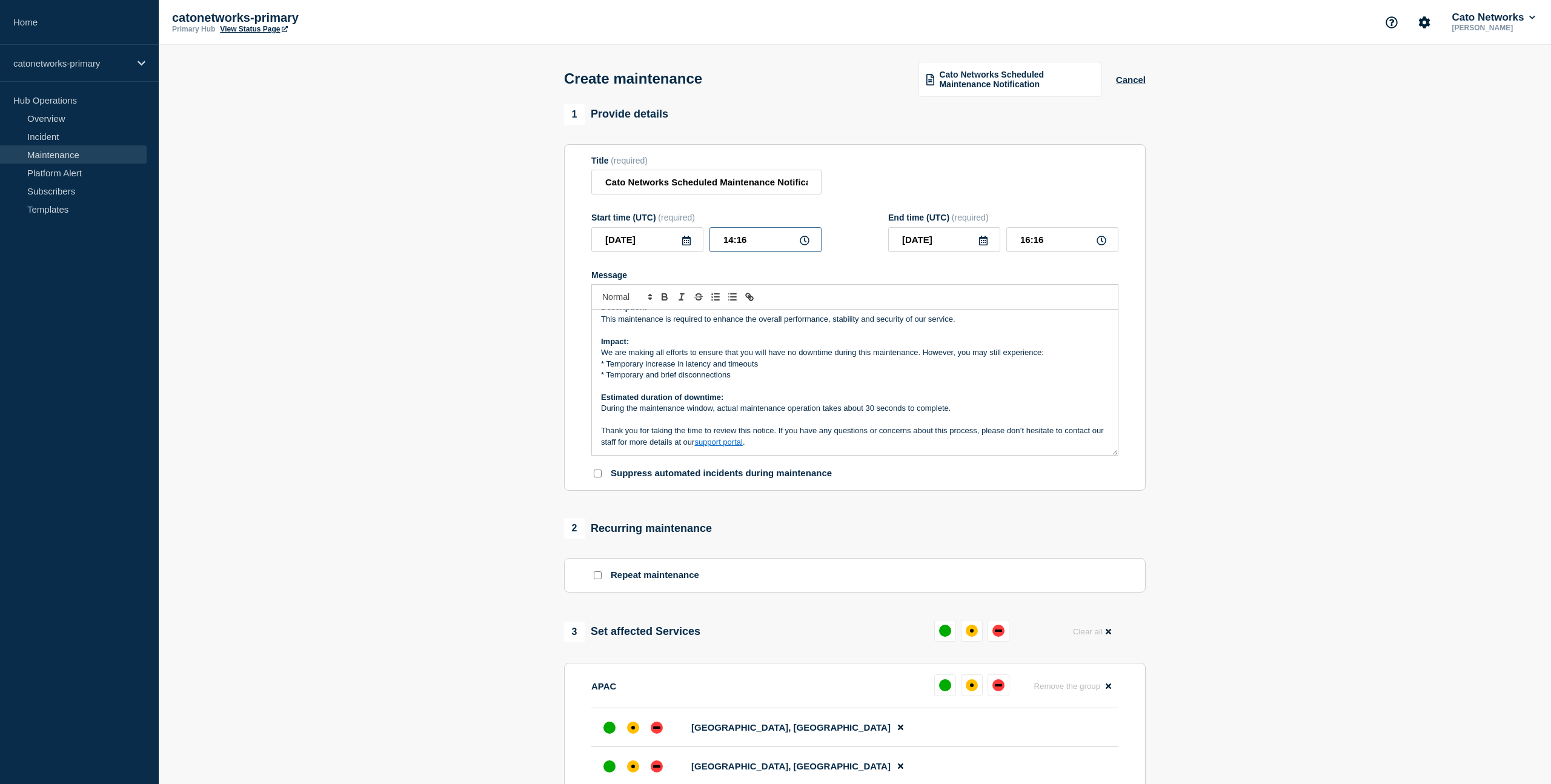
click at [736, 249] on input "14:16" at bounding box center [765, 240] width 112 height 25
drag, startPoint x: 734, startPoint y: 249, endPoint x: 720, endPoint y: 249, distance: 14.0
click at [720, 249] on input "14:16" at bounding box center [765, 240] width 112 height 25
type input "16:16"
type input "18:16"
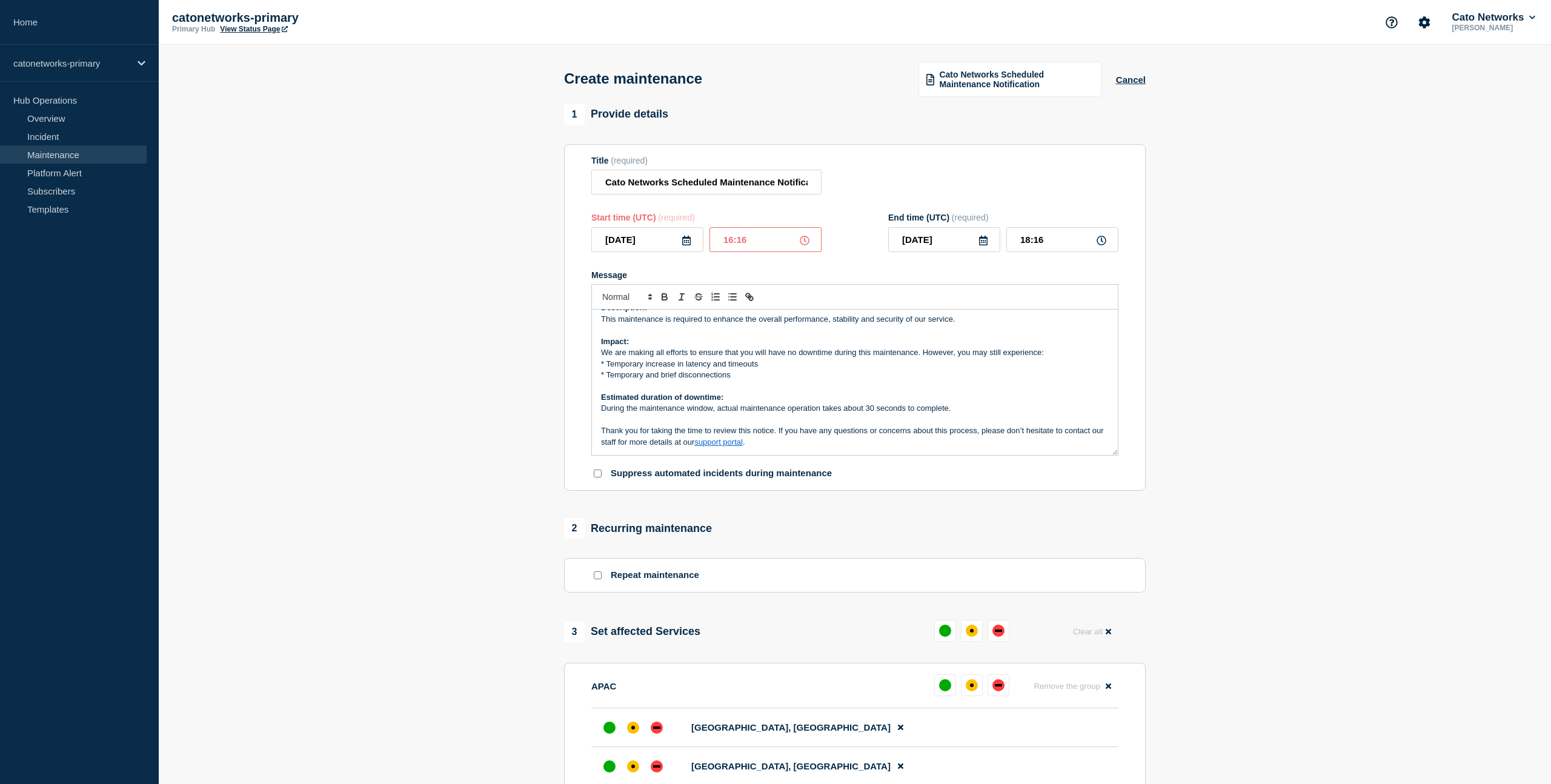
type input "16:06"
type input "18:06"
type input "16:00"
type input "18:00"
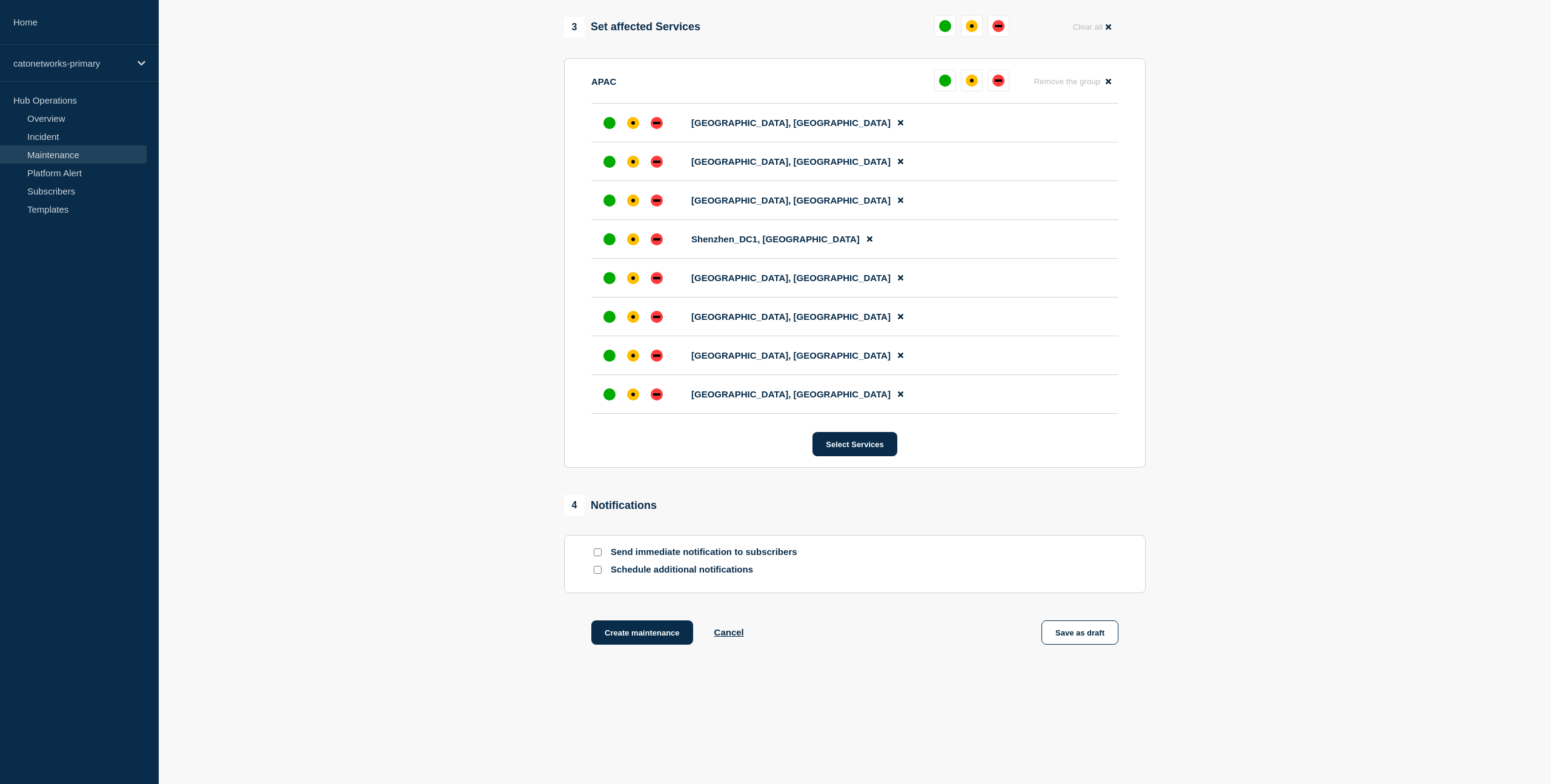
scroll to position [575, 0]
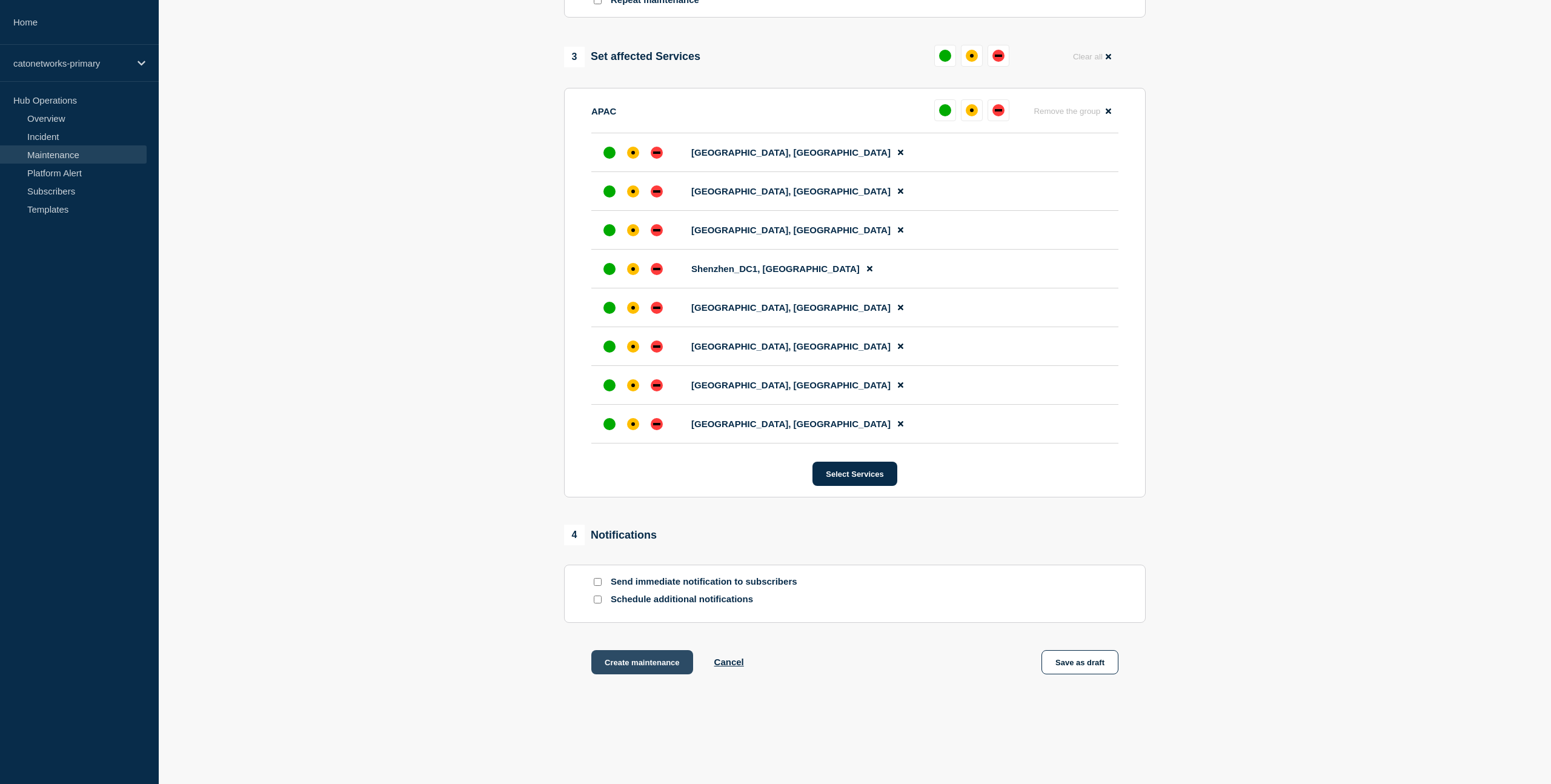
click at [635, 674] on button "Create maintenance" at bounding box center [642, 662] width 102 height 24
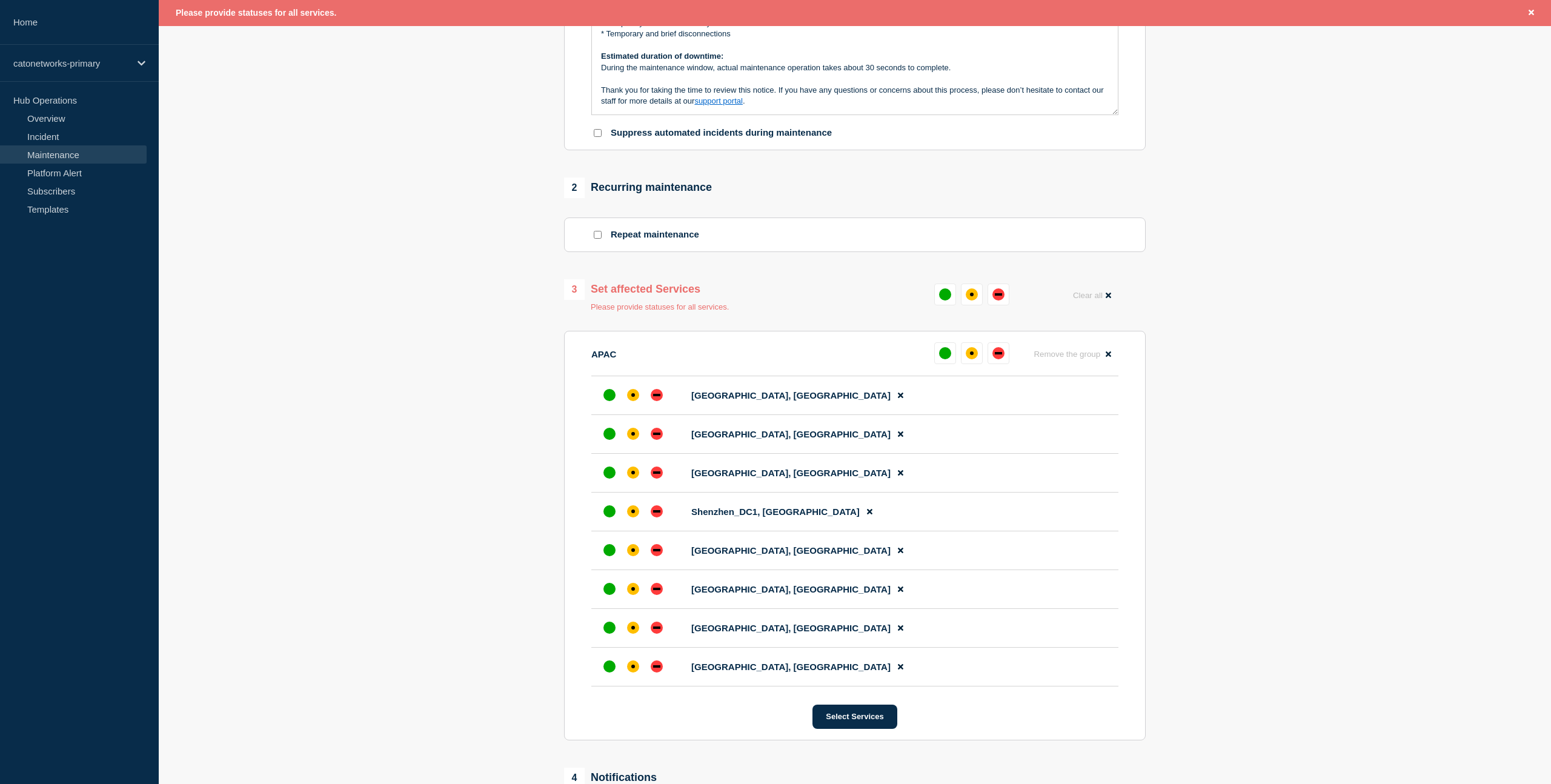
scroll to position [323, 0]
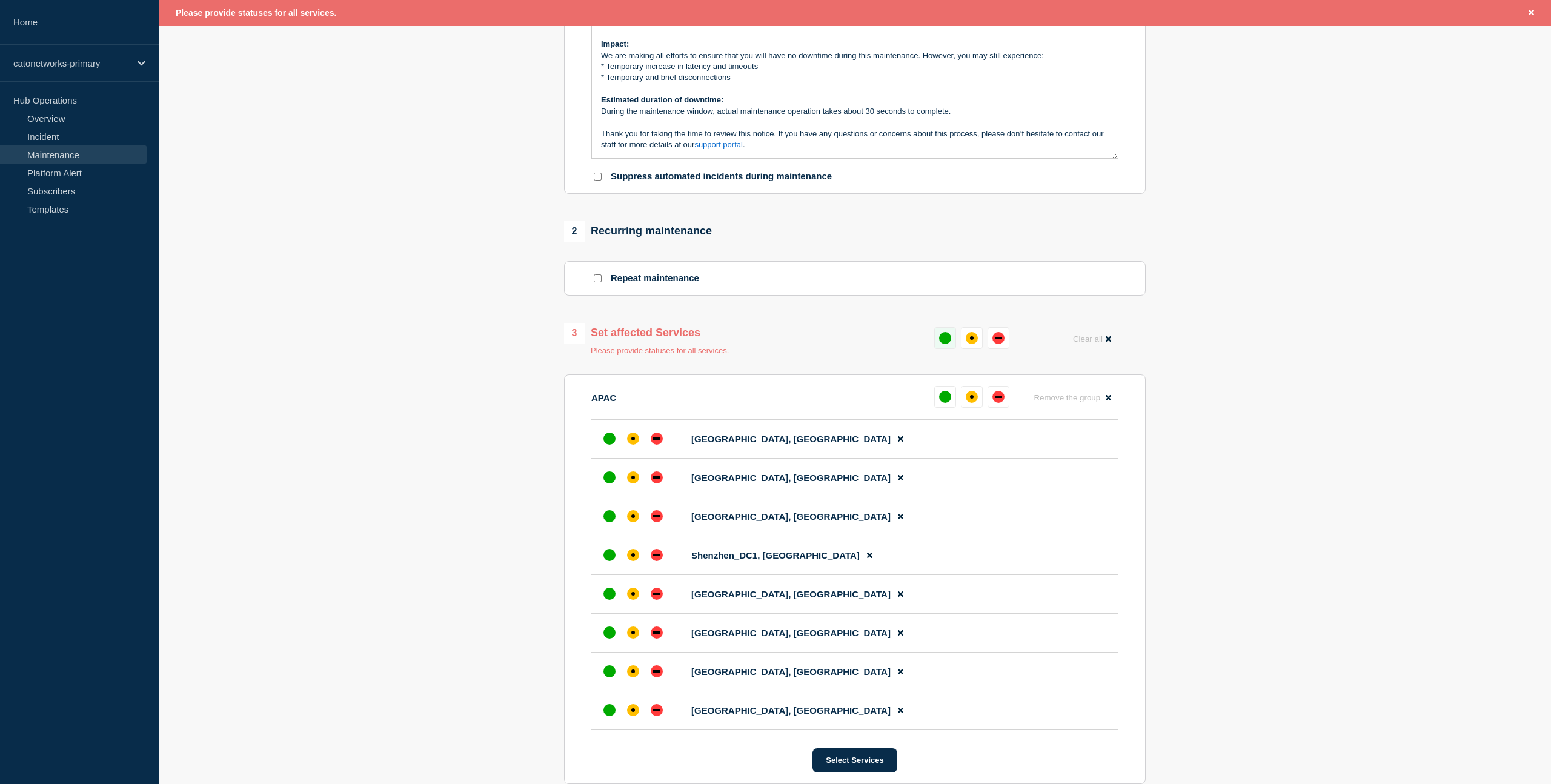
click at [942, 344] on div "up" at bounding box center [945, 338] width 12 height 12
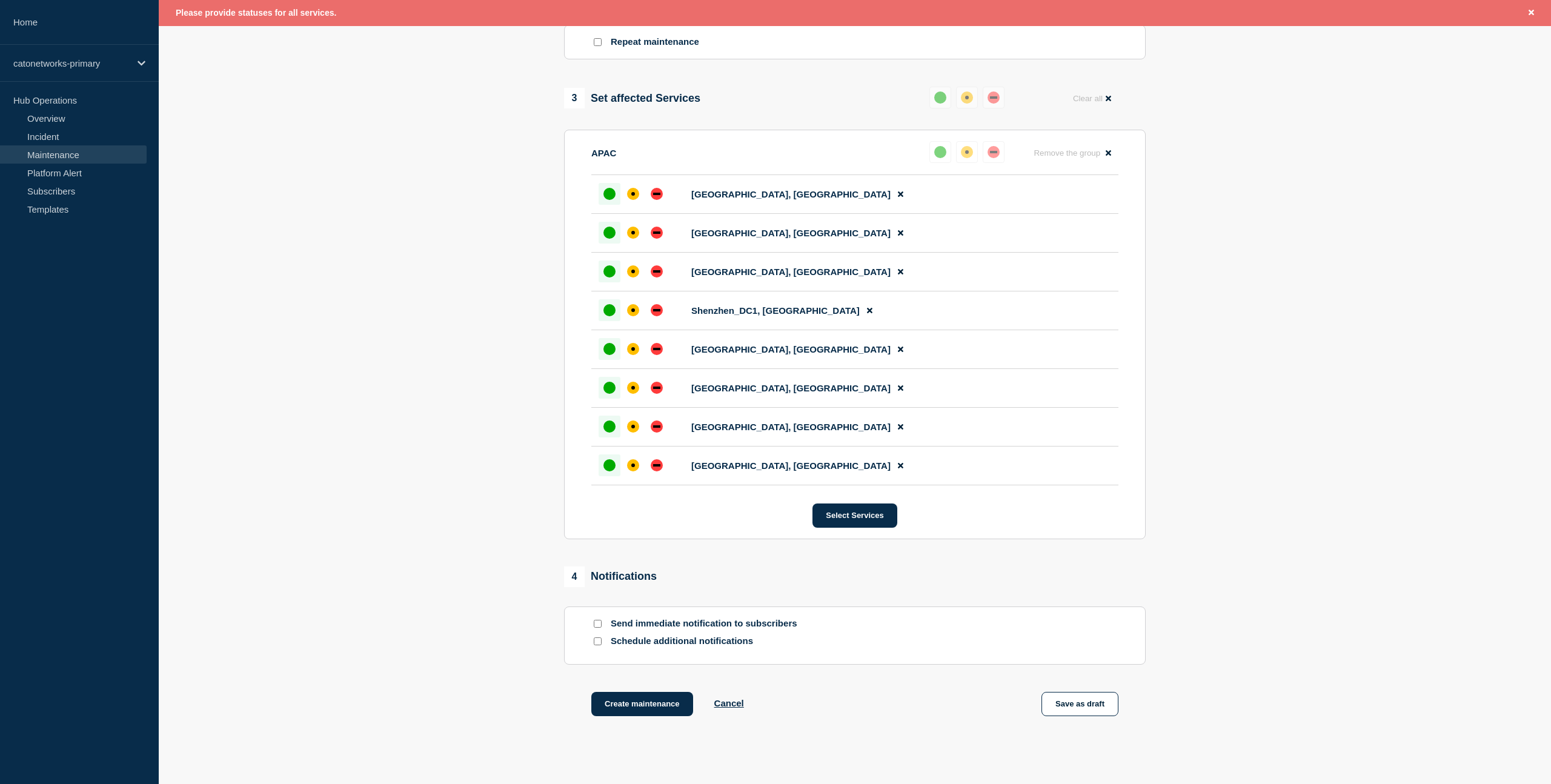
scroll to position [664, 0]
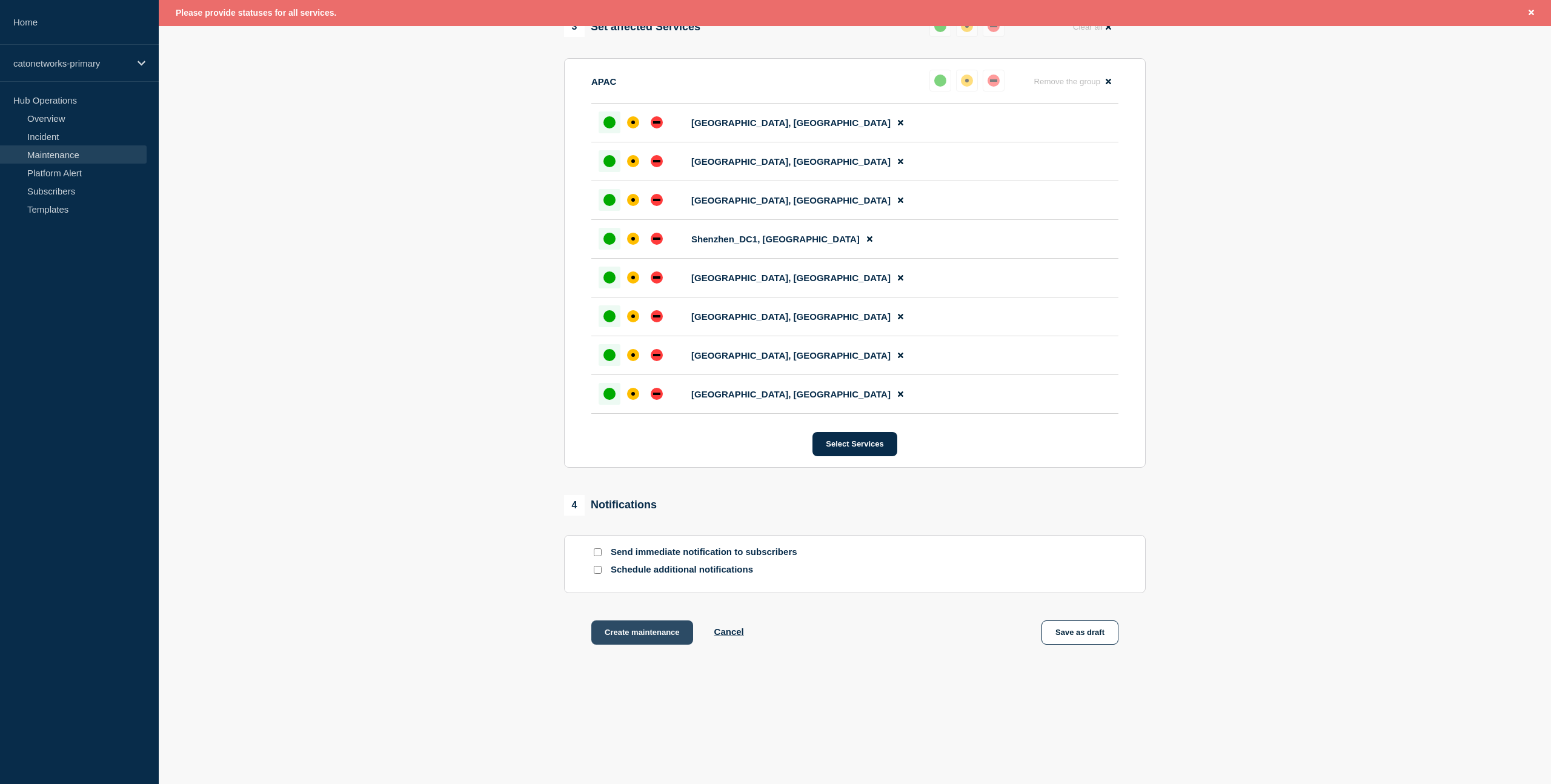
click at [642, 638] on button "Create maintenance" at bounding box center [642, 632] width 102 height 24
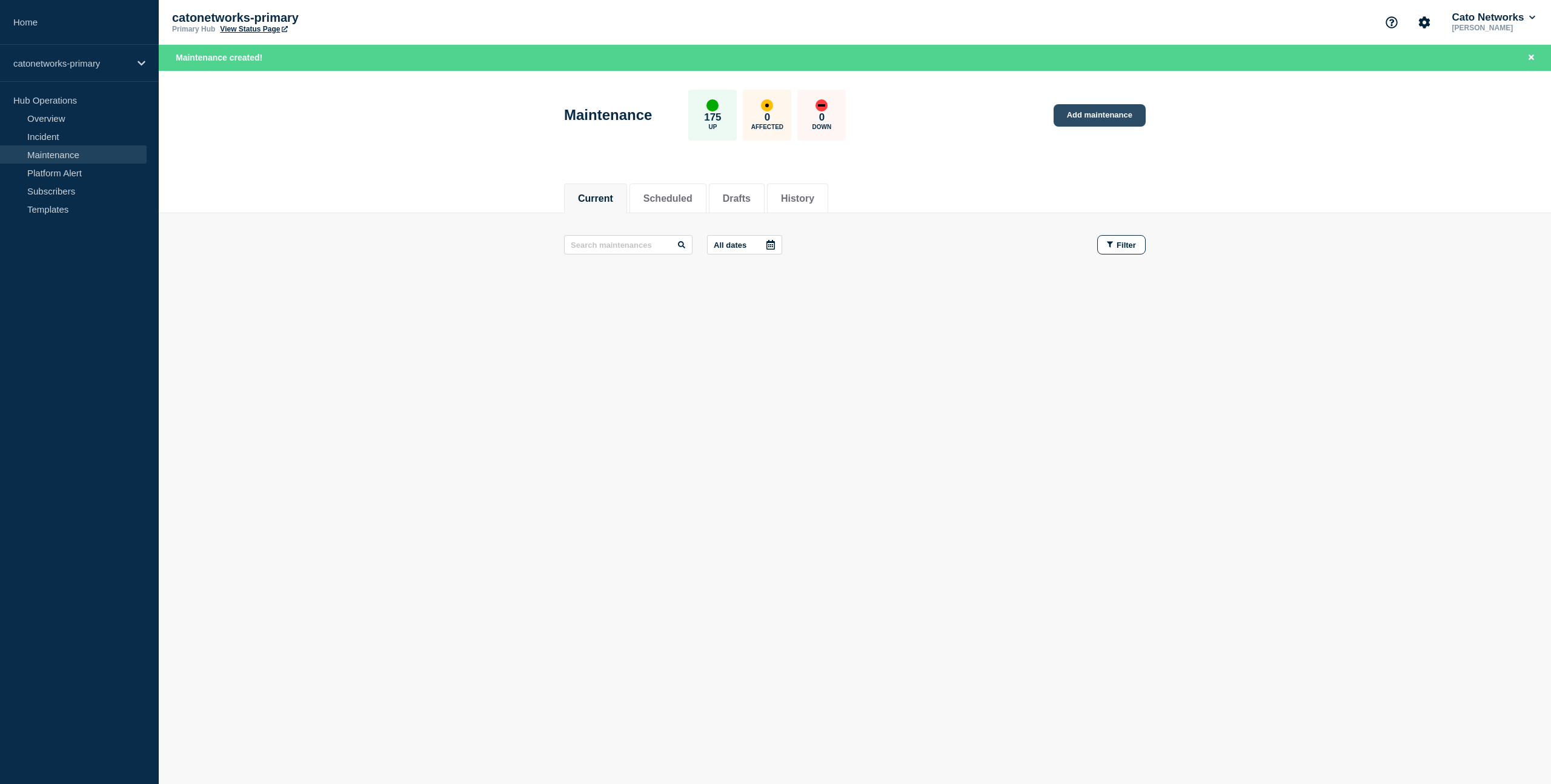
click at [1096, 108] on link "Add maintenance" at bounding box center [1100, 115] width 92 height 23
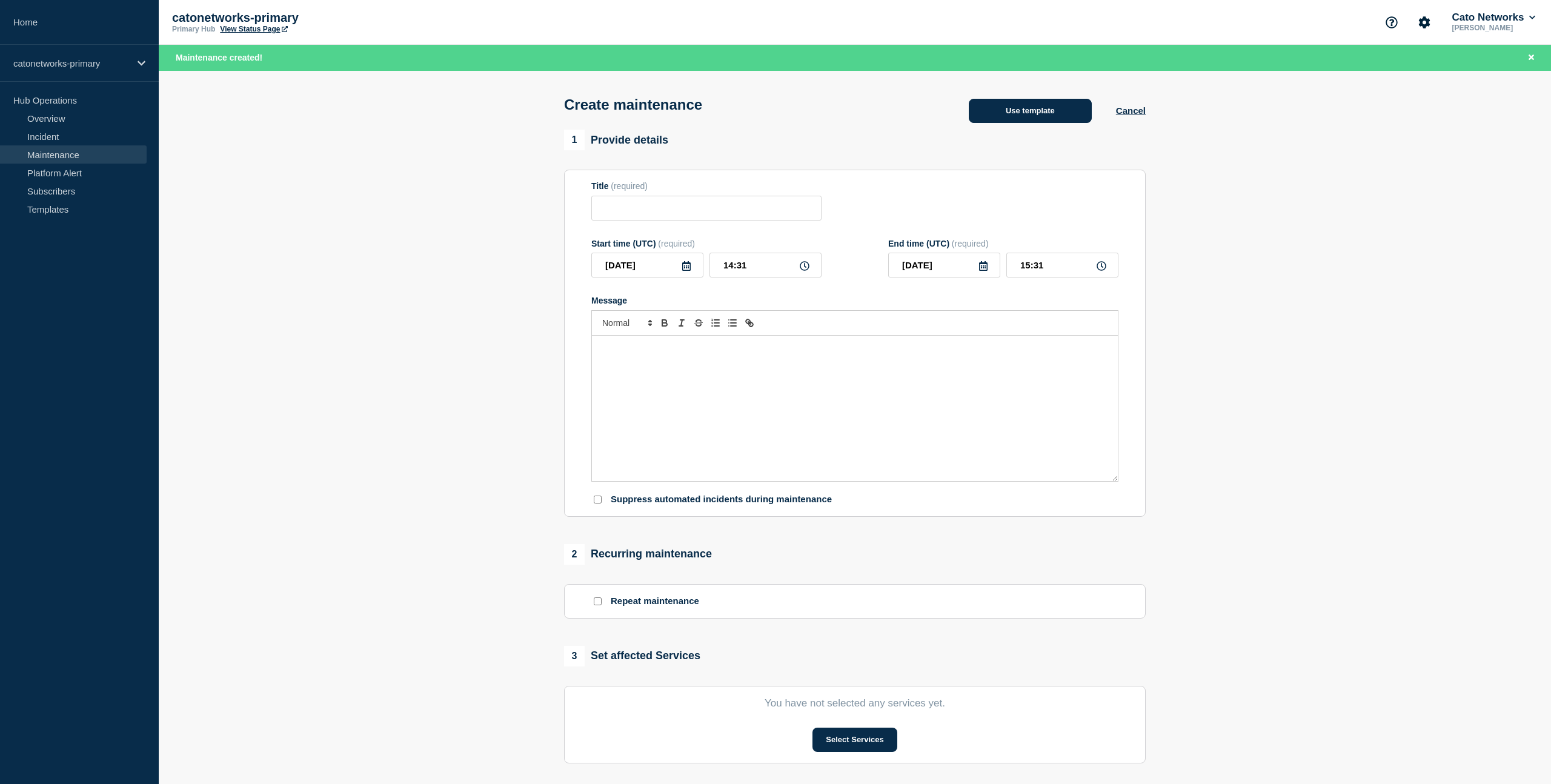
click at [1019, 109] on button "Use template" at bounding box center [1030, 111] width 123 height 24
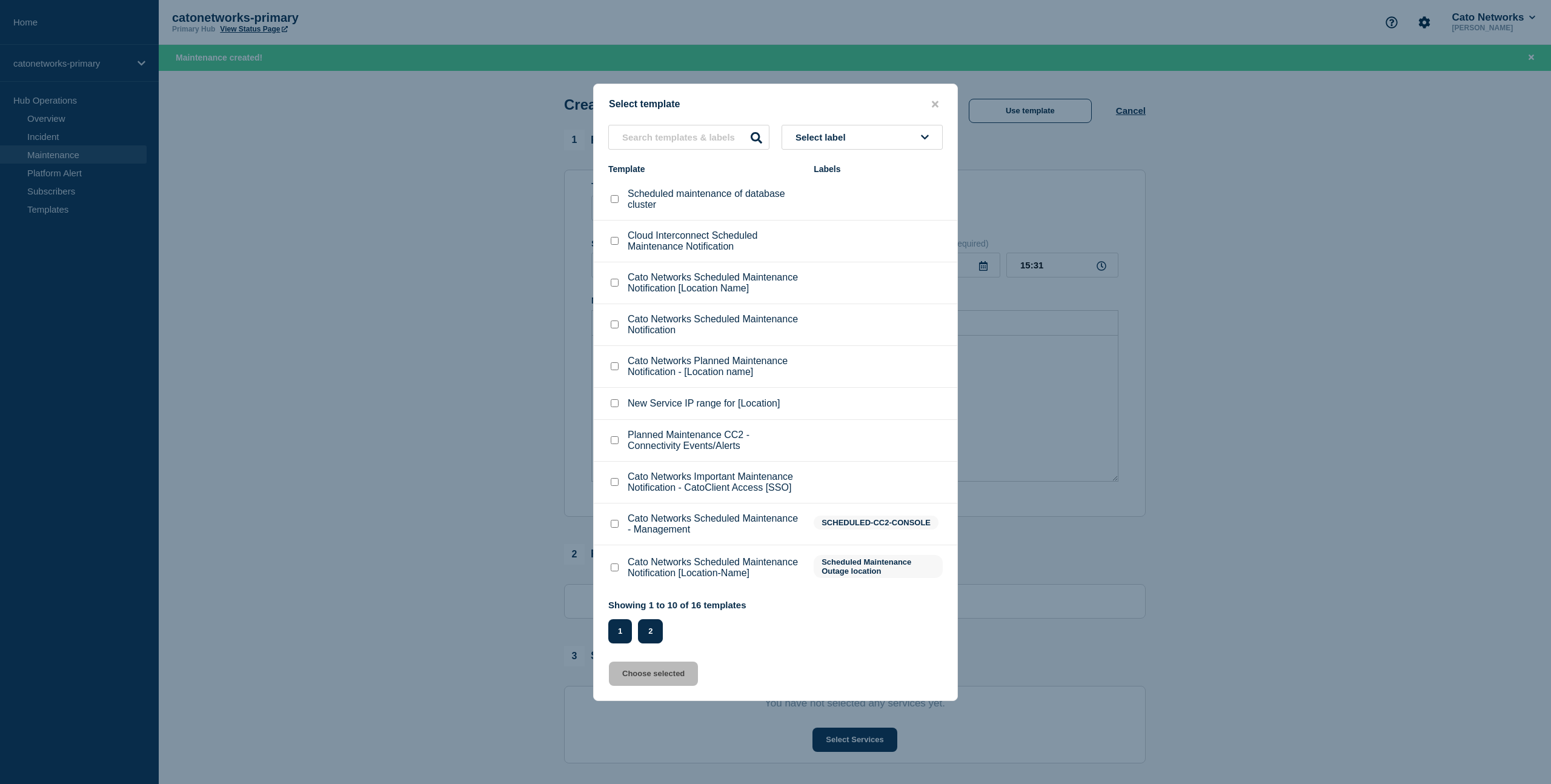
click at [654, 644] on button "2" at bounding box center [650, 631] width 25 height 24
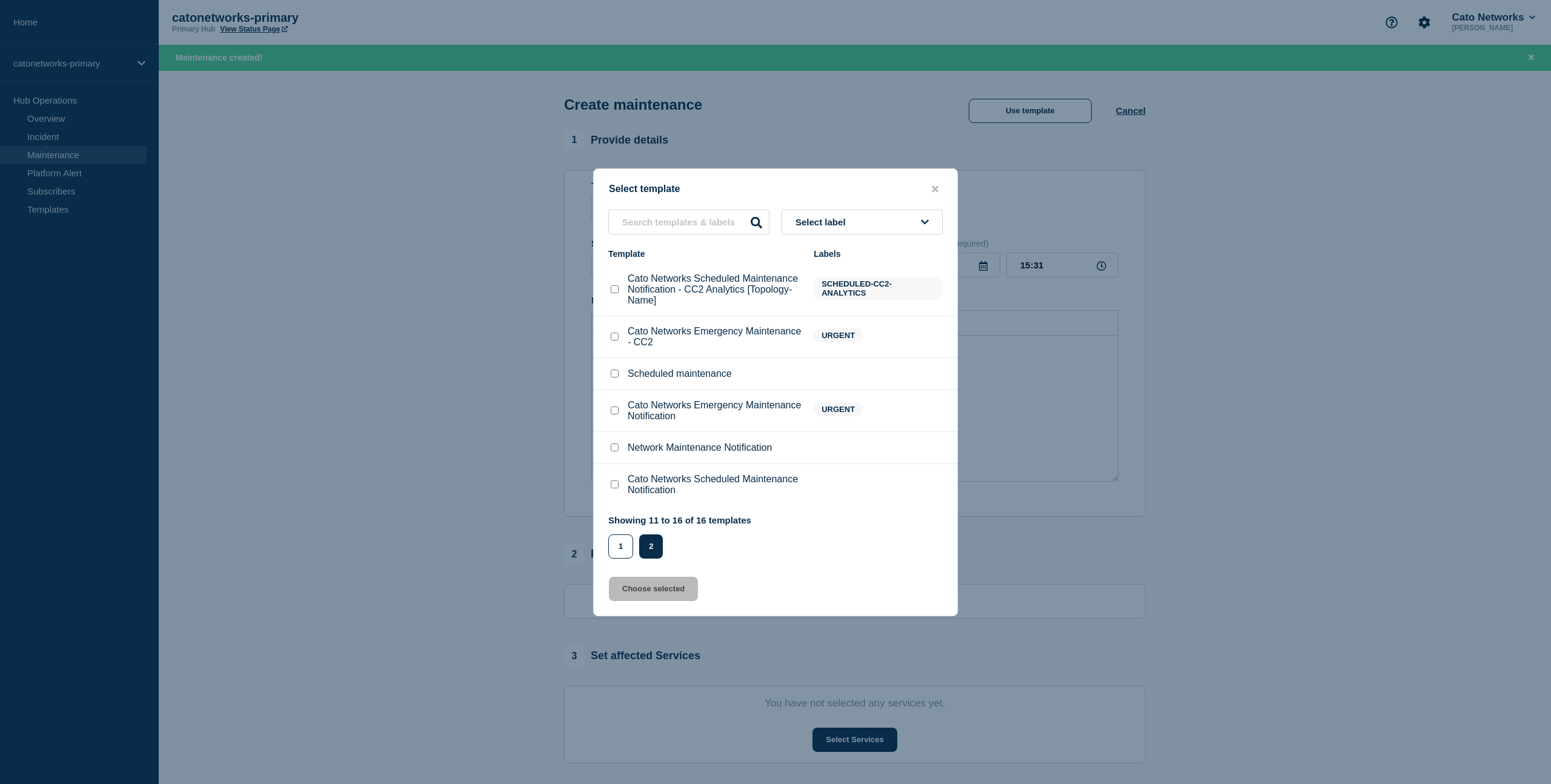
click at [615, 488] on input "Cato Networks Scheduled Maintenance Notification checkbox" at bounding box center [615, 484] width 8 height 8
checkbox input "true"
click at [646, 601] on button "Choose selected" at bounding box center [653, 588] width 89 height 24
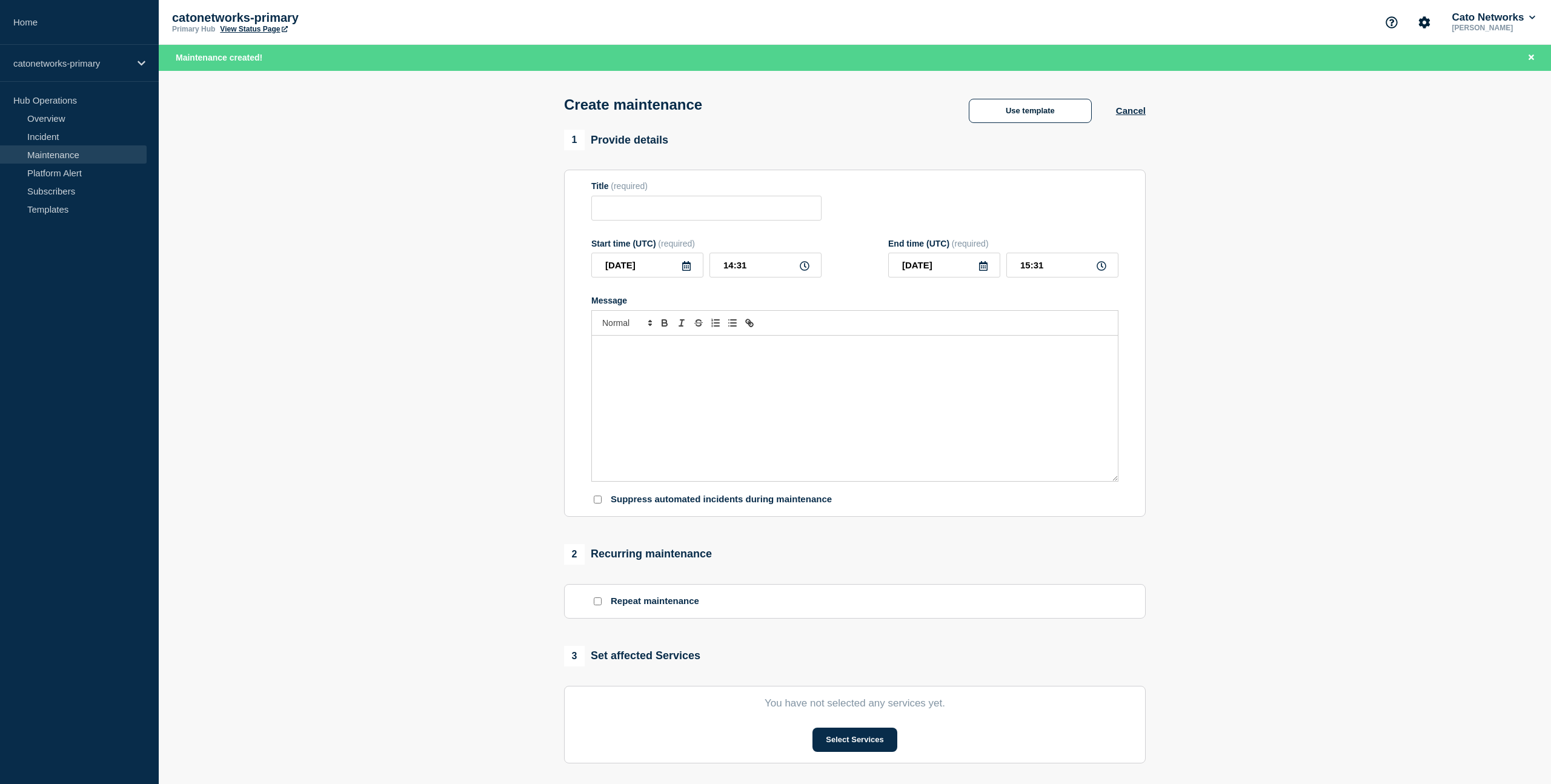
type input "Cato Networks Scheduled Maintenance Notification"
type input "16:31"
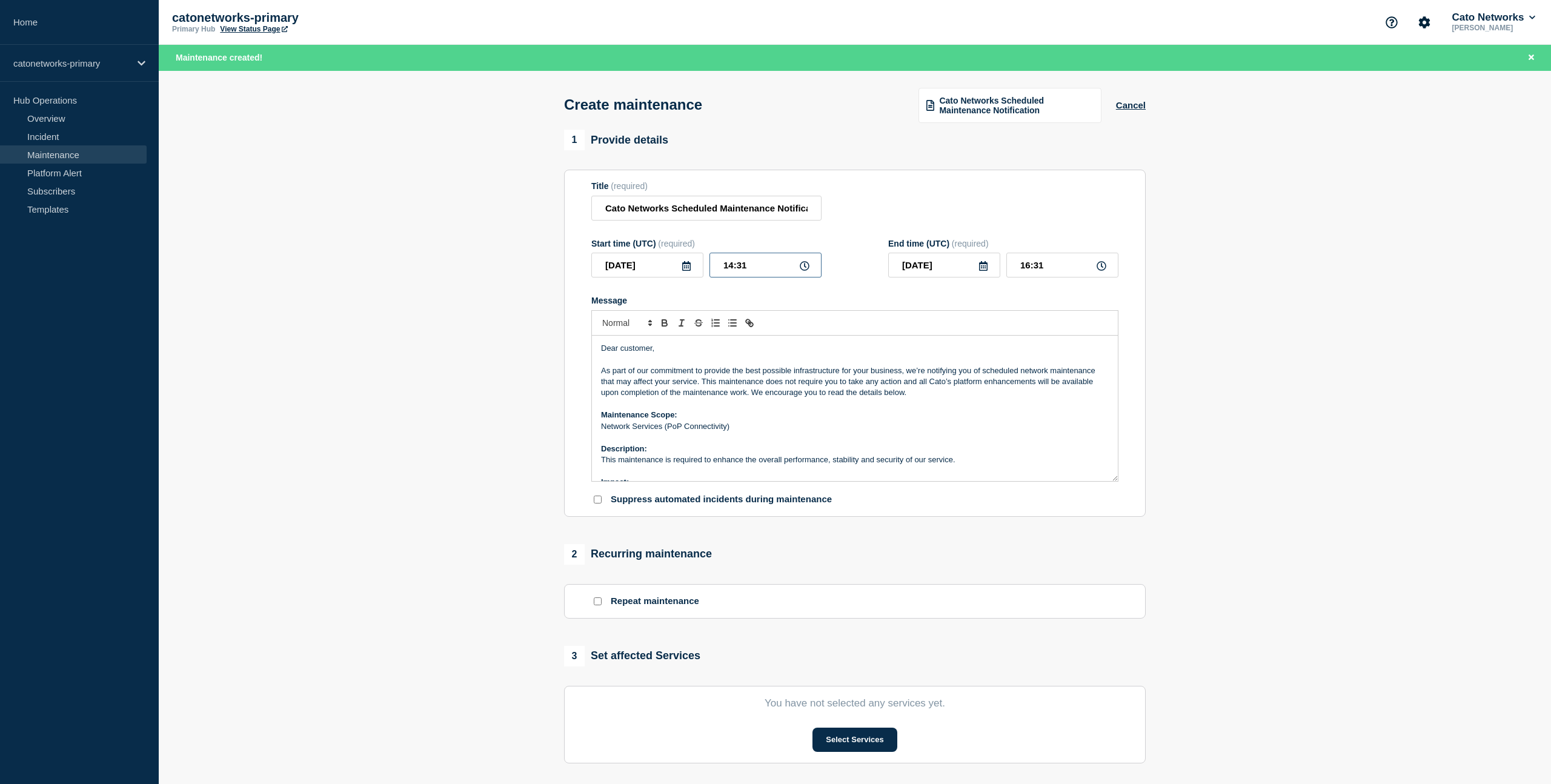
click at [740, 273] on input "14:31" at bounding box center [765, 265] width 112 height 25
drag, startPoint x: 732, startPoint y: 273, endPoint x: 716, endPoint y: 274, distance: 16.0
click at [716, 274] on input "14:31" at bounding box center [765, 265] width 112 height 25
type input "19:31"
type input "21:31"
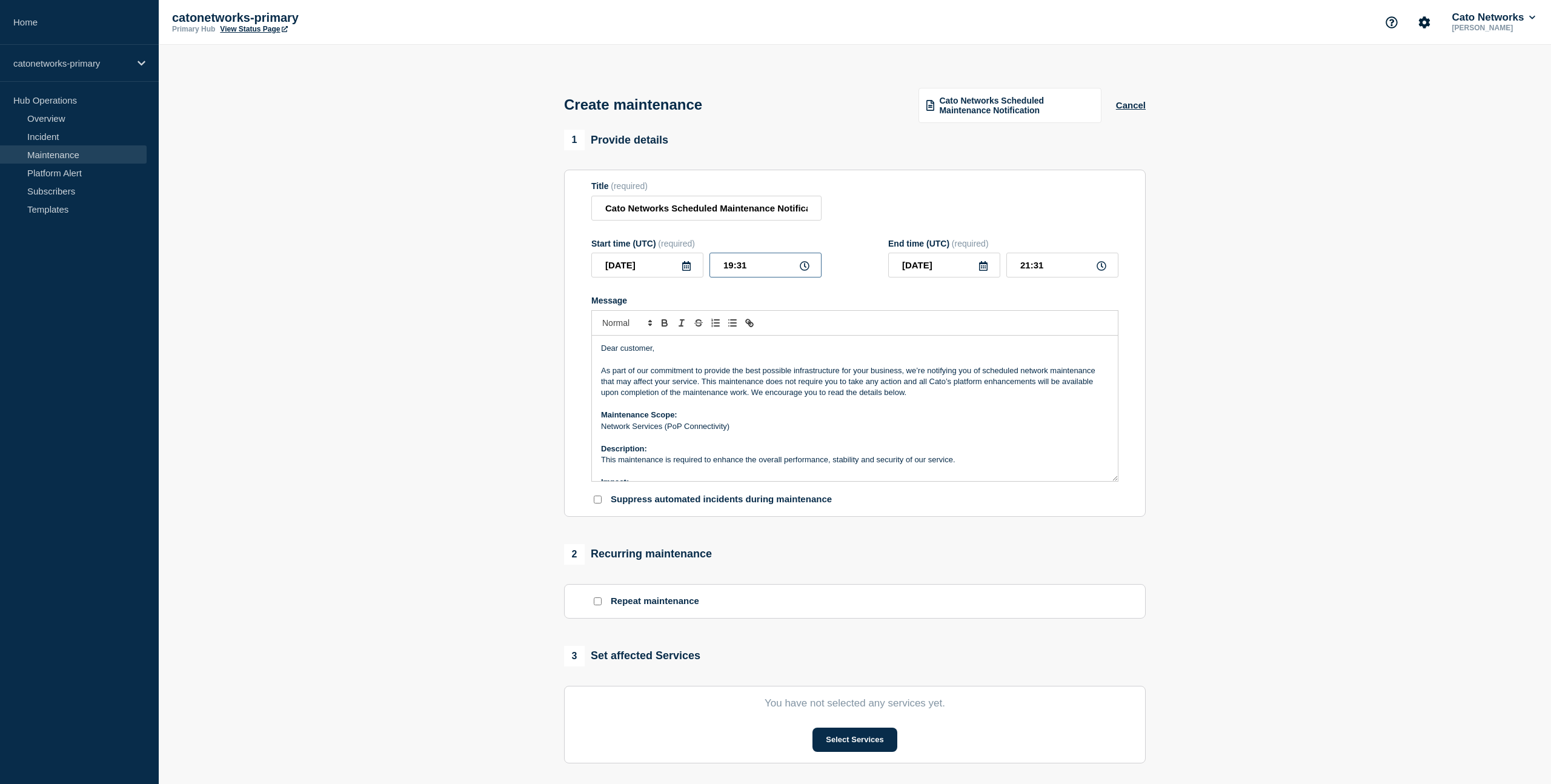
type input "19:01"
type input "21:01"
type input "19:00"
type input "21:00"
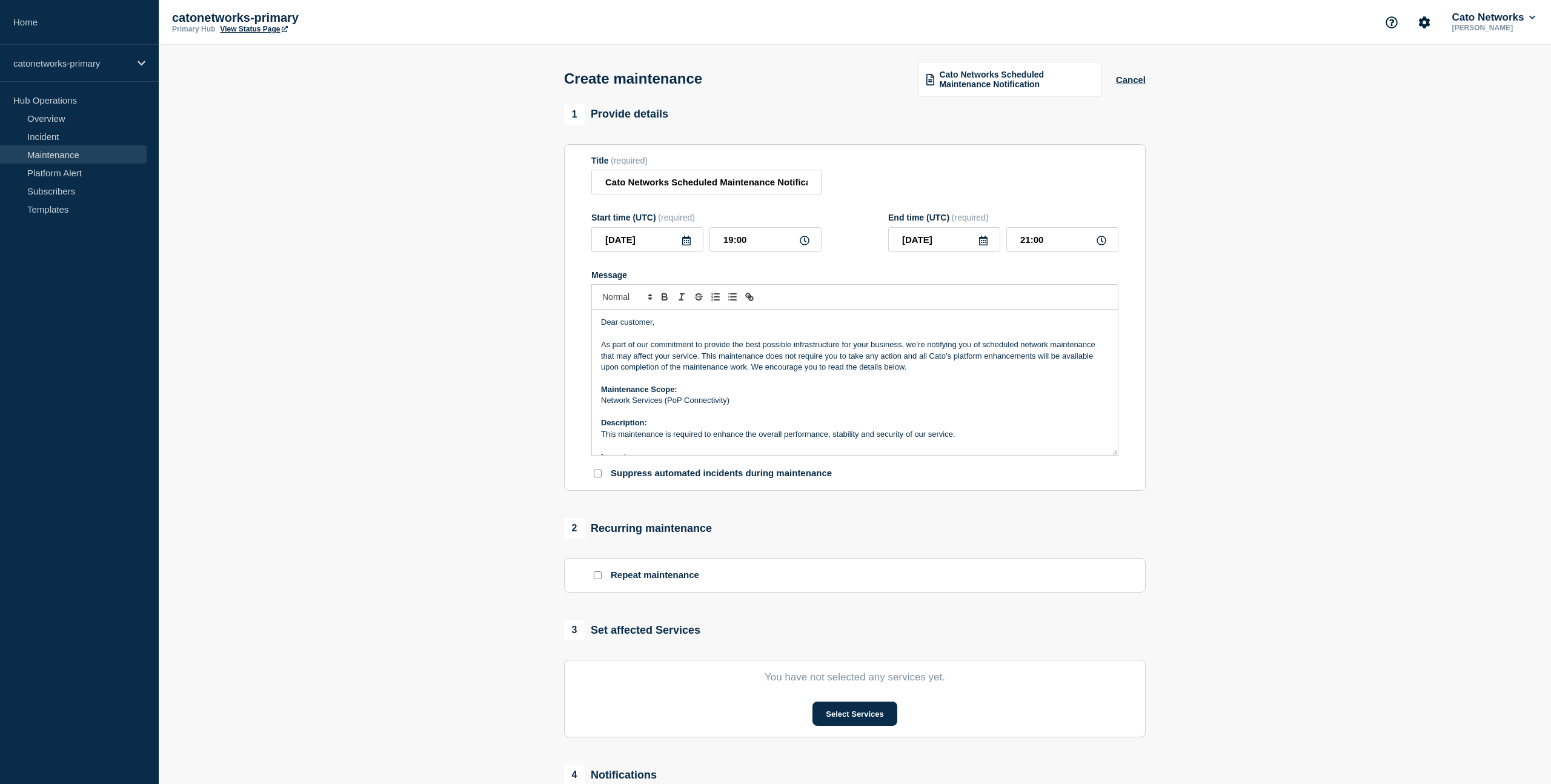
click at [806, 280] on div "Message" at bounding box center [855, 274] width 527 height 10
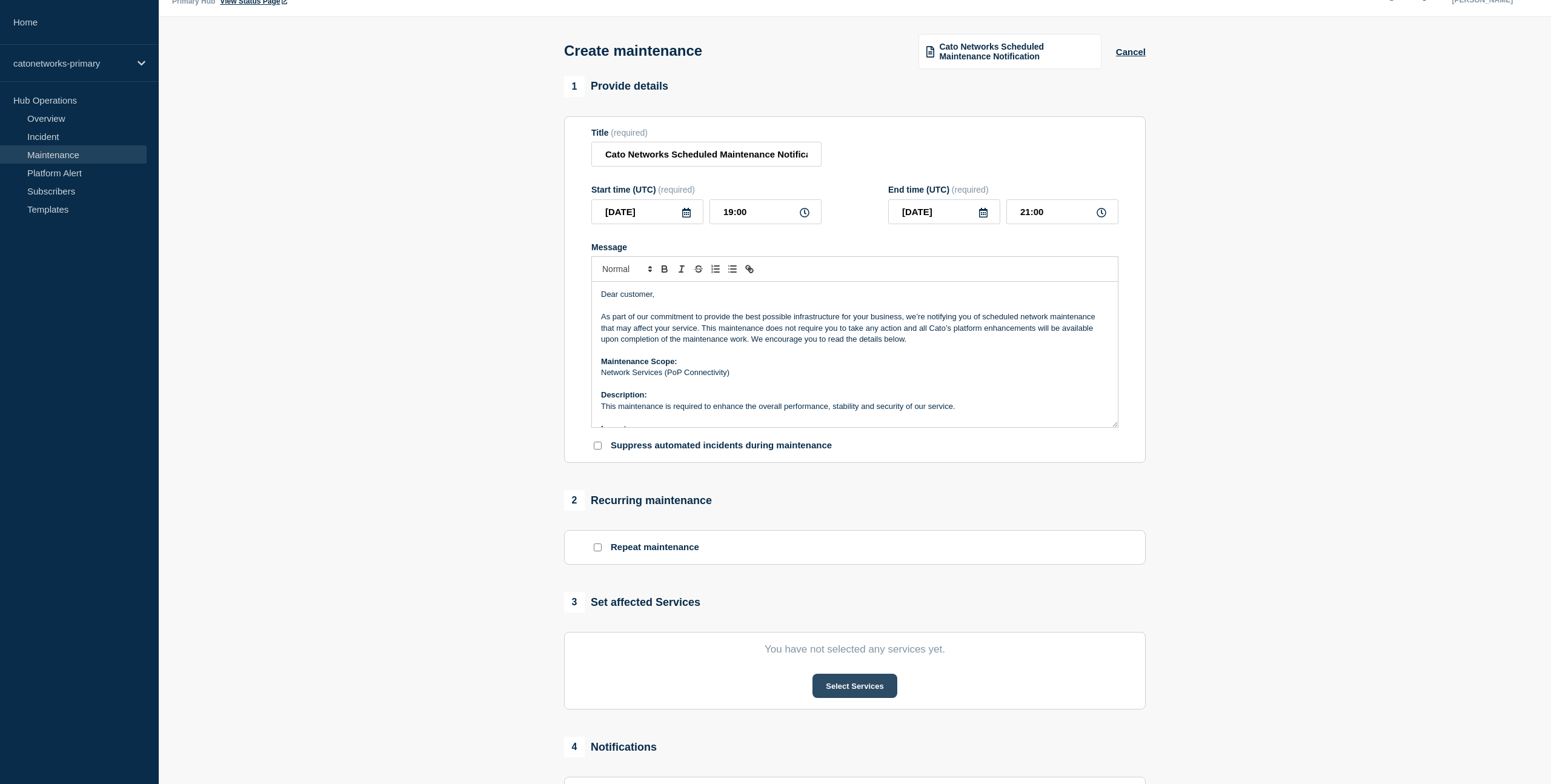
click at [845, 698] on button "Select Services" at bounding box center [855, 685] width 84 height 24
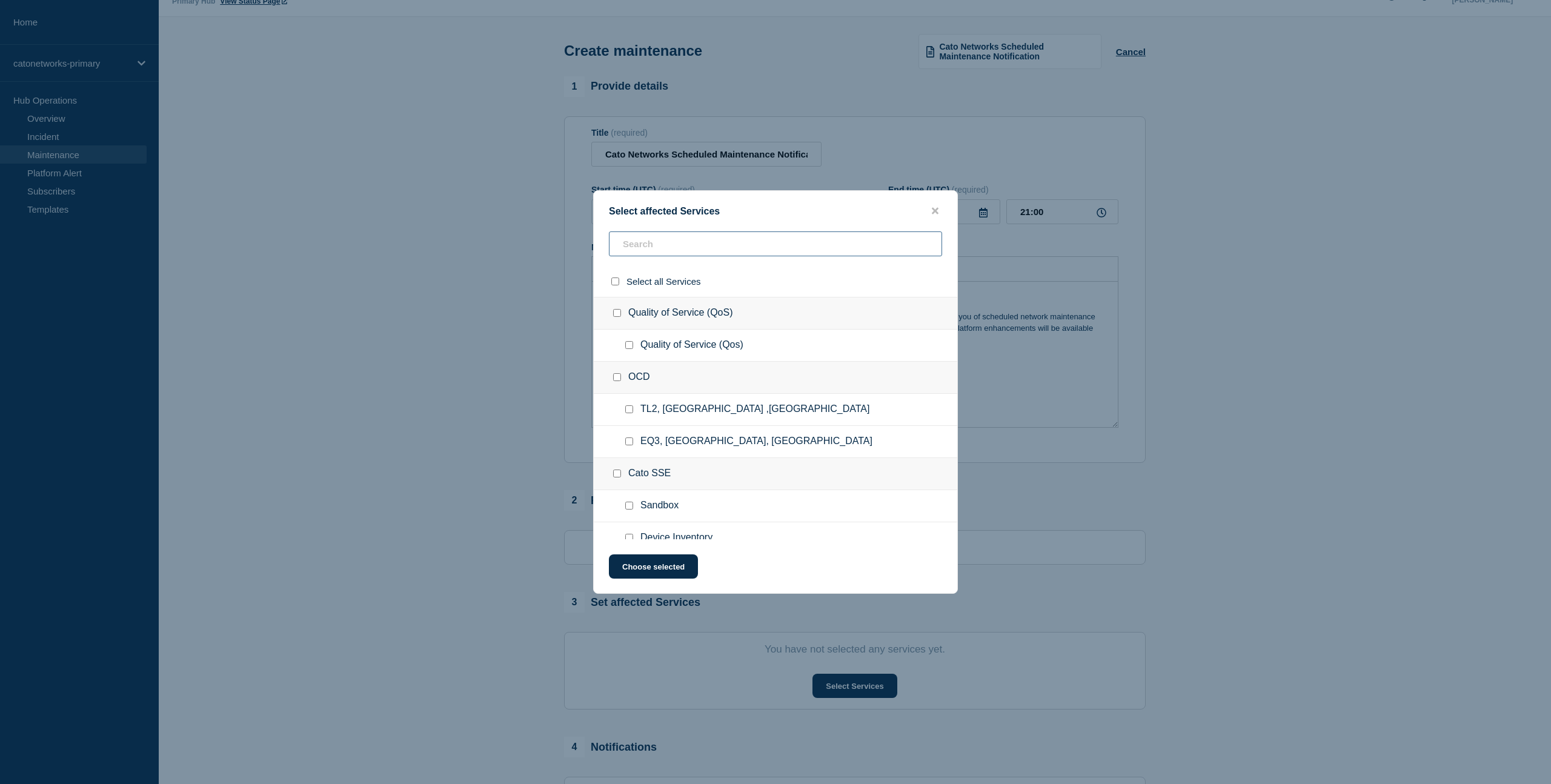
click at [688, 247] on input "text" at bounding box center [775, 243] width 334 height 25
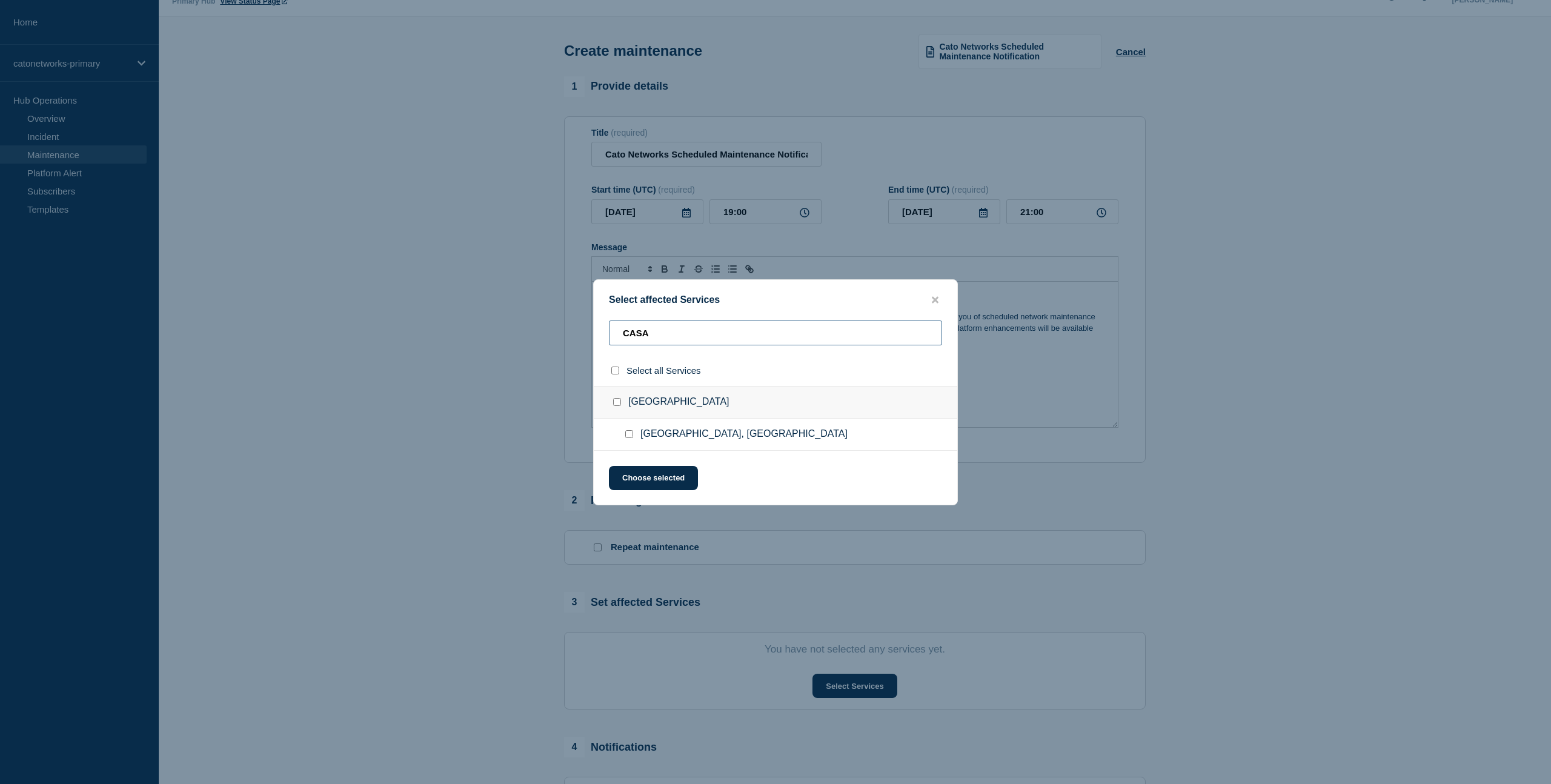
type input "CASA"
click at [627, 437] on input "Casablanca, Morocco checkbox" at bounding box center [629, 434] width 8 height 8
checkbox input "true"
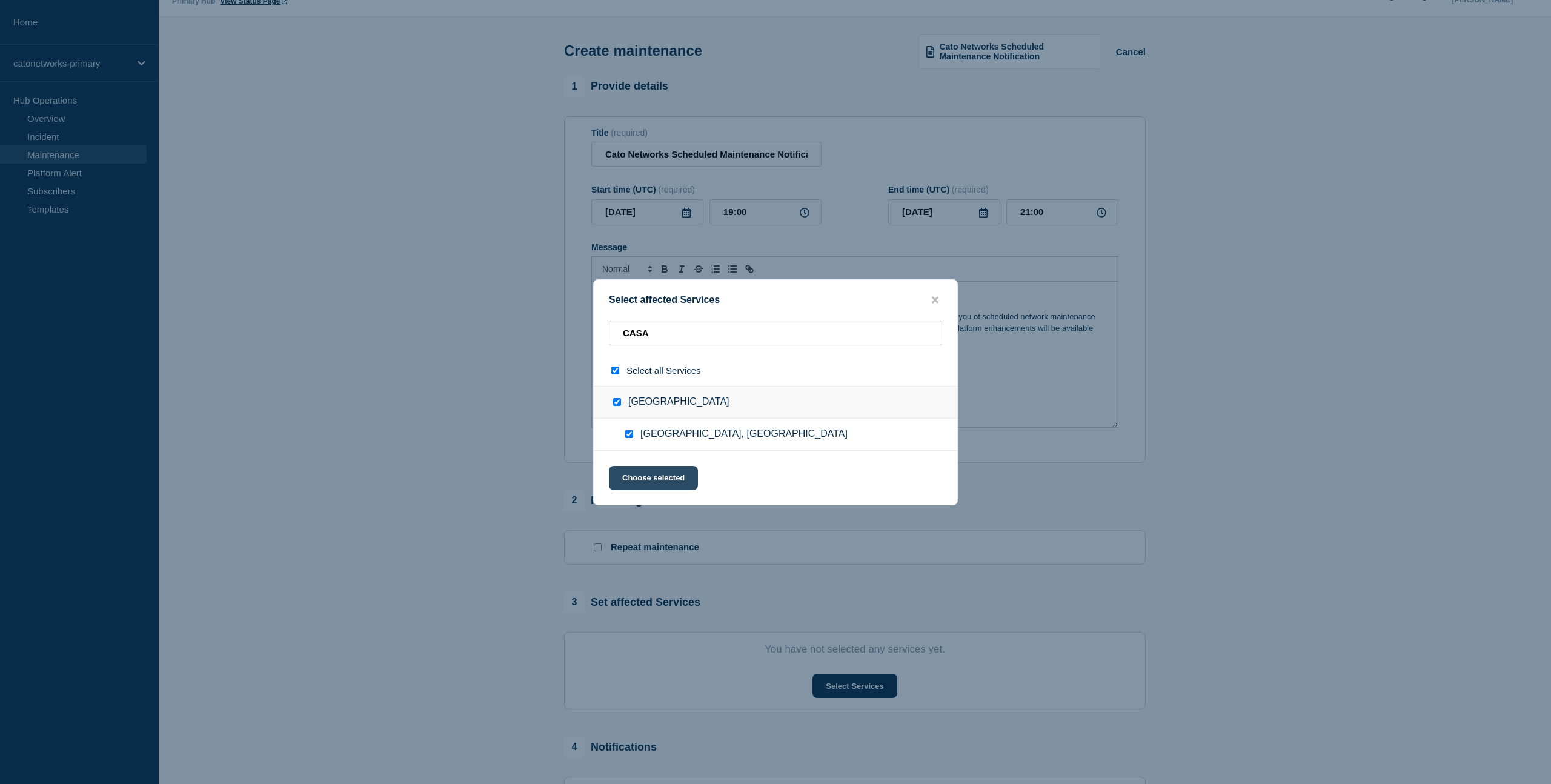
click at [661, 485] on button "Choose selected" at bounding box center [653, 477] width 89 height 24
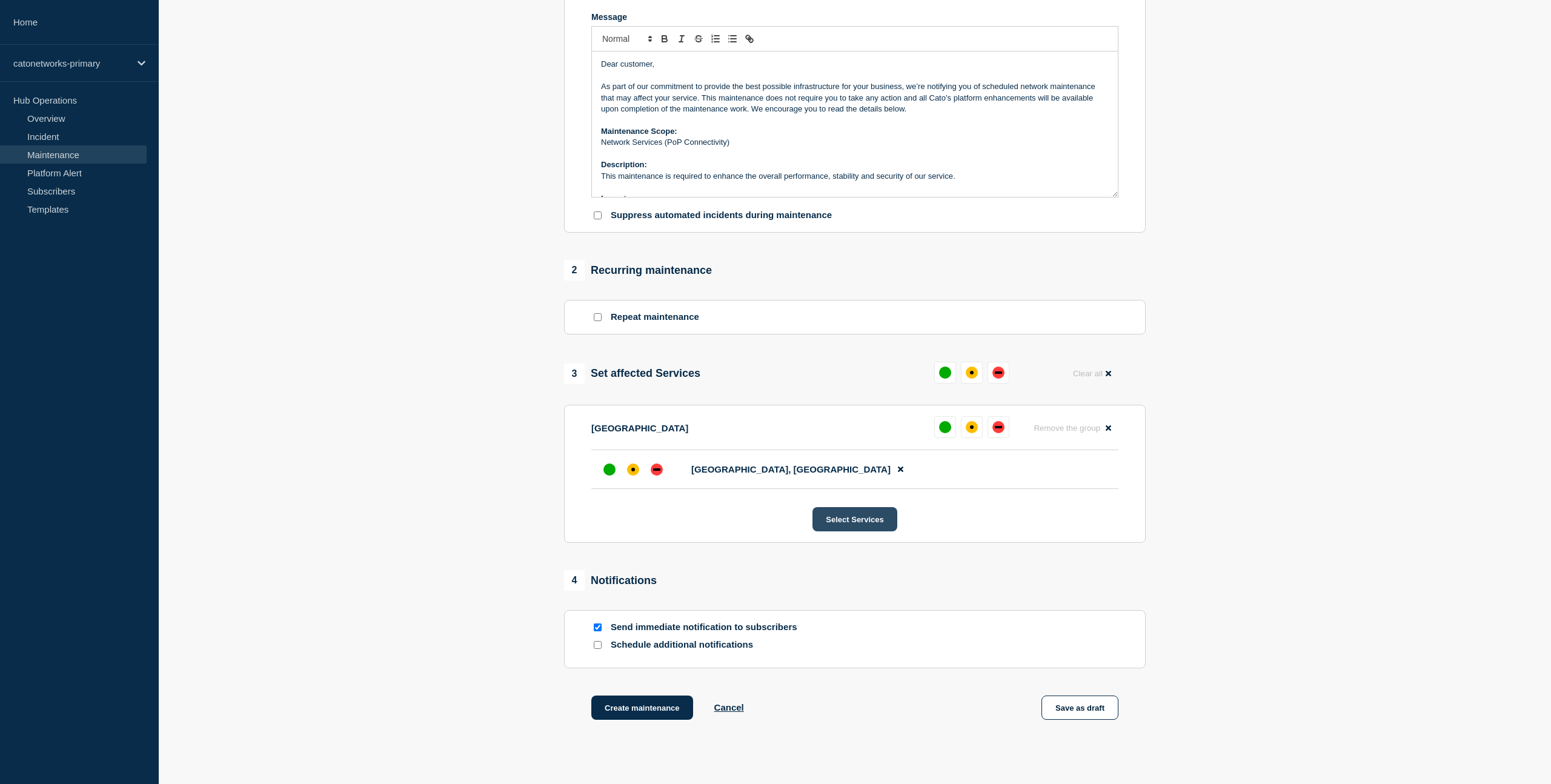
scroll to position [263, 0]
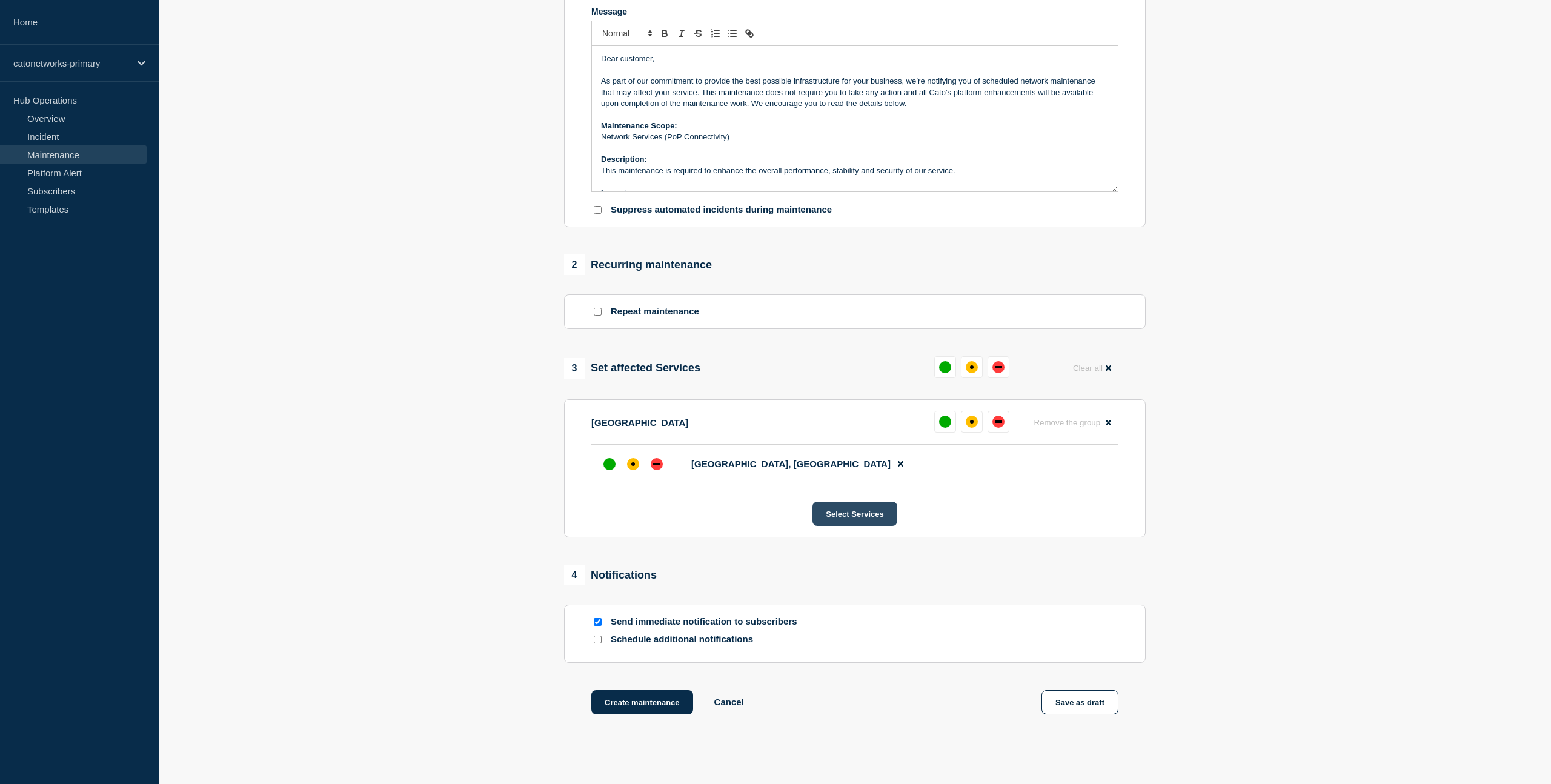
click at [843, 526] on button "Select Services" at bounding box center [855, 513] width 84 height 24
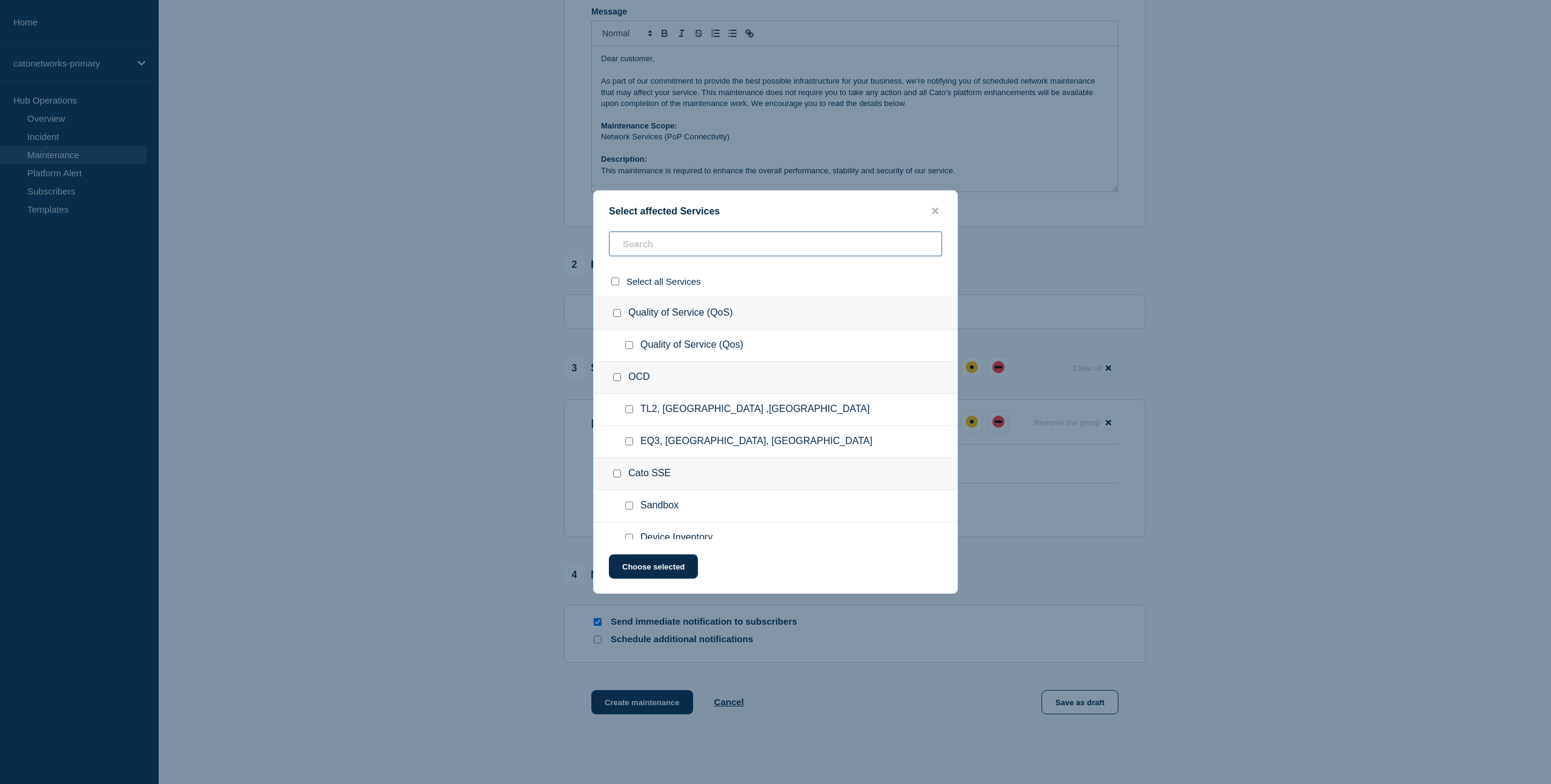
click at [655, 244] on input "text" at bounding box center [775, 243] width 334 height 25
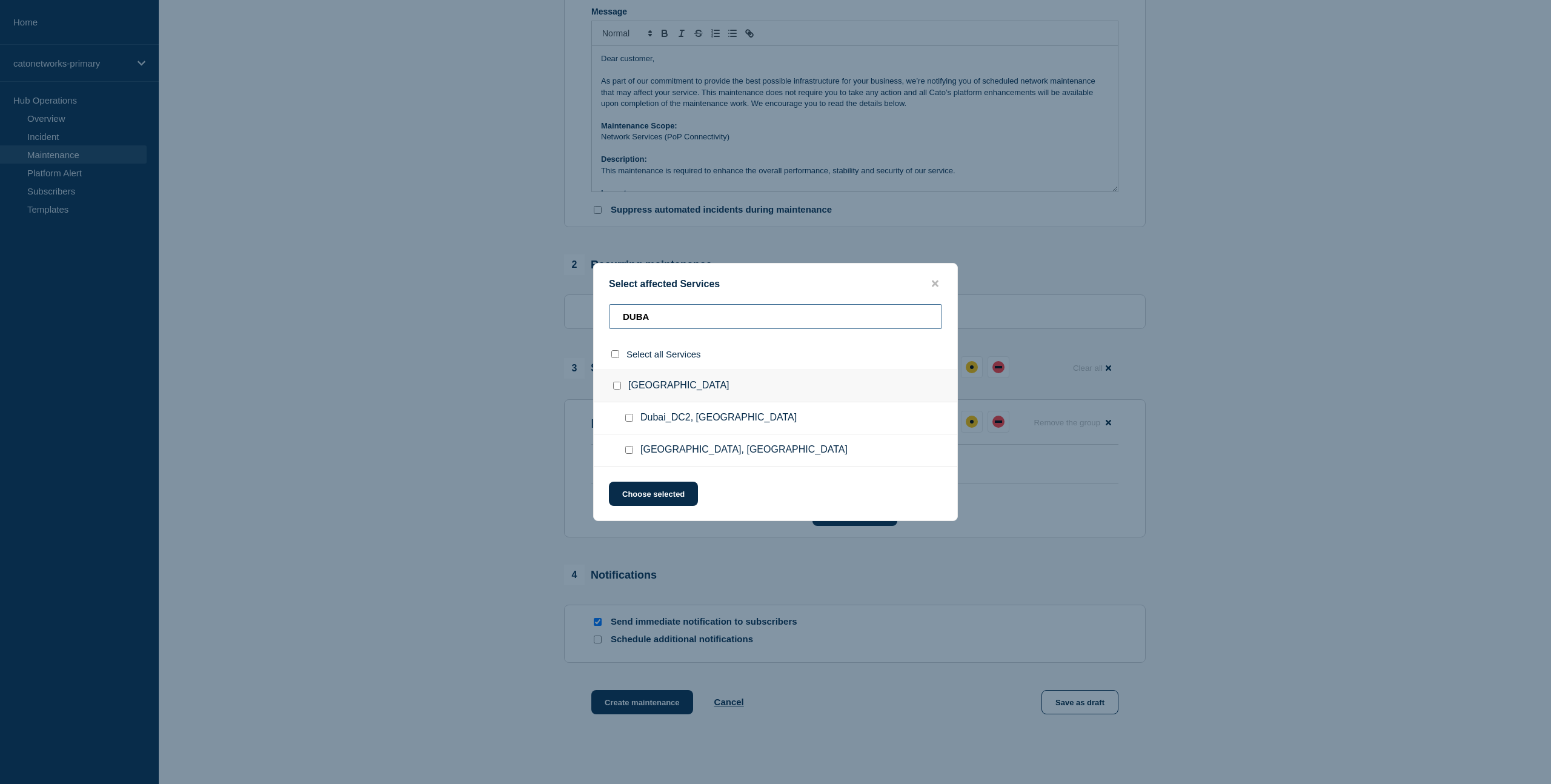
type input "DUBA"
click at [628, 453] on input "Dubai, United Arab Emirates checkbox" at bounding box center [629, 450] width 8 height 8
checkbox input "true"
drag, startPoint x: 641, startPoint y: 495, endPoint x: 617, endPoint y: 493, distance: 24.1
click at [641, 495] on button "Choose selected" at bounding box center [653, 493] width 89 height 24
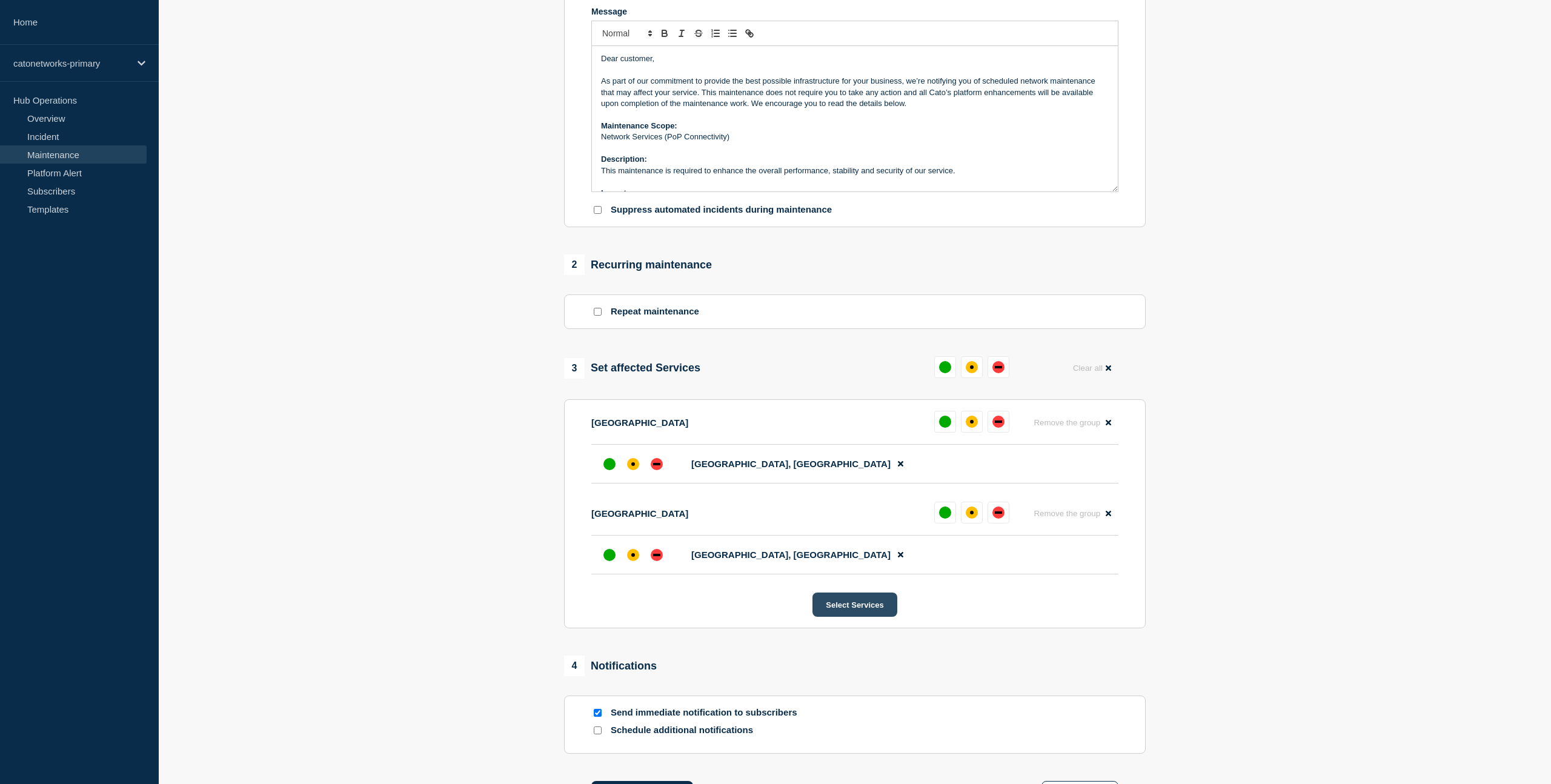
click at [850, 616] on button "Select Services" at bounding box center [855, 604] width 84 height 24
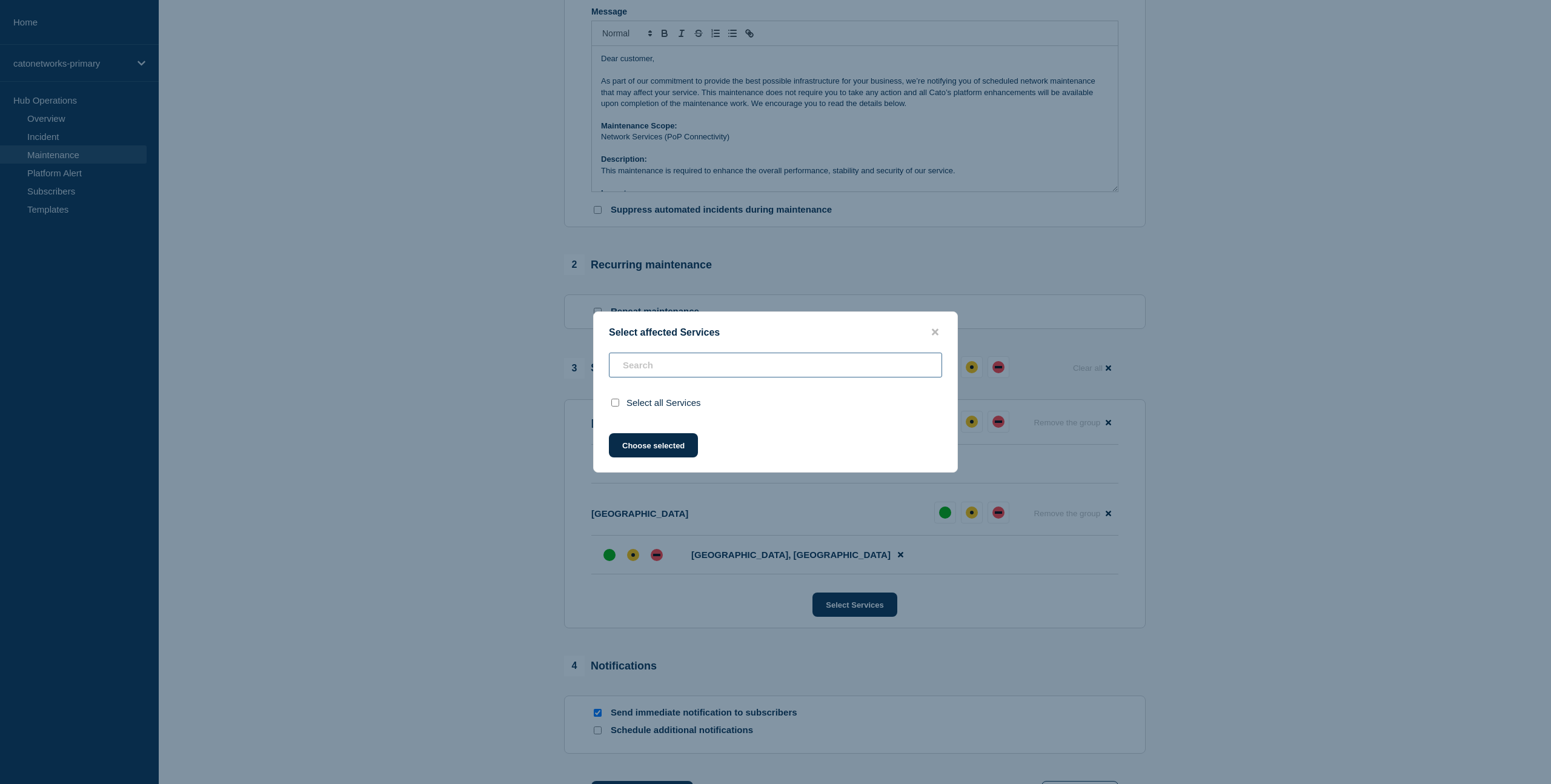
click at [651, 363] on input "text" at bounding box center [775, 365] width 334 height 25
paste input "[GEOGRAPHIC_DATA]"
type input "[GEOGRAPHIC_DATA]"
checkbox input "false"
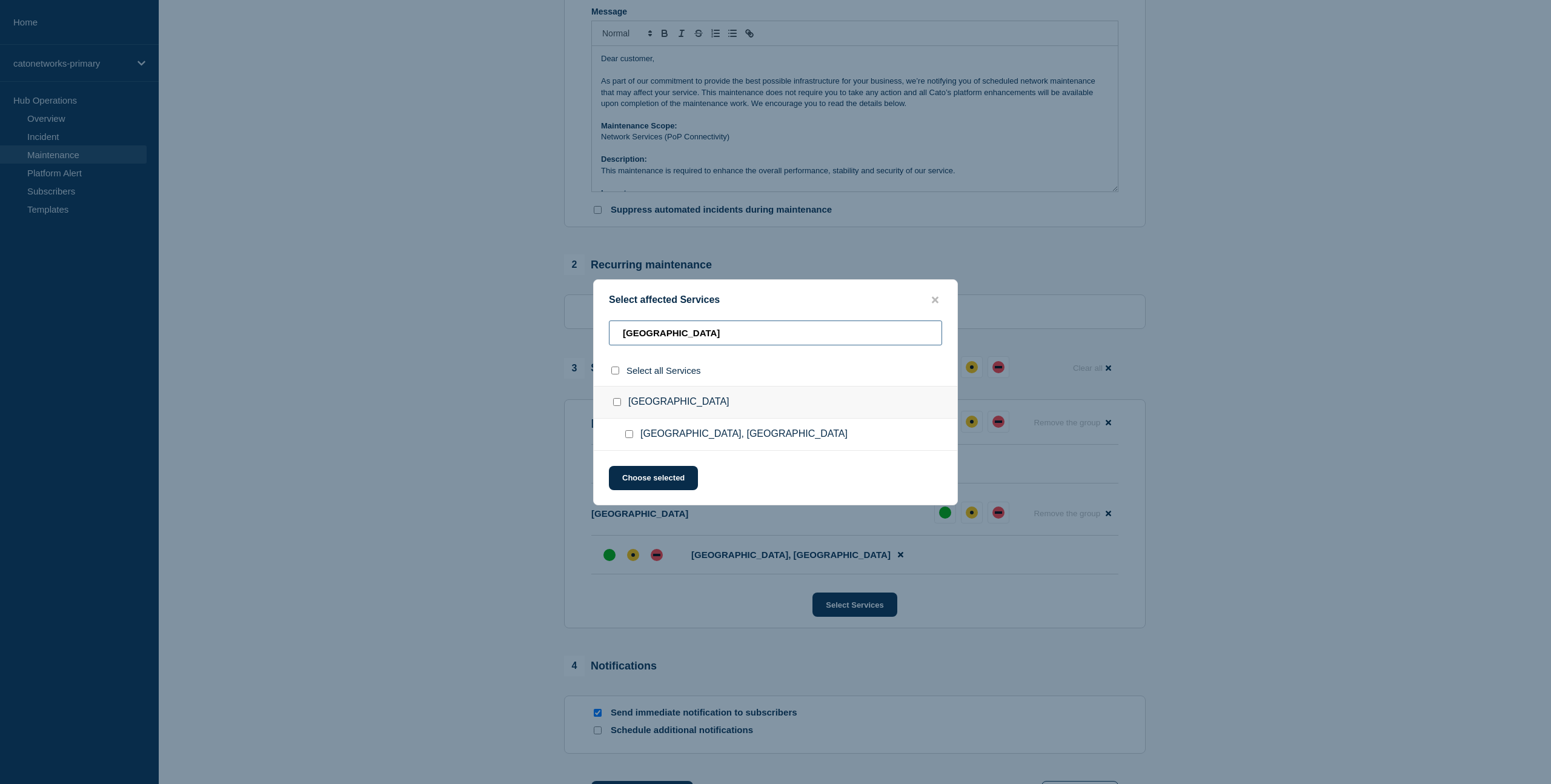
type input "[GEOGRAPHIC_DATA]"
click at [628, 438] on input "Johannesburg, South Africa checkbox" at bounding box center [629, 434] width 8 height 8
checkbox input "true"
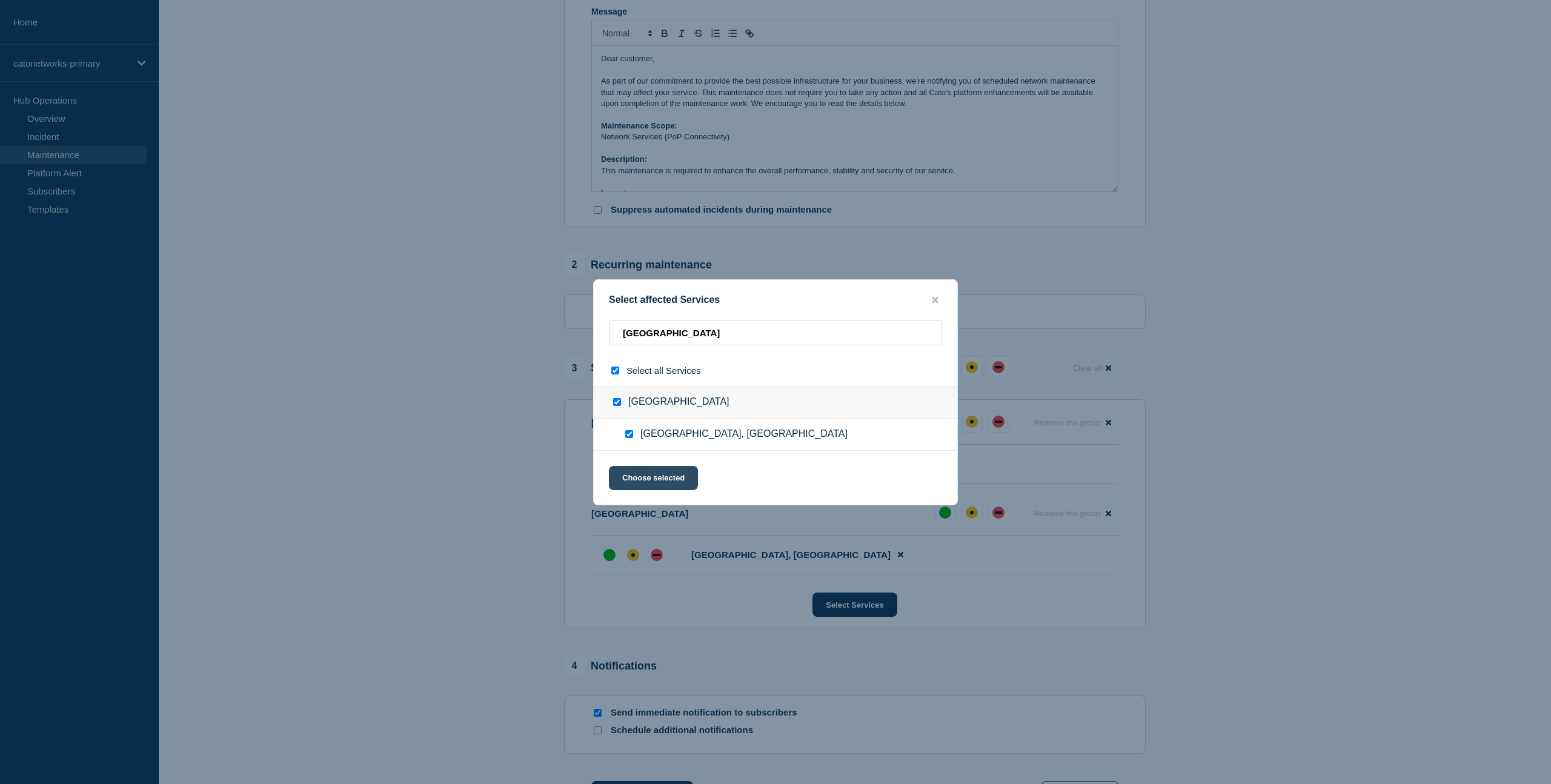
click at [657, 480] on button "Choose selected" at bounding box center [653, 477] width 89 height 24
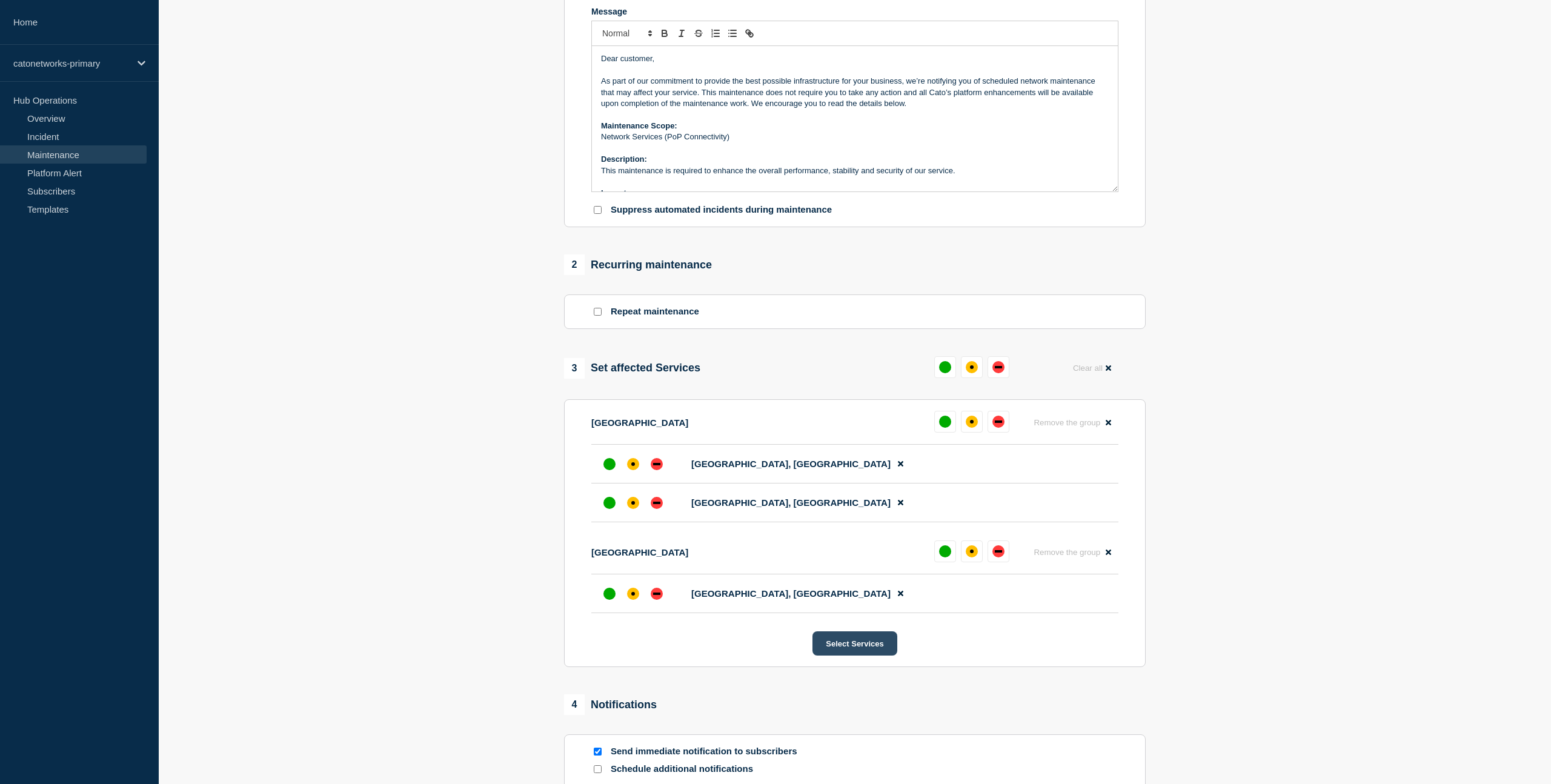
click at [849, 655] on button "Select Services" at bounding box center [855, 643] width 84 height 24
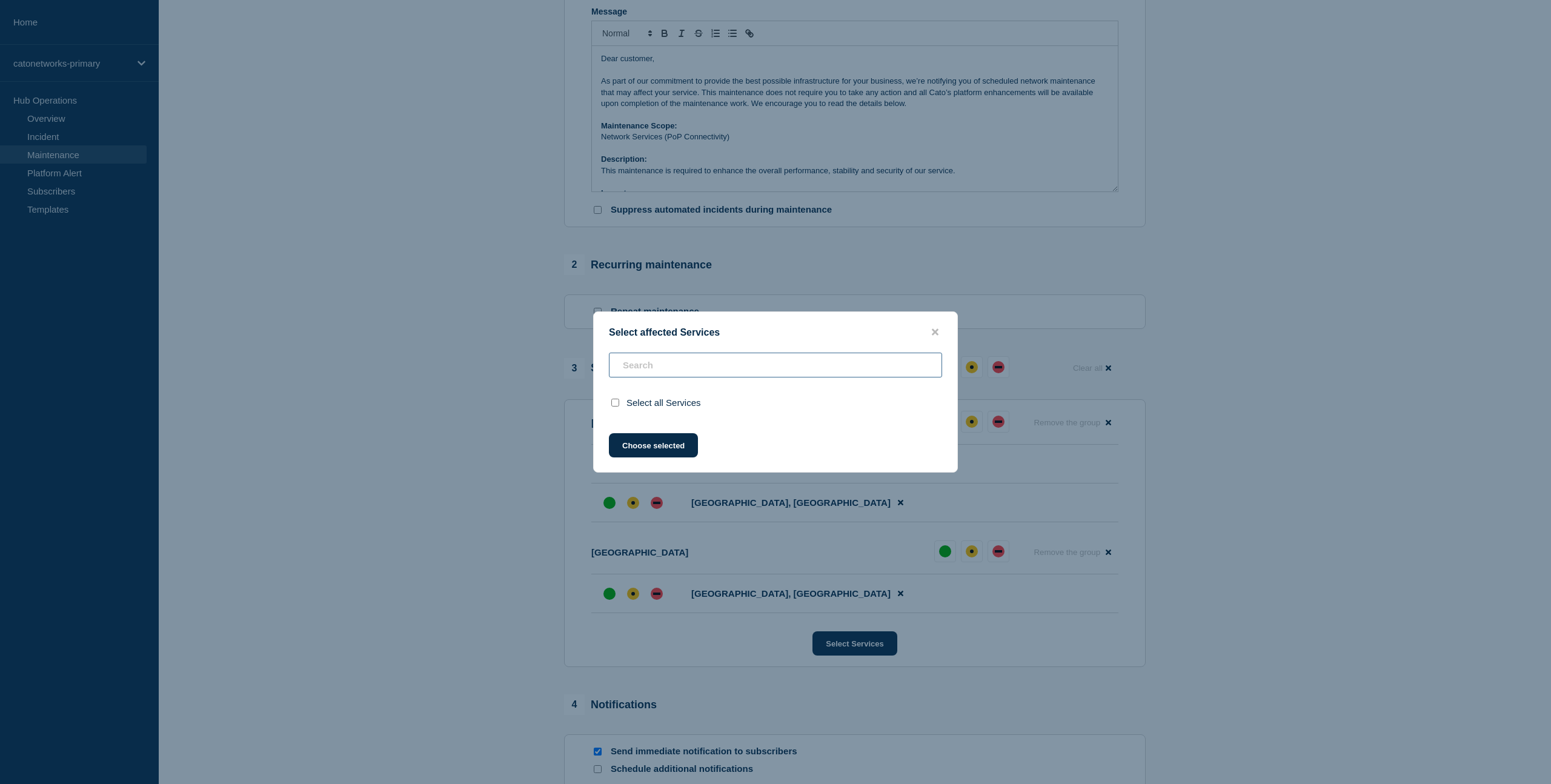
click at [682, 363] on input "text" at bounding box center [775, 365] width 334 height 25
paste input "[GEOGRAPHIC_DATA]"
type input "[GEOGRAPHIC_DATA]"
checkbox input "false"
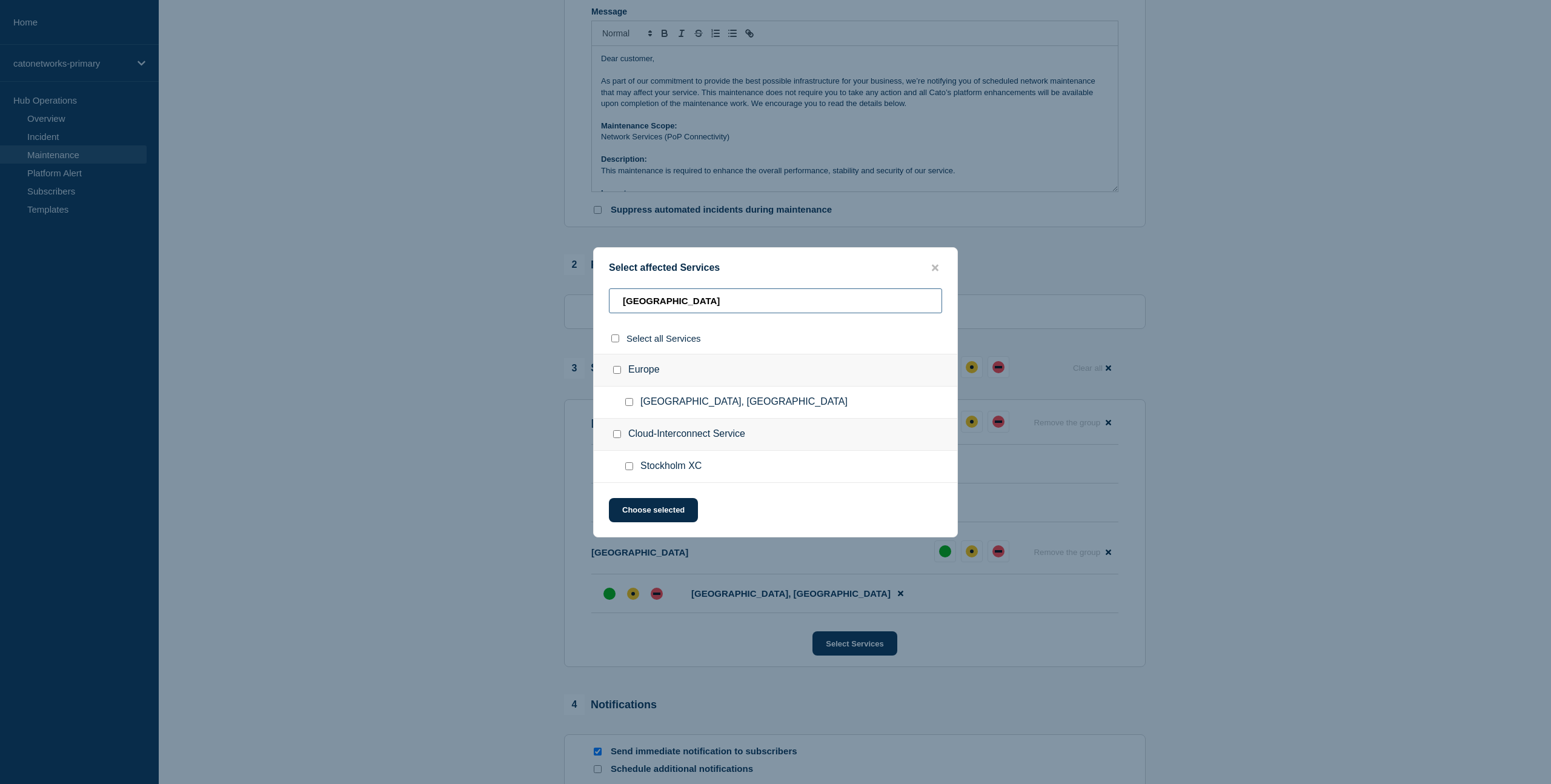
type input "[GEOGRAPHIC_DATA]"
click at [629, 399] on input "Stockholm, Sweden checkbox" at bounding box center [629, 402] width 8 height 8
checkbox input "true"
drag, startPoint x: 647, startPoint y: 515, endPoint x: 673, endPoint y: 540, distance: 36.1
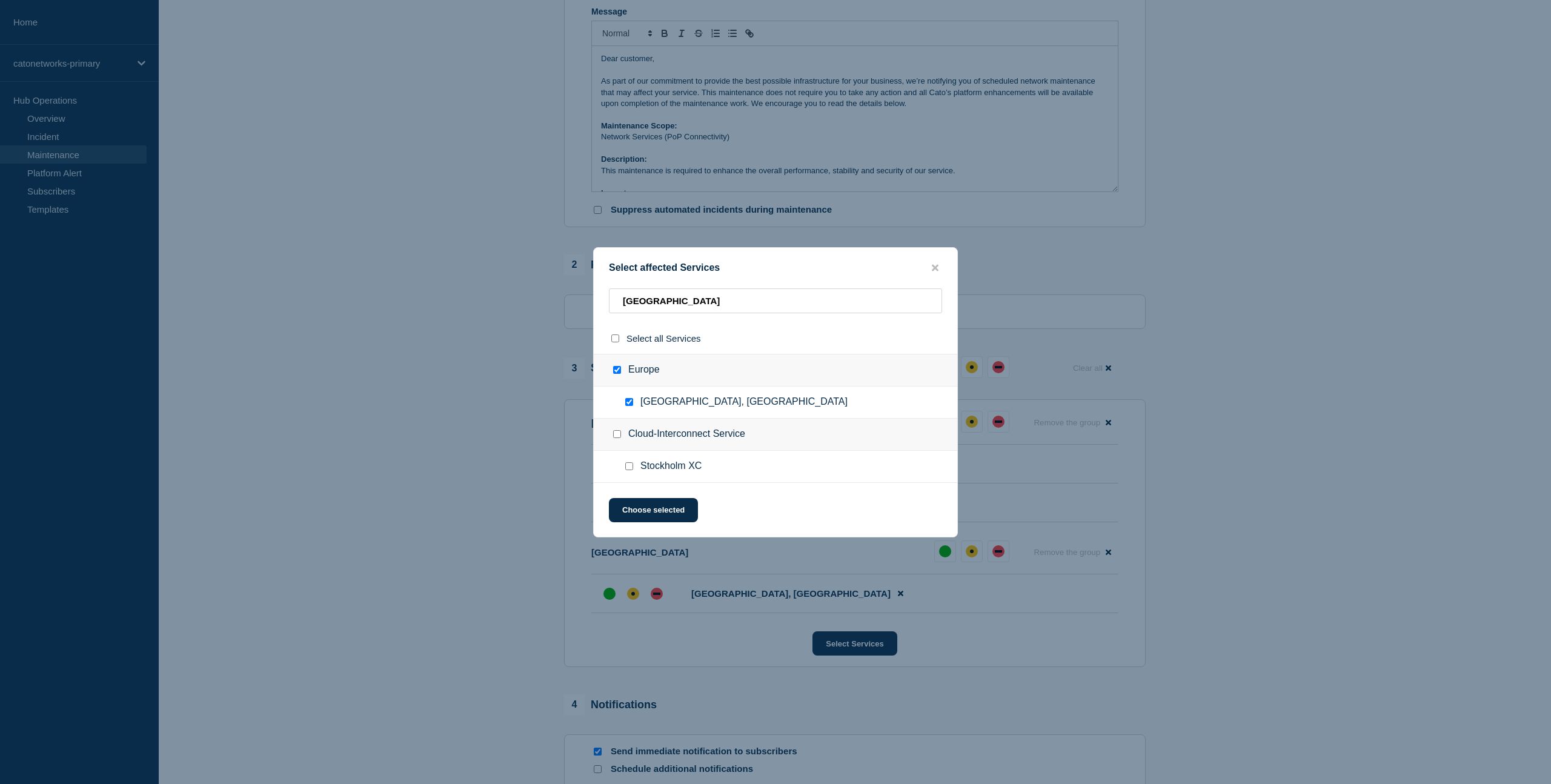
click at [647, 515] on button "Choose selected" at bounding box center [653, 510] width 89 height 24
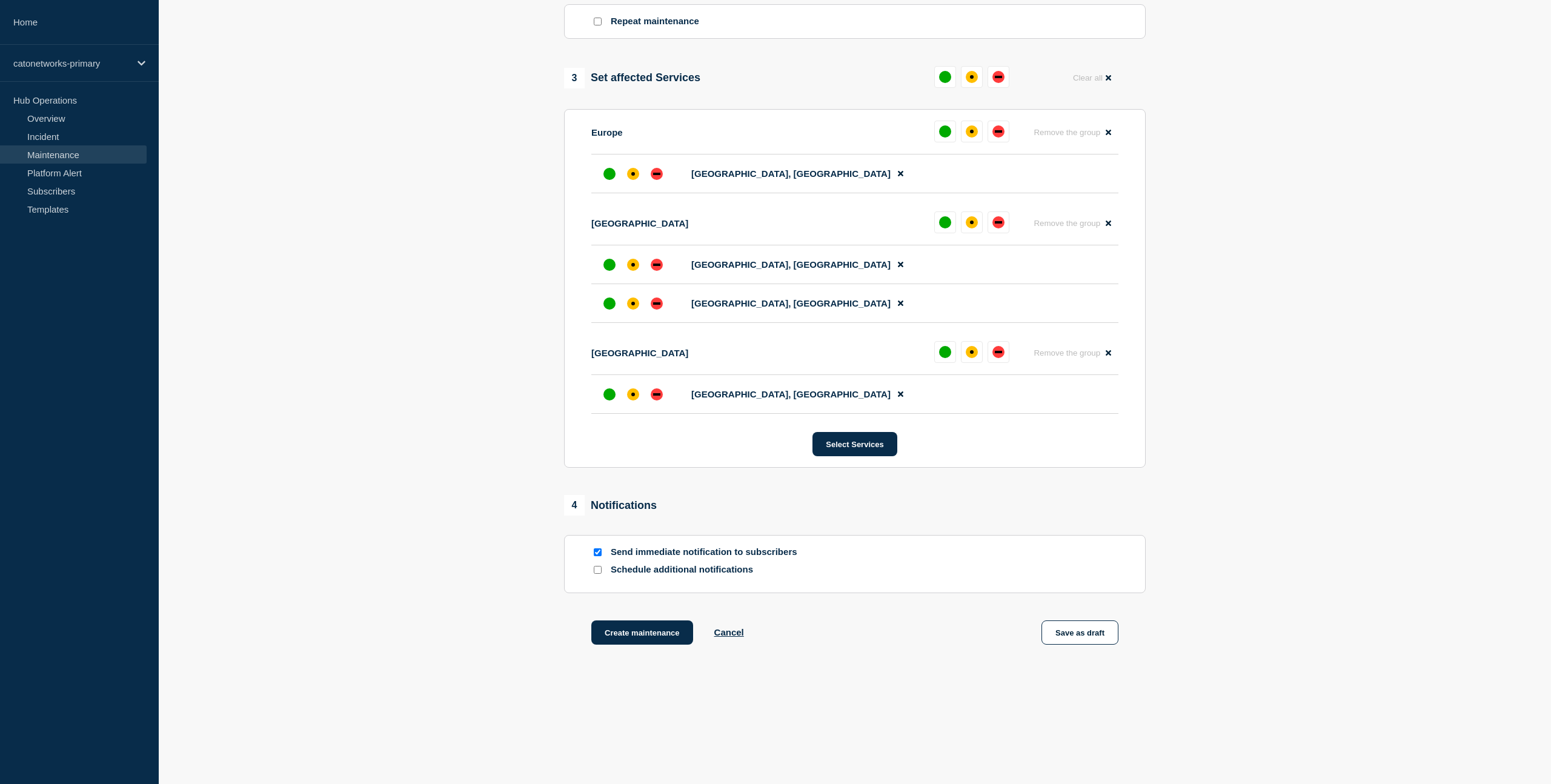
scroll to position [584, 0]
click at [598, 549] on input "Send immediate notification to subscribers" at bounding box center [598, 552] width 8 height 8
checkbox input "false"
click at [635, 636] on button "Create maintenance" at bounding box center [642, 632] width 102 height 24
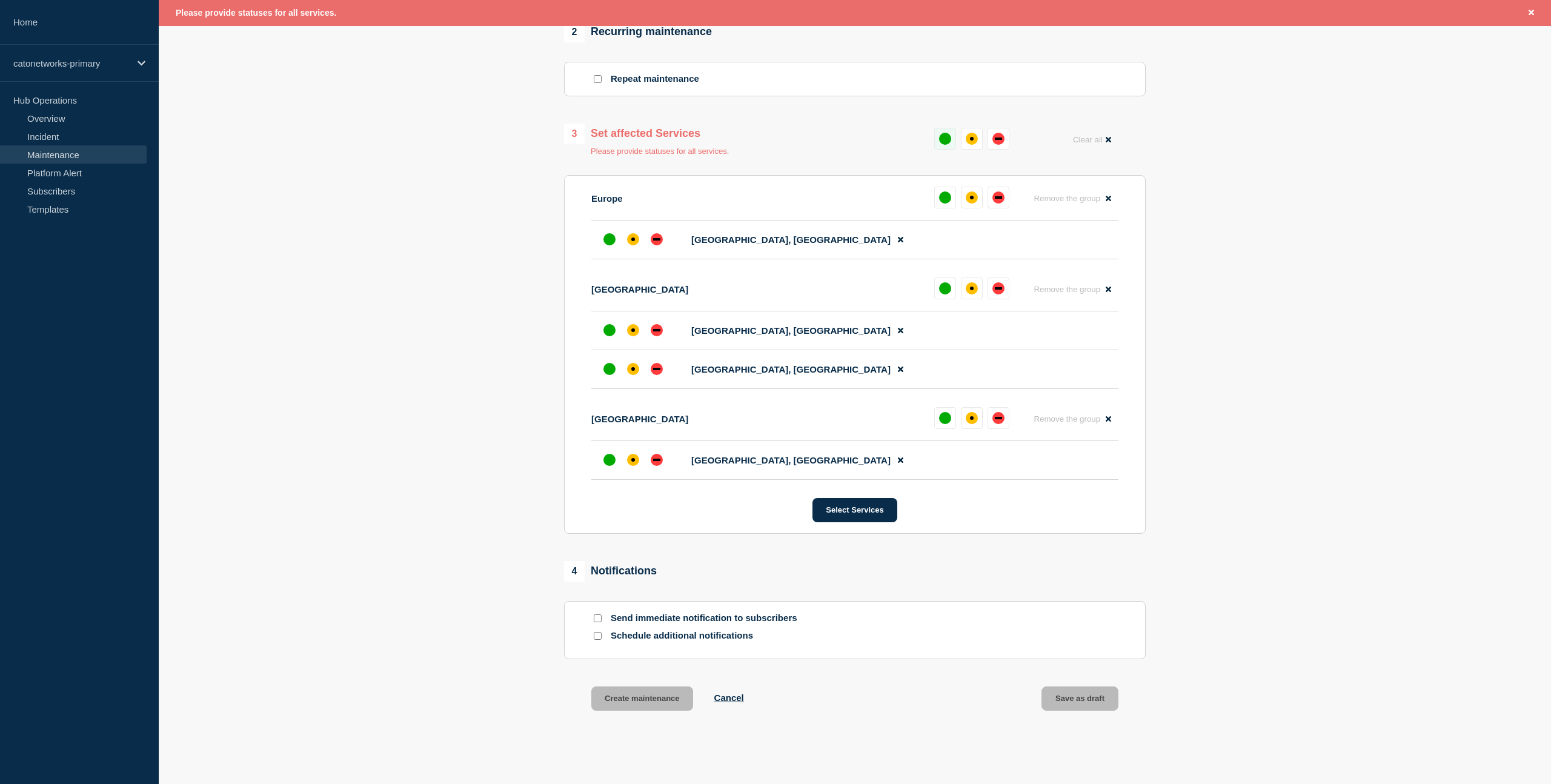
scroll to position [521, 0]
click at [950, 146] on div "up" at bounding box center [945, 140] width 12 height 12
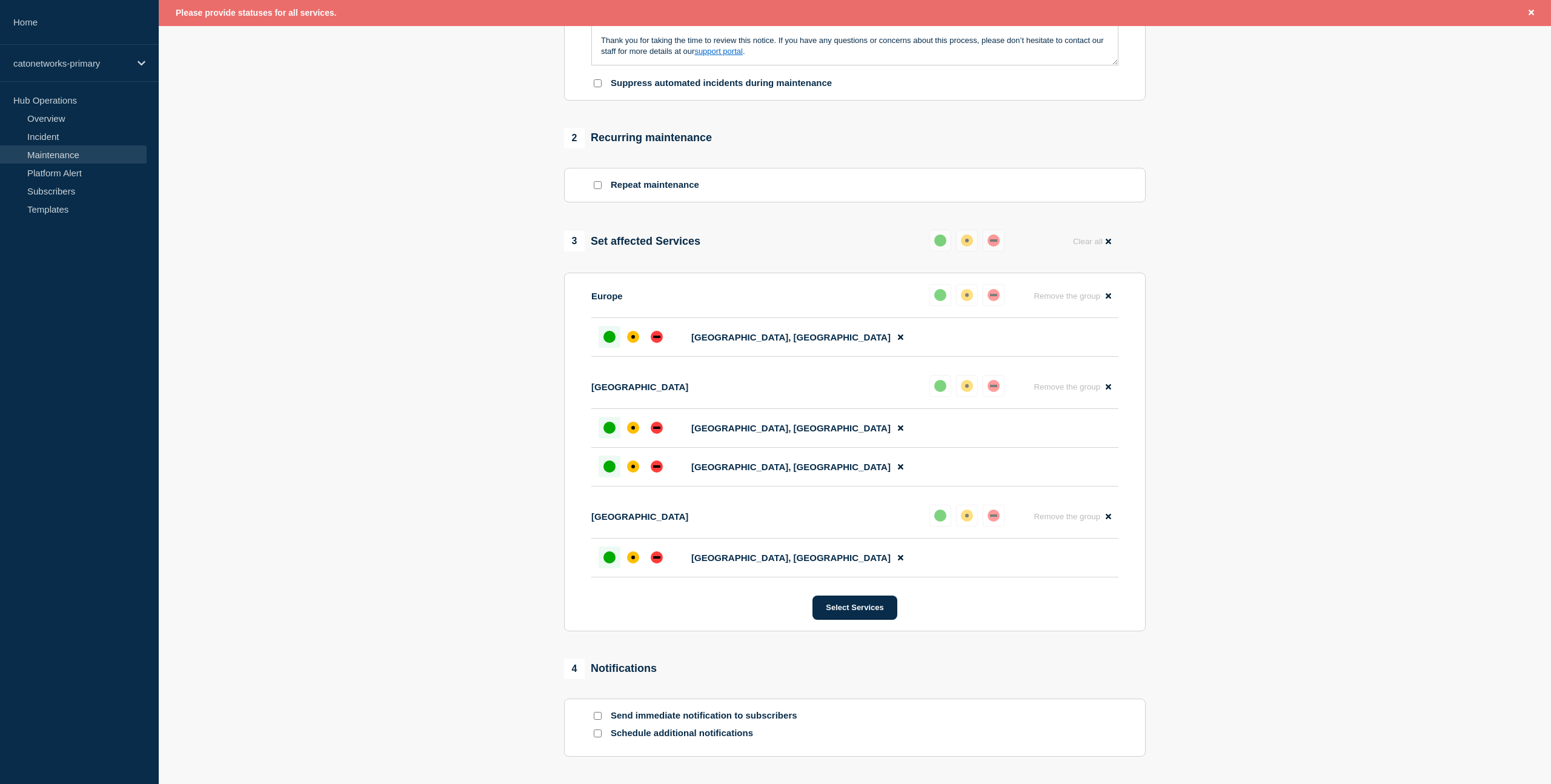
scroll to position [610, 0]
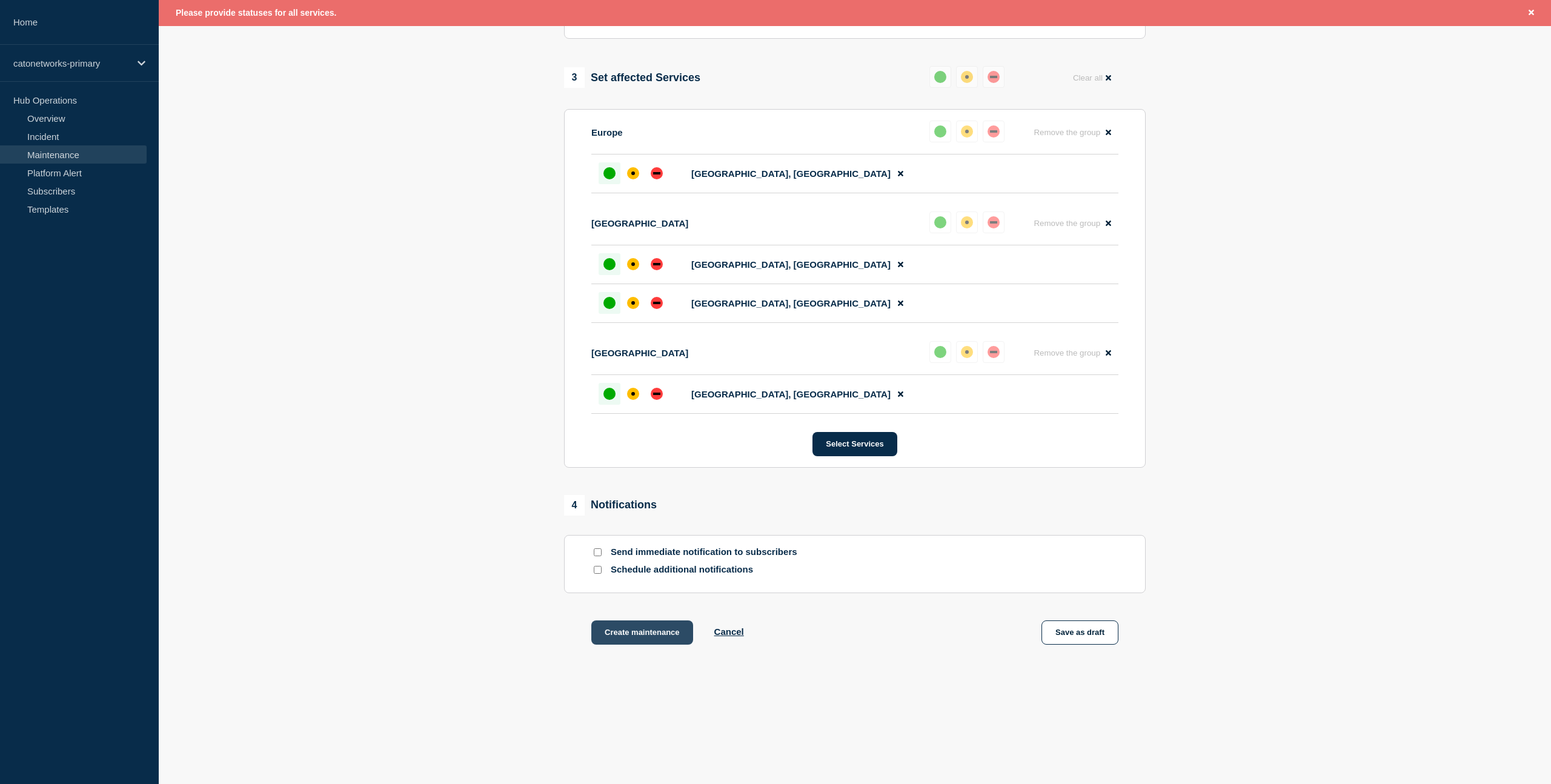
click at [635, 633] on button "Create maintenance" at bounding box center [642, 632] width 102 height 24
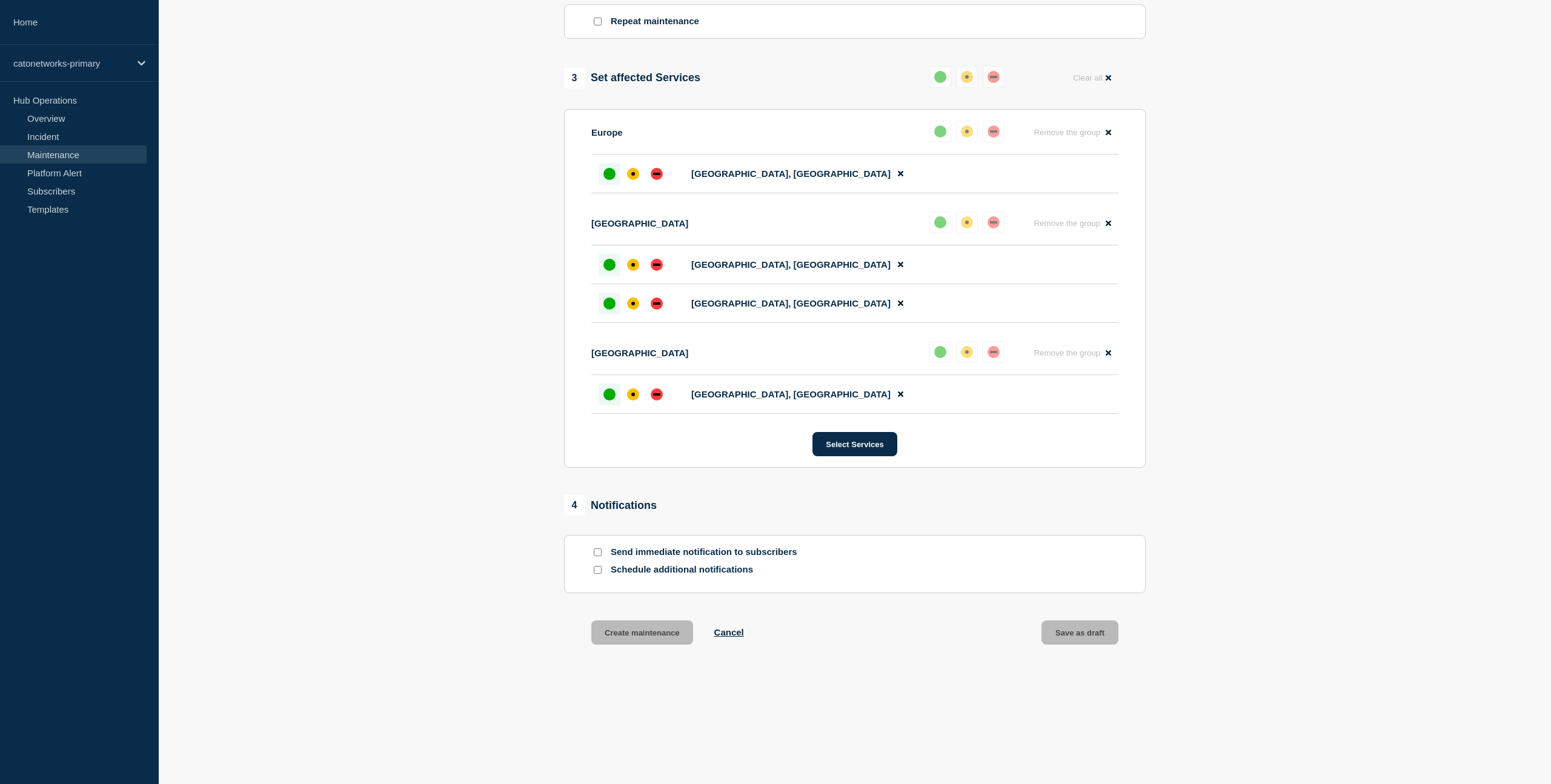
scroll to position [584, 0]
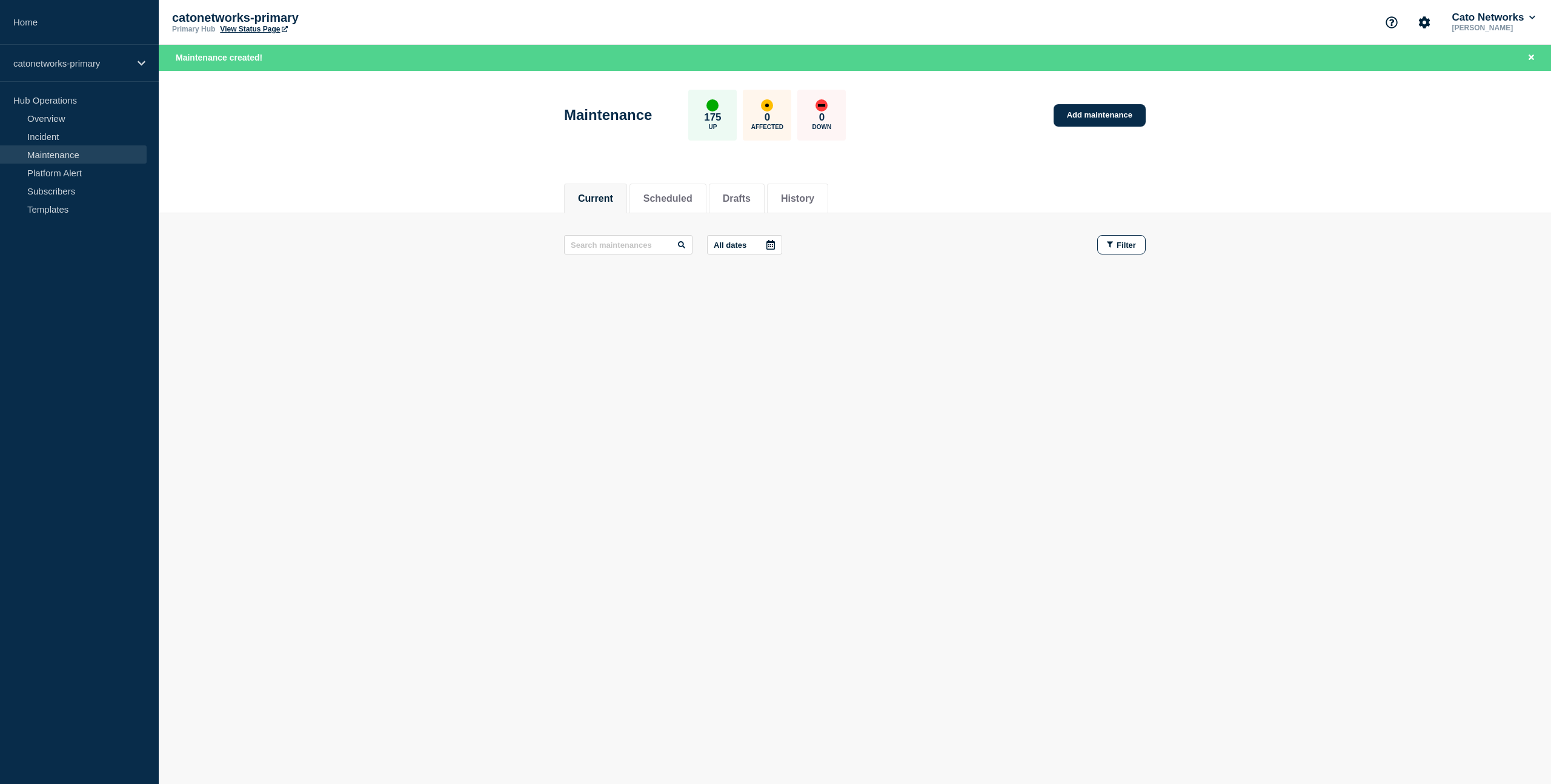
click at [71, 155] on link "Maintenance" at bounding box center [73, 155] width 146 height 18
click at [672, 199] on button "Scheduled" at bounding box center [668, 198] width 49 height 11
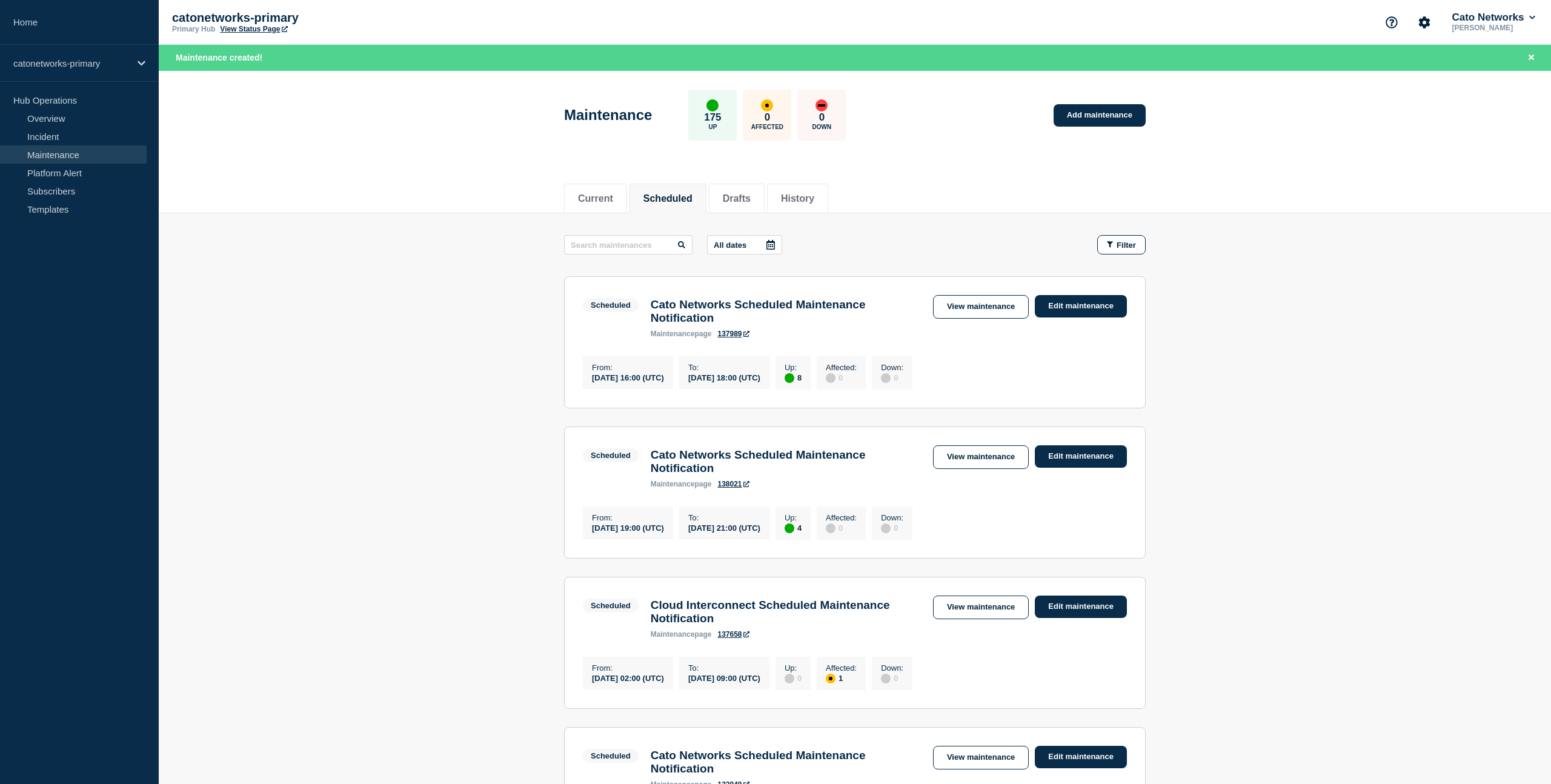
click at [749, 337] on icon at bounding box center [746, 333] width 6 height 6
click at [736, 488] on link "138021" at bounding box center [733, 484] width 32 height 8
